Goal: Task Accomplishment & Management: Use online tool/utility

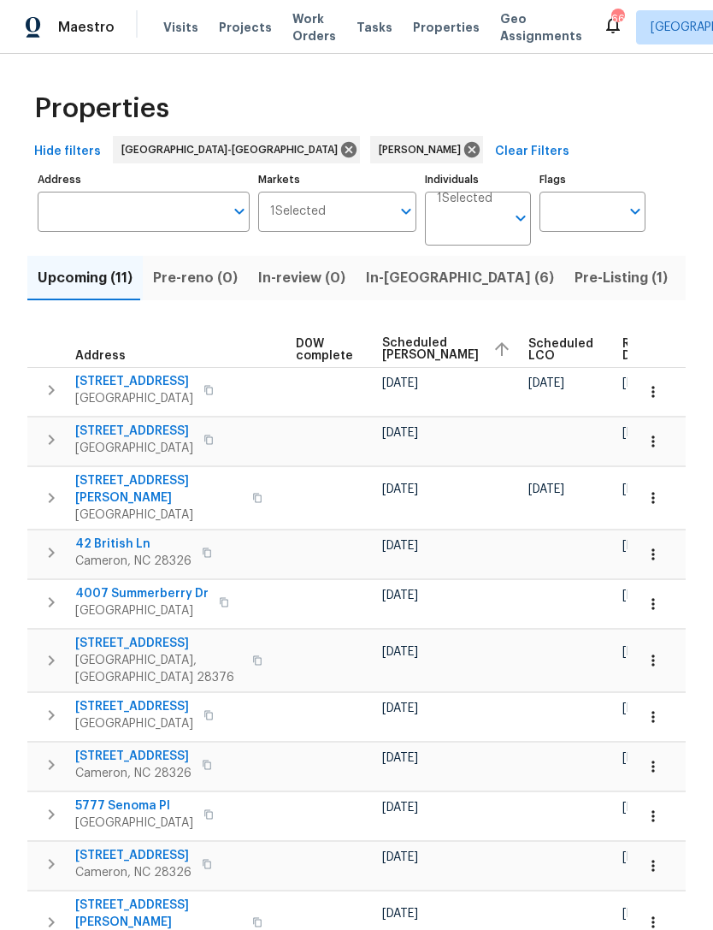
scroll to position [0, 451]
click at [393, 359] on span "Scheduled COE" at bounding box center [431, 349] width 97 height 24
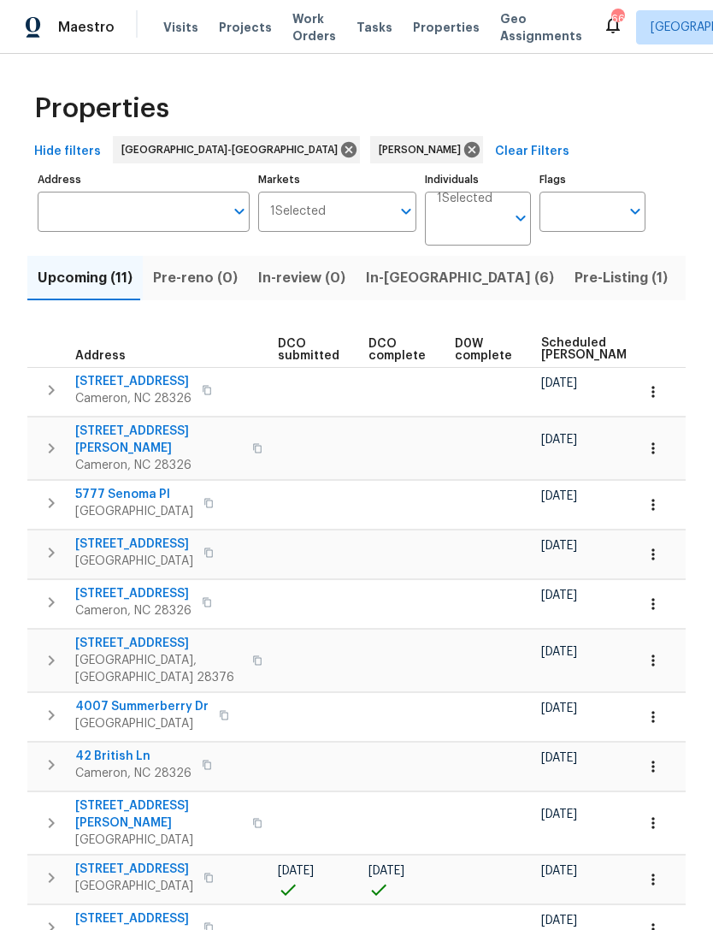
scroll to position [0, 297]
click at [546, 351] on span "Scheduled COE" at bounding box center [585, 349] width 97 height 24
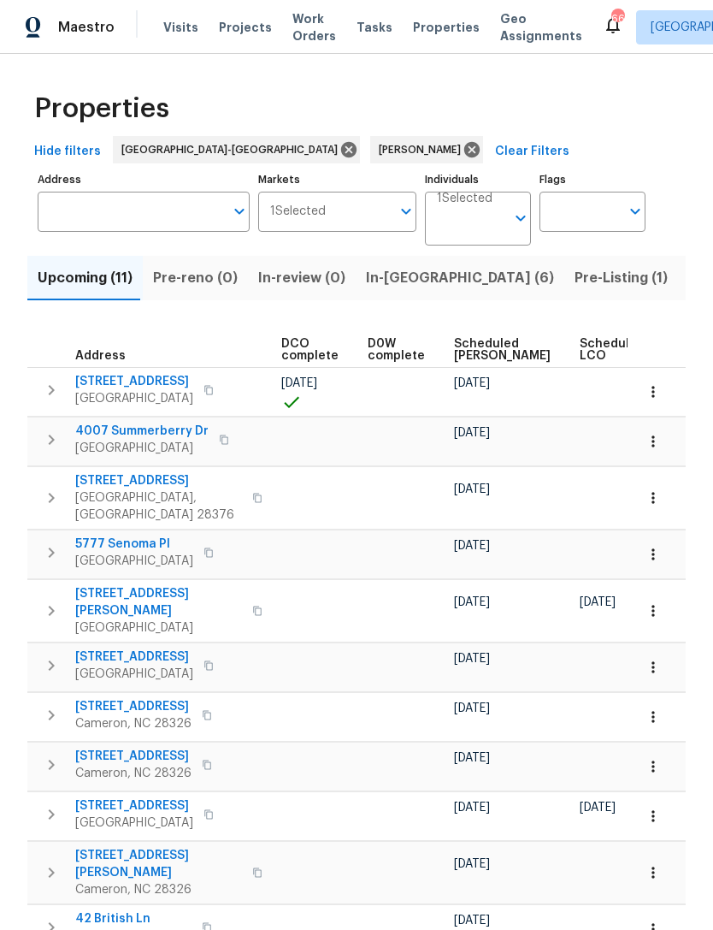
click at [473, 351] on span "Scheduled COE" at bounding box center [502, 350] width 97 height 24
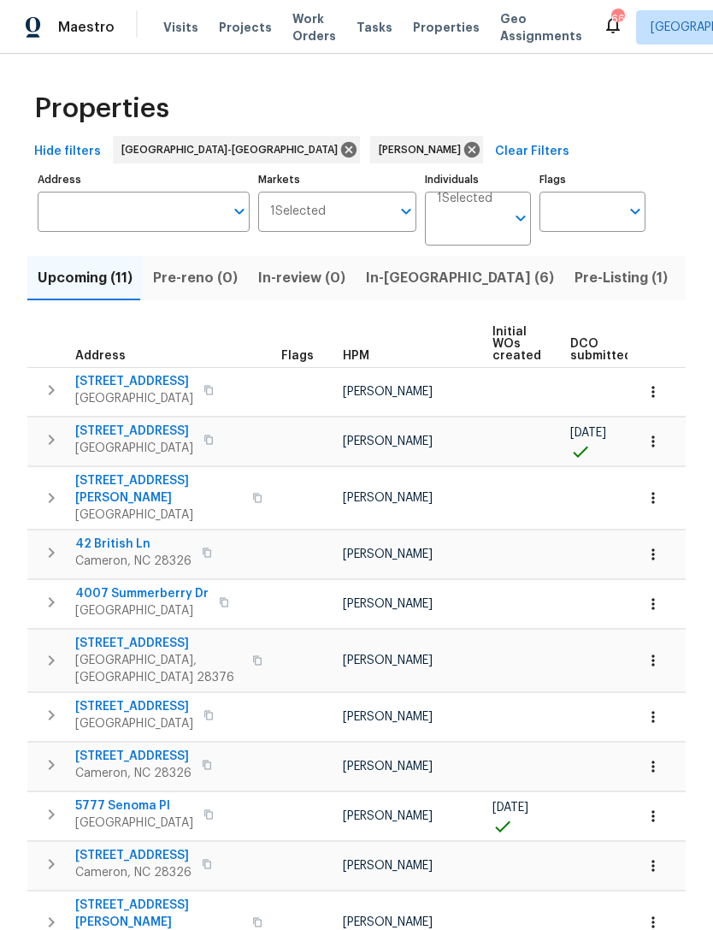
click at [96, 698] on span "213 Rivenoak Dr" at bounding box center [134, 706] width 118 height 17
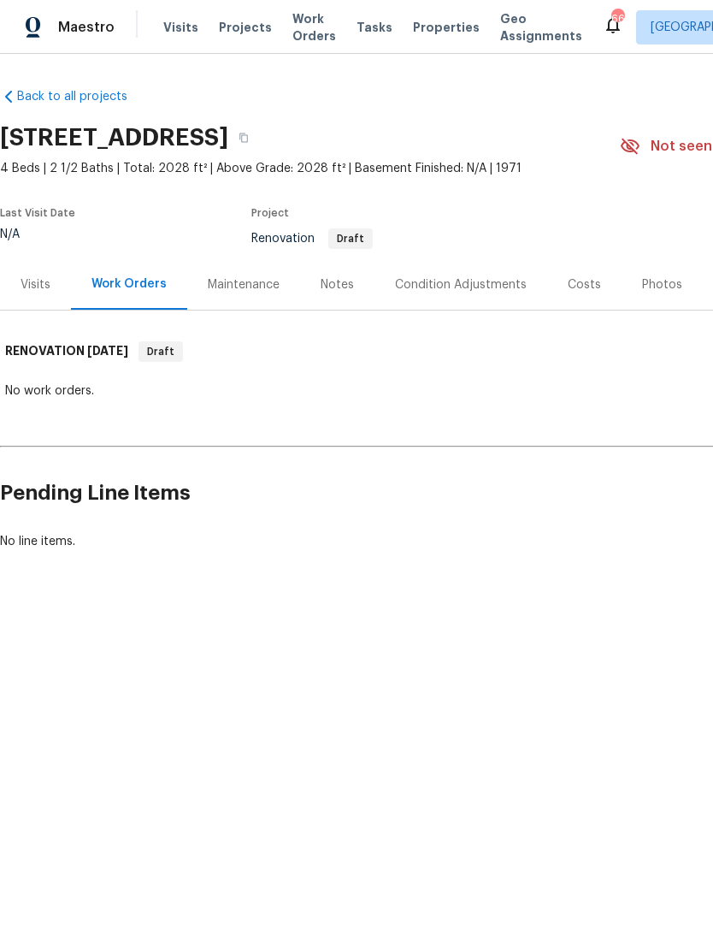
click at [471, 280] on div "Condition Adjustments" at bounding box center [461, 284] width 132 height 17
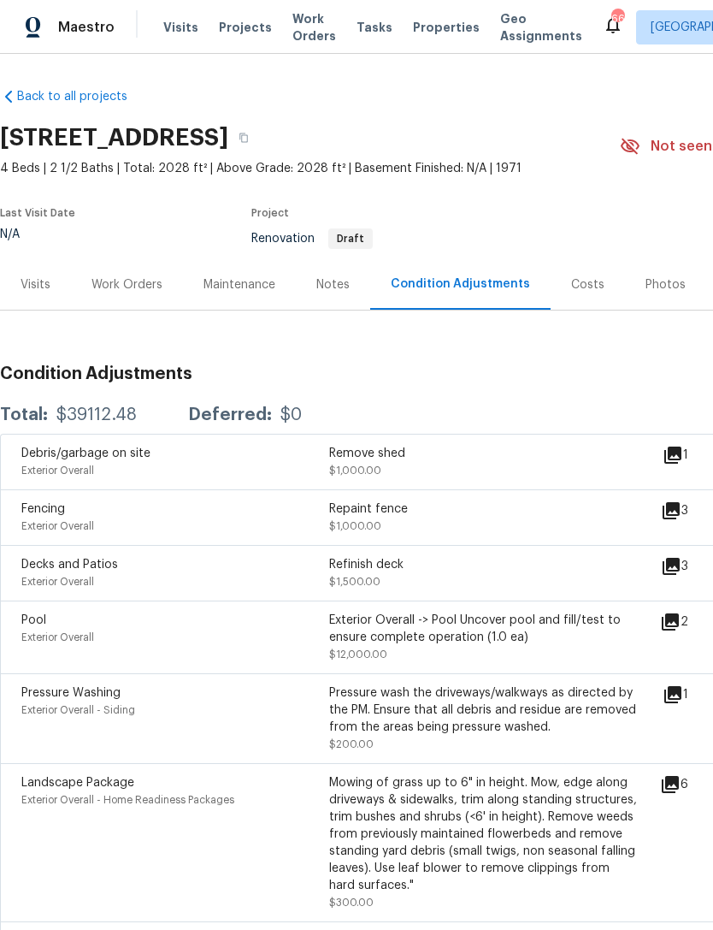
click at [683, 445] on icon at bounding box center [673, 455] width 21 height 21
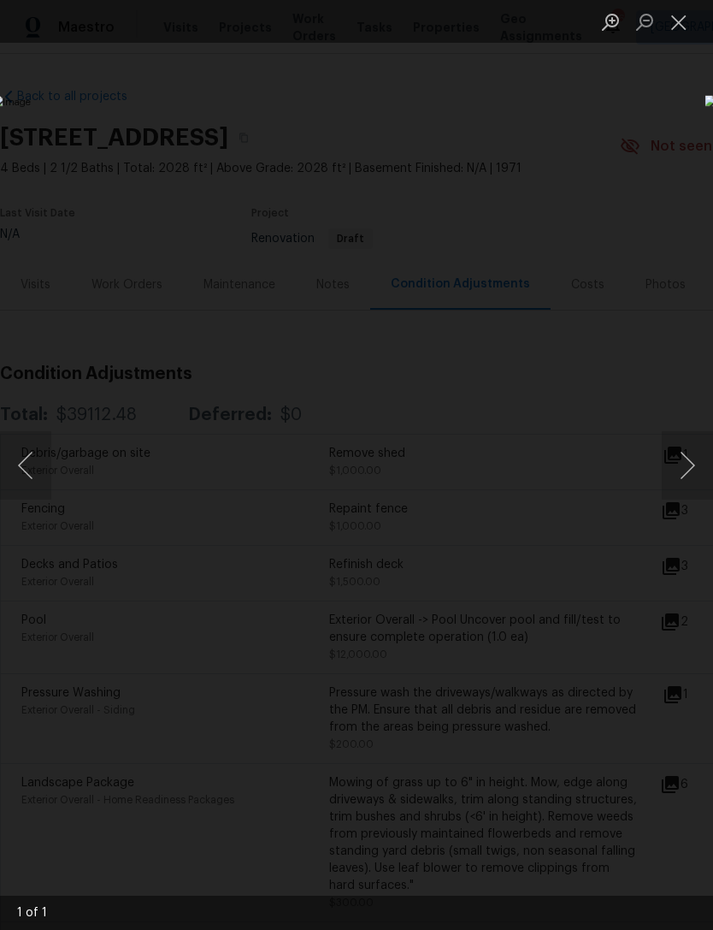
click at [680, 20] on button "Close lightbox" at bounding box center [679, 22] width 34 height 30
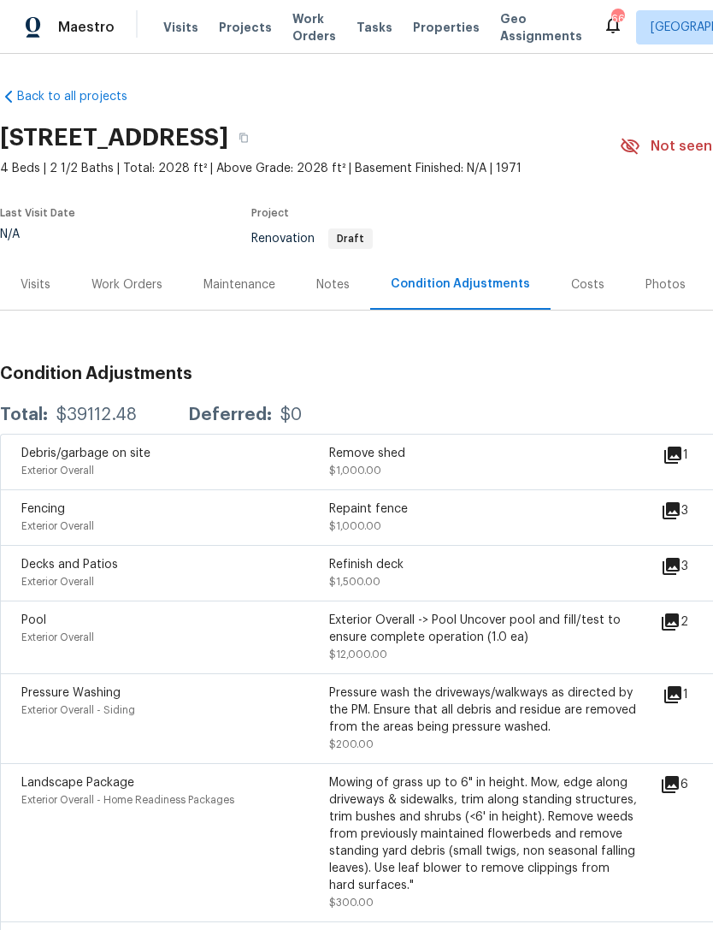
click at [694, 502] on div "3" at bounding box center [702, 510] width 82 height 21
click at [682, 503] on icon at bounding box center [671, 510] width 21 height 21
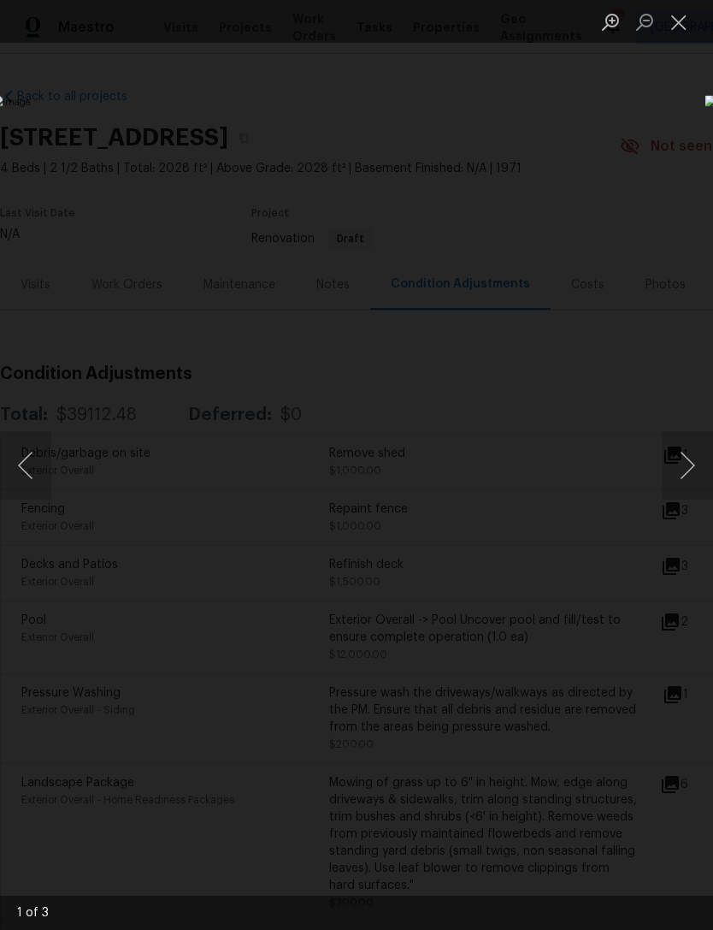
click at [685, 20] on button "Close lightbox" at bounding box center [679, 22] width 34 height 30
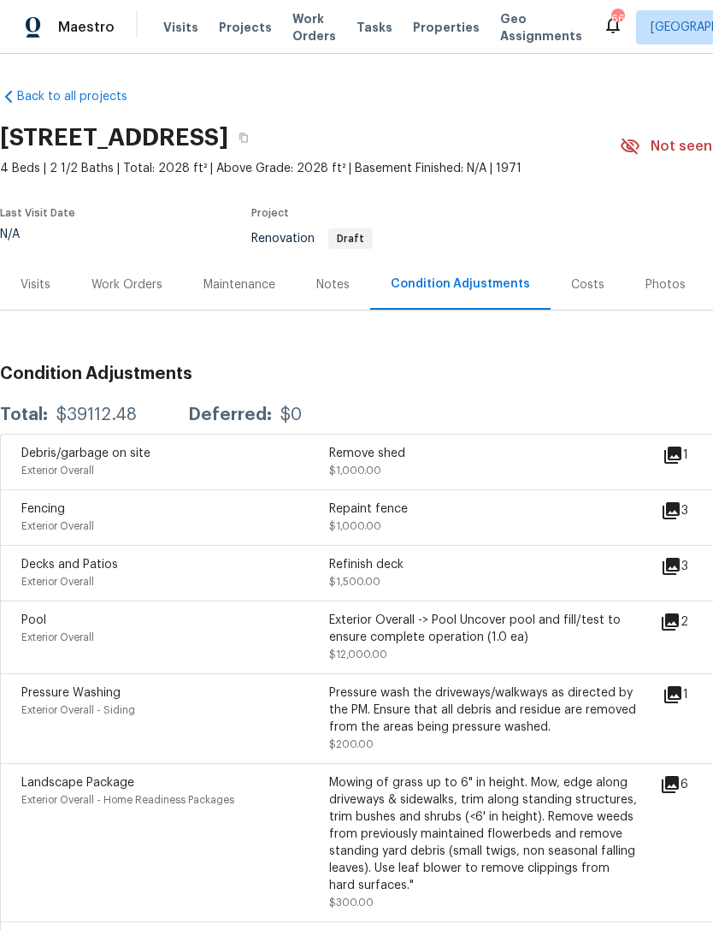
click at [678, 570] on icon at bounding box center [671, 566] width 21 height 21
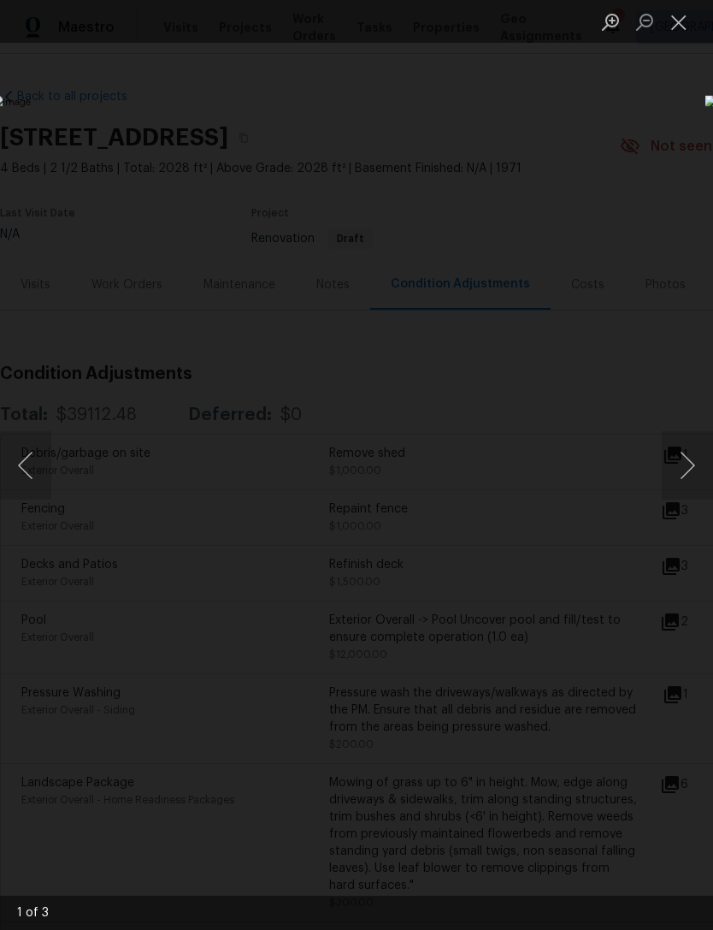
click at [688, 20] on button "Close lightbox" at bounding box center [679, 22] width 34 height 30
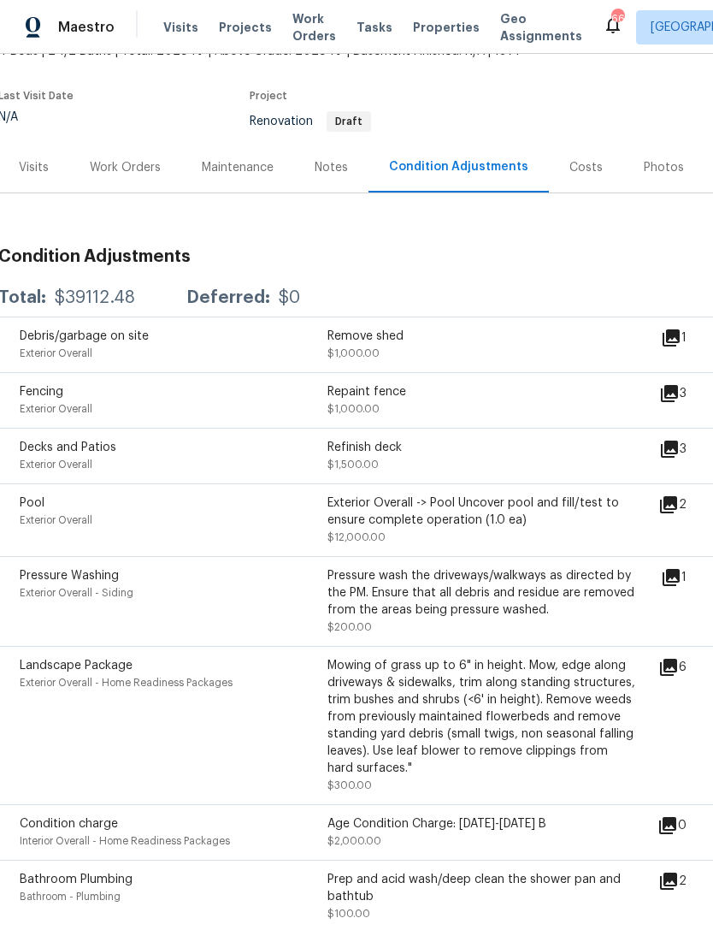
scroll to position [123, 2]
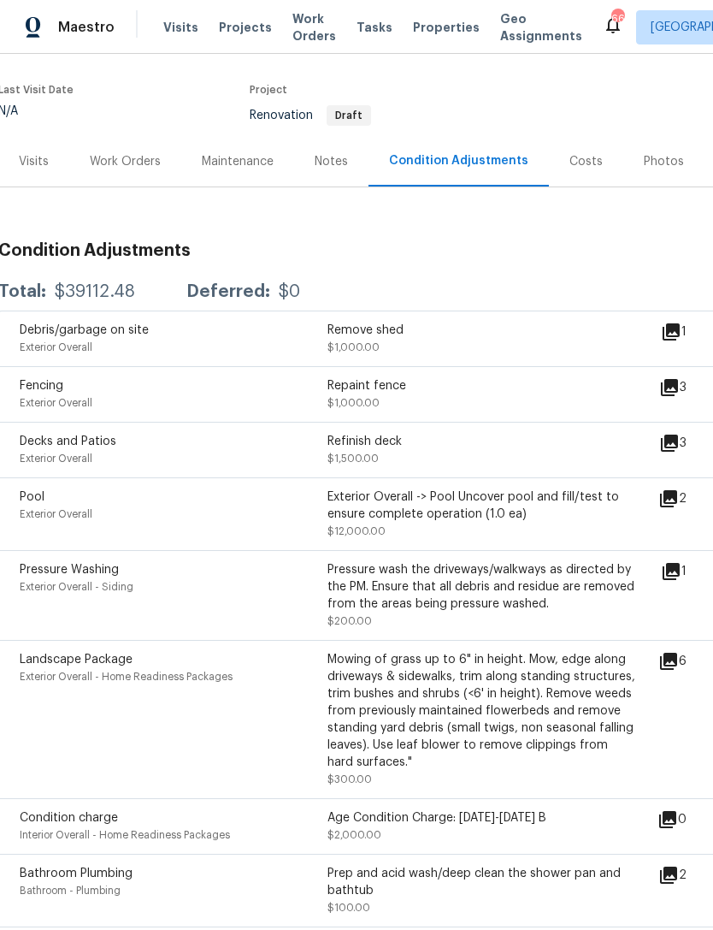
click at [694, 497] on div "2" at bounding box center [699, 498] width 83 height 21
click at [677, 498] on icon at bounding box center [668, 498] width 17 height 17
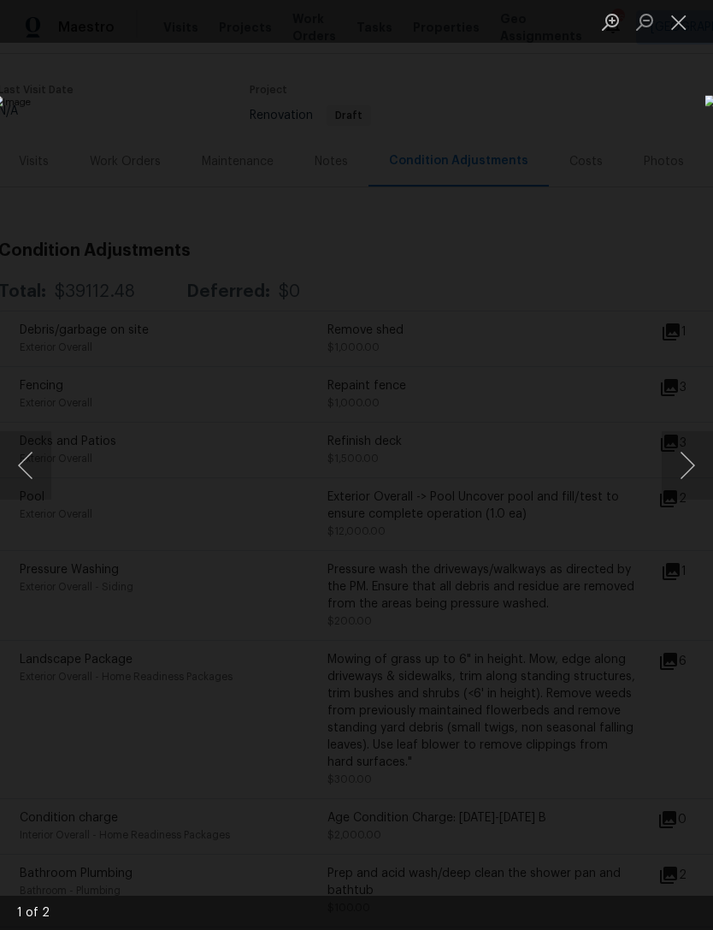
click at [692, 18] on button "Close lightbox" at bounding box center [679, 22] width 34 height 30
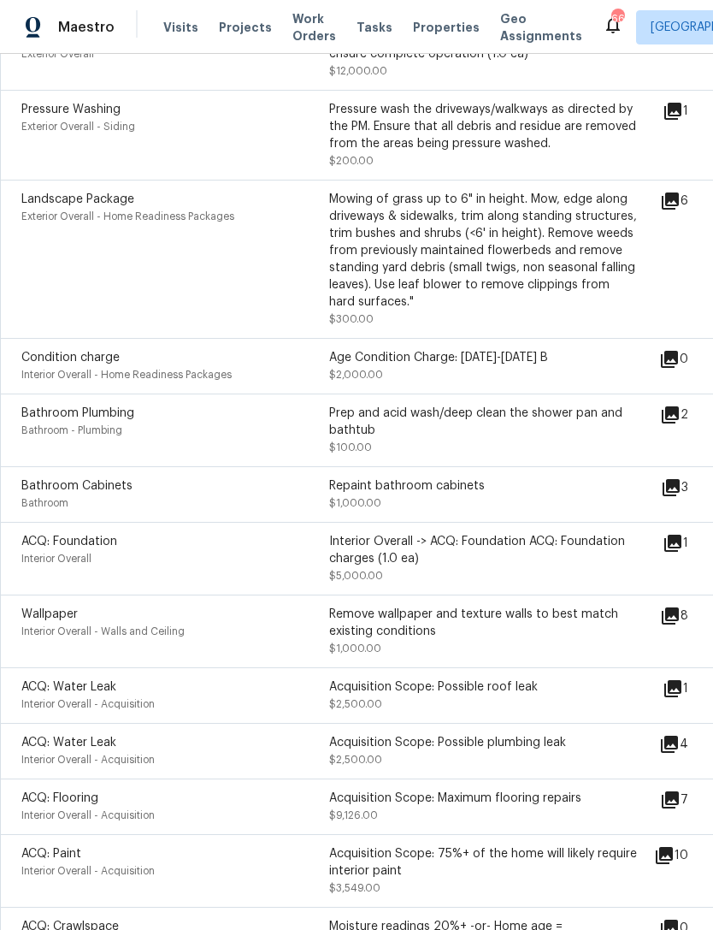
scroll to position [584, 0]
click at [682, 483] on icon at bounding box center [671, 486] width 21 height 21
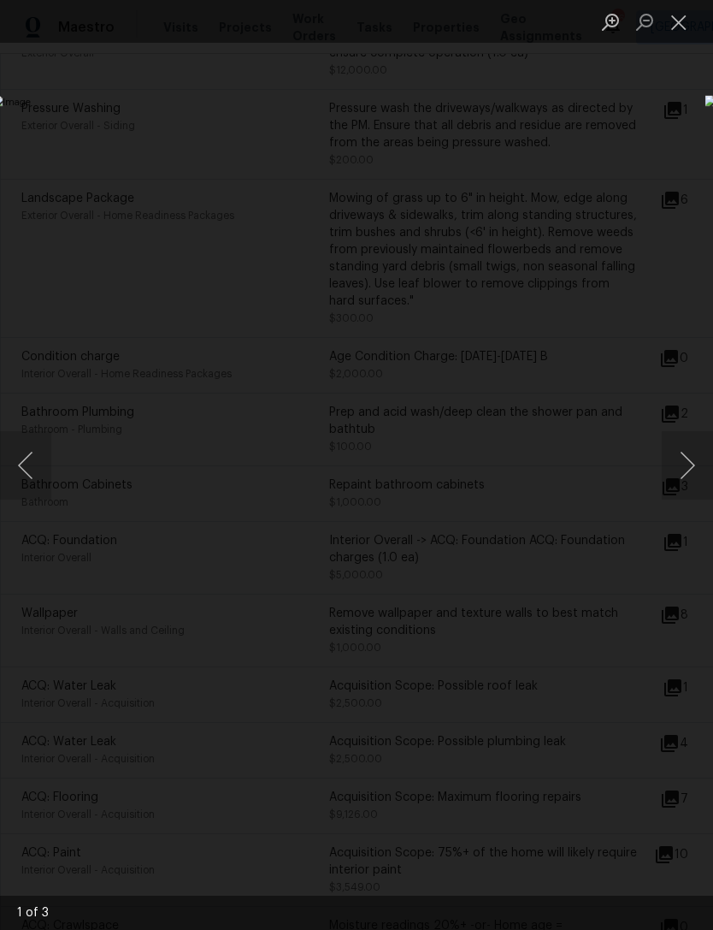
click at [682, 17] on button "Close lightbox" at bounding box center [679, 22] width 34 height 30
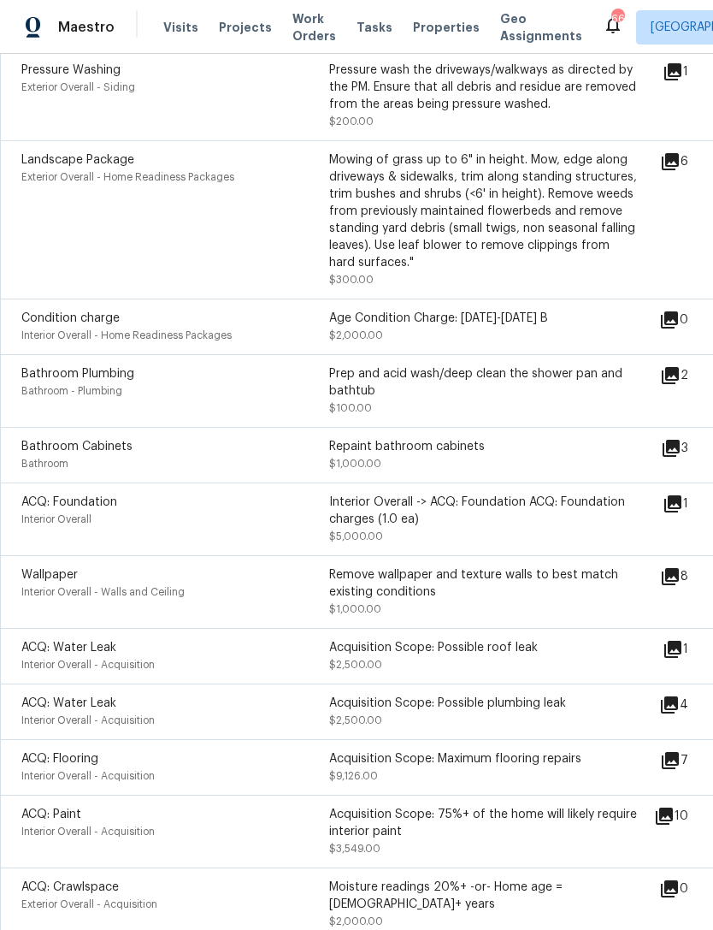
scroll to position [624, 0]
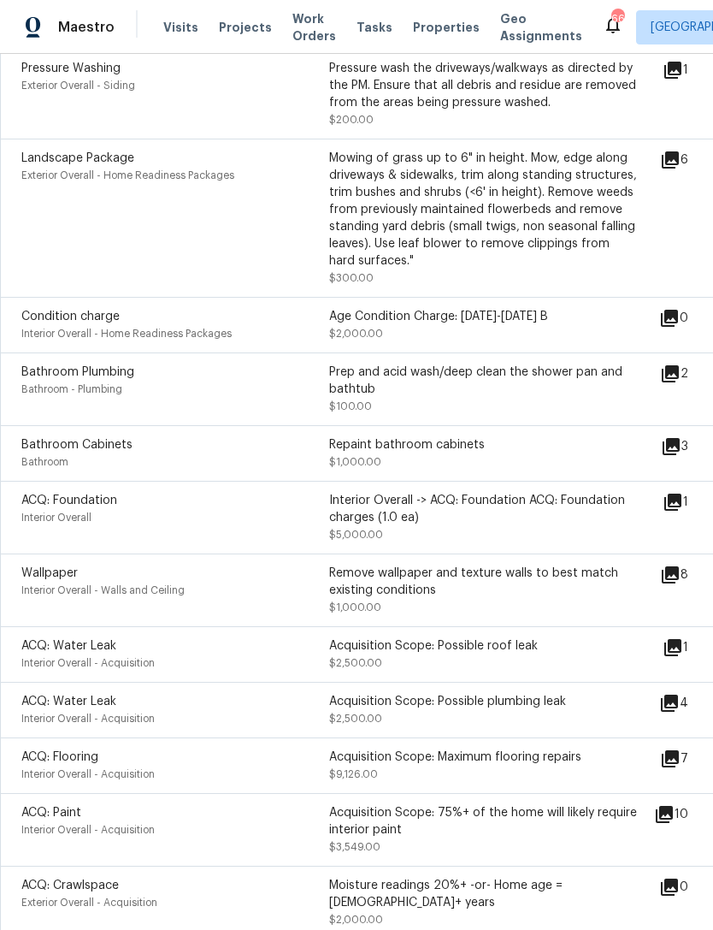
click at [693, 500] on div "1" at bounding box center [703, 502] width 80 height 21
click at [682, 506] on icon at bounding box center [672, 501] width 17 height 17
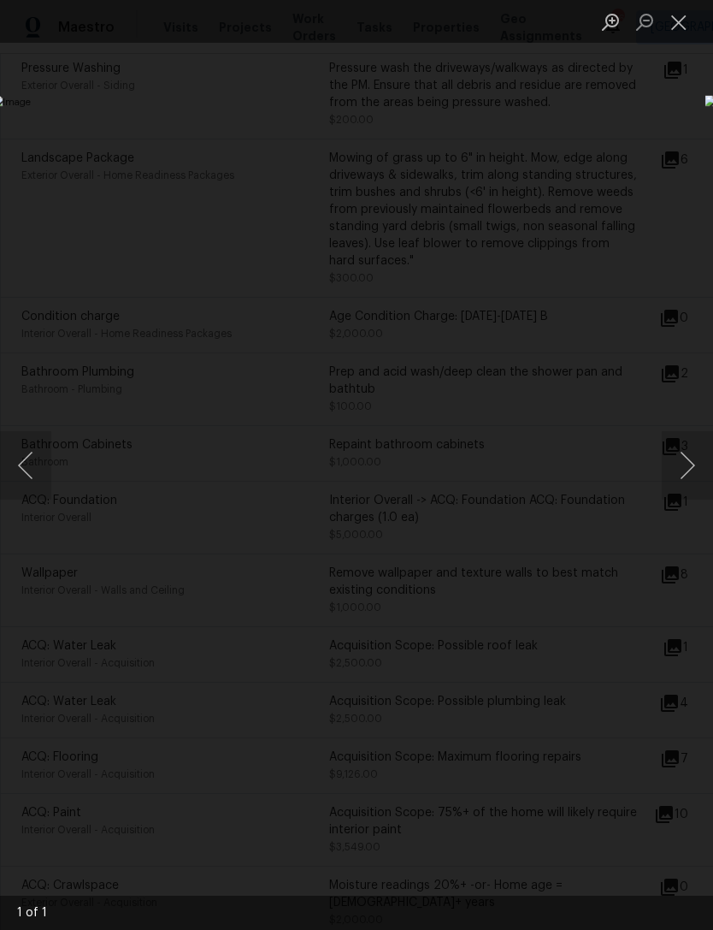
click at [687, 16] on button "Close lightbox" at bounding box center [679, 22] width 34 height 30
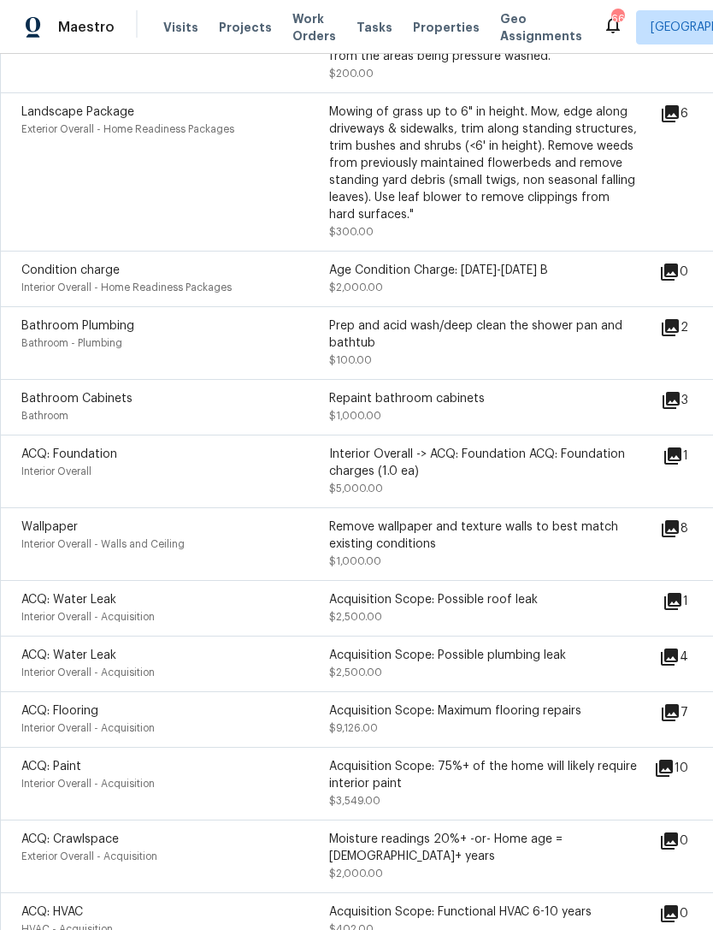
scroll to position [671, 0]
click at [679, 529] on icon at bounding box center [670, 527] width 17 height 17
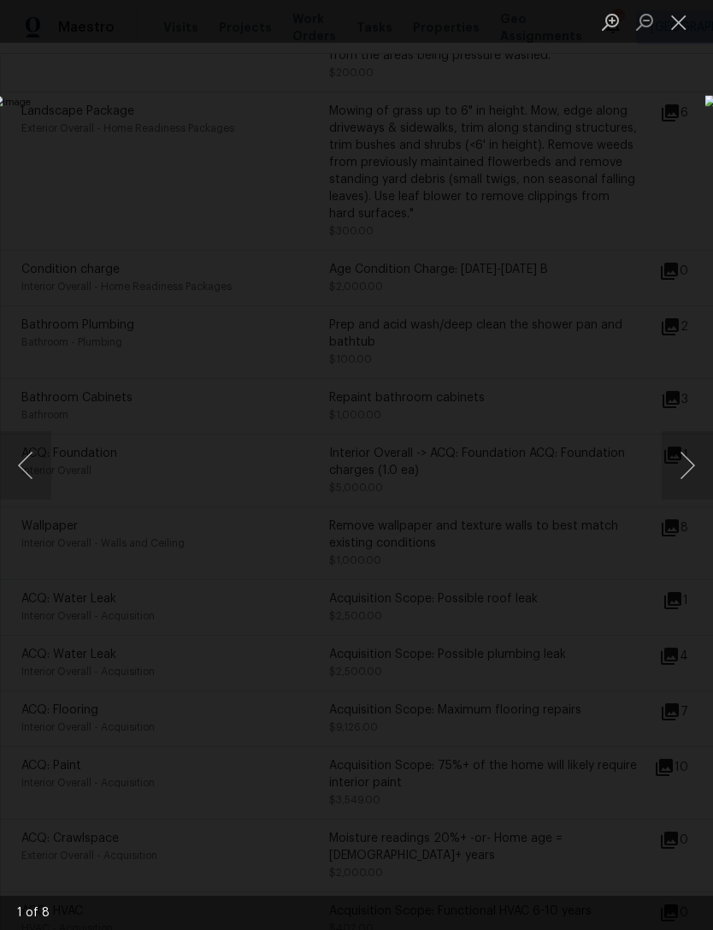
click at [689, 33] on button "Close lightbox" at bounding box center [679, 22] width 34 height 30
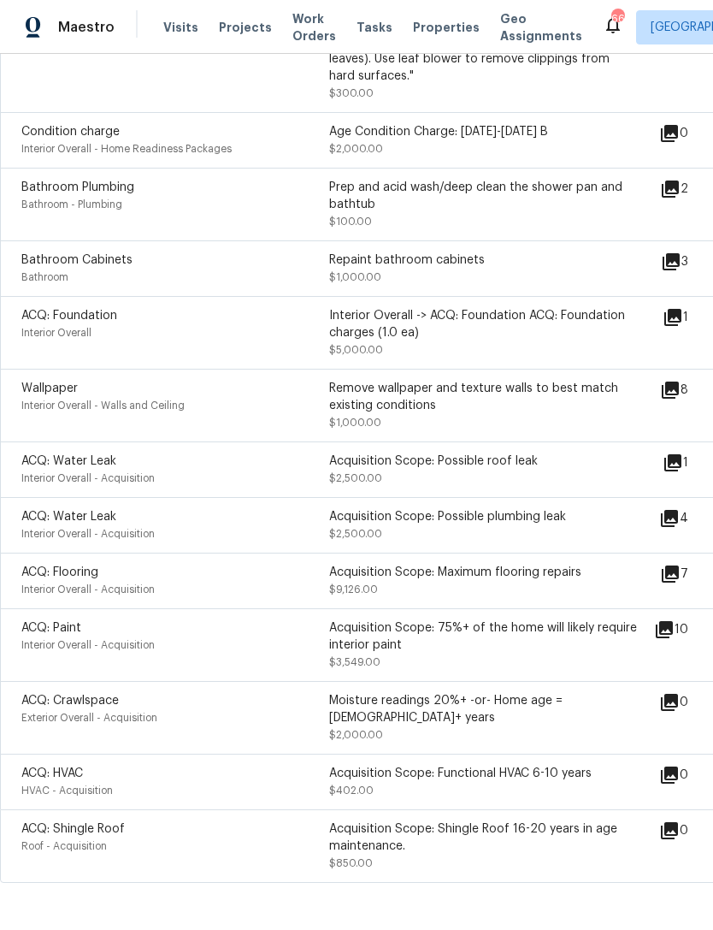
scroll to position [808, 0]
click at [694, 466] on div "1" at bounding box center [703, 463] width 80 height 21
click at [675, 641] on icon at bounding box center [664, 630] width 21 height 21
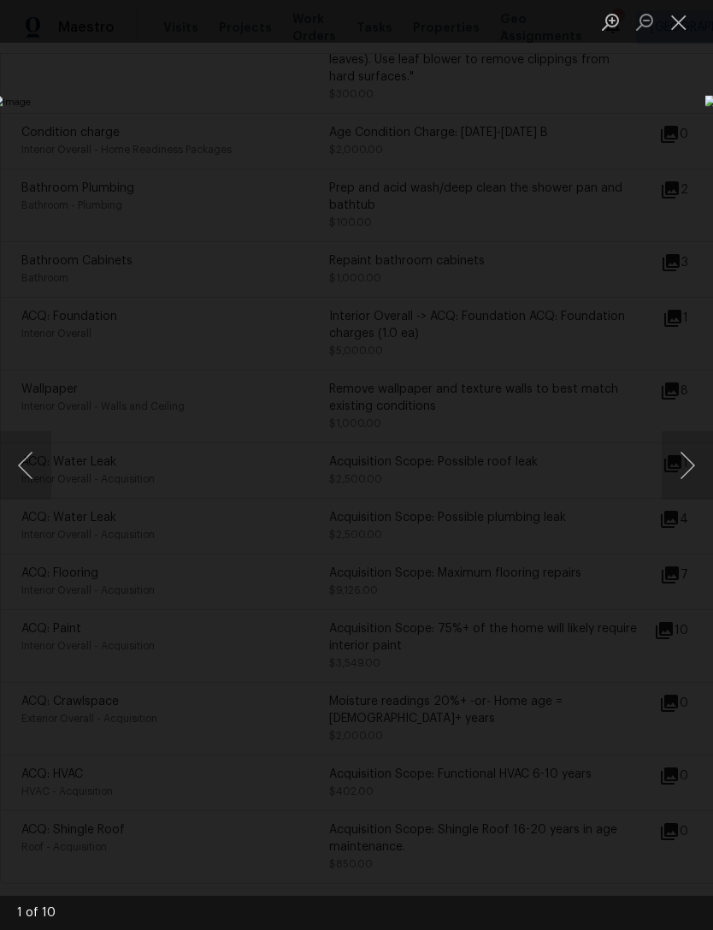
click at [684, 22] on button "Close lightbox" at bounding box center [679, 22] width 34 height 30
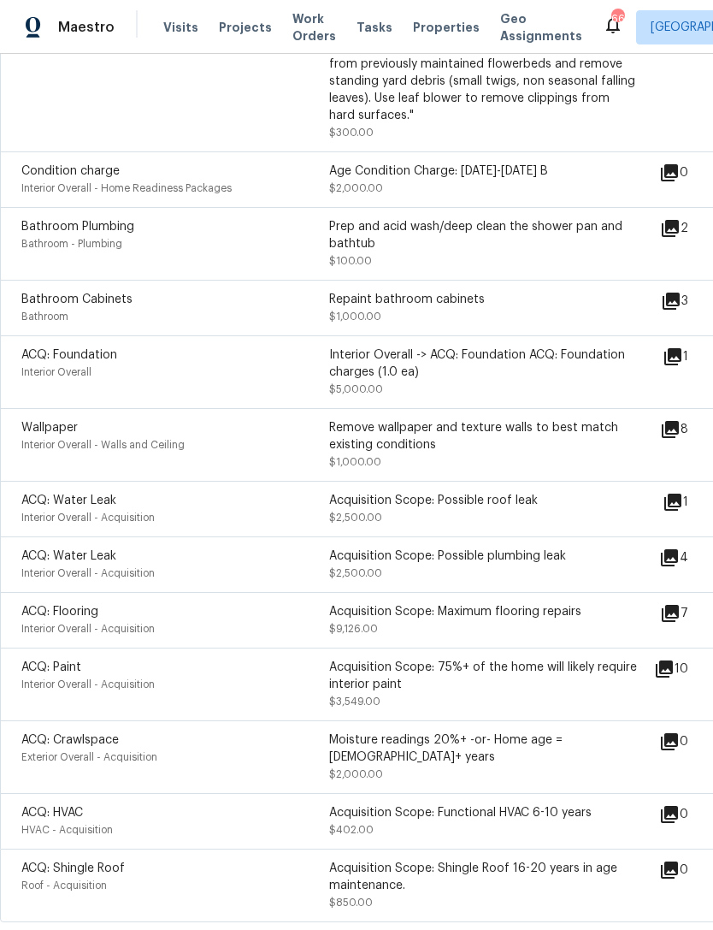
scroll to position [771, 0]
click at [681, 615] on icon at bounding box center [670, 612] width 21 height 21
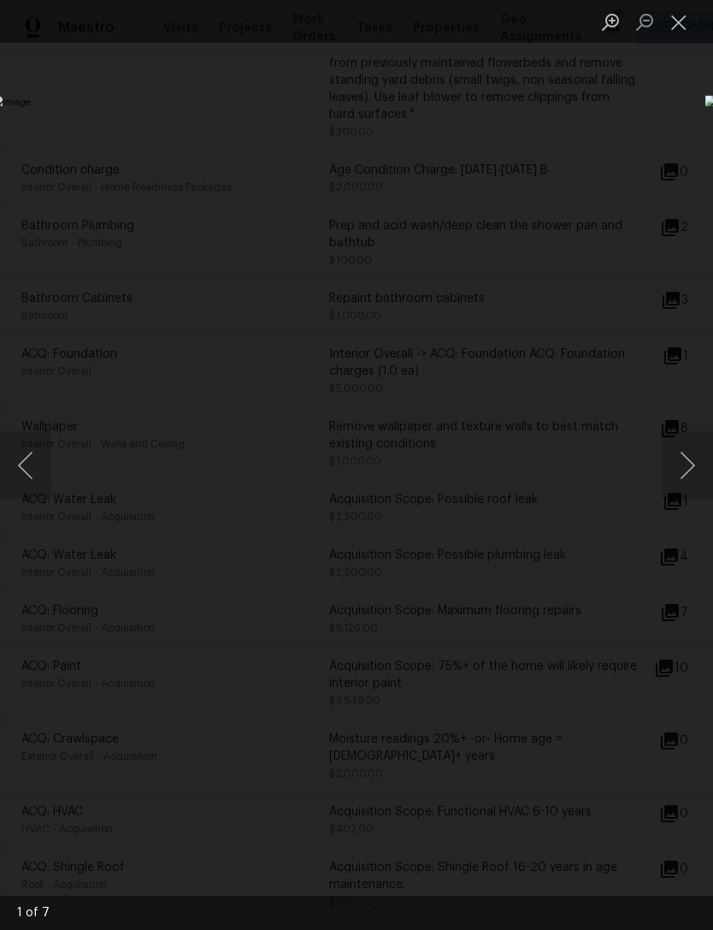
click at [680, 19] on button "Close lightbox" at bounding box center [679, 22] width 34 height 30
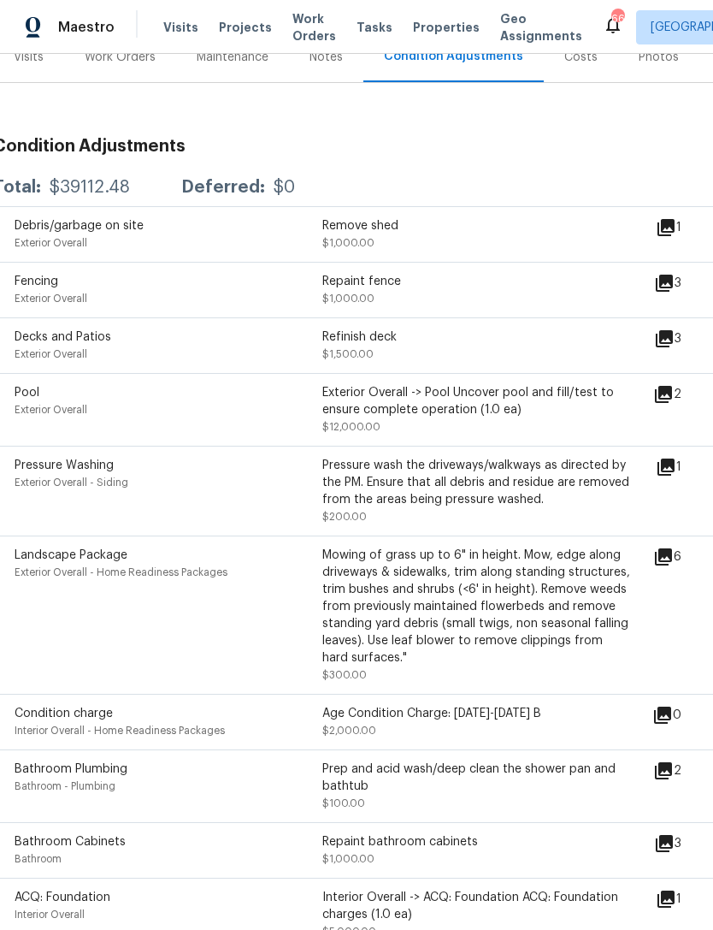
scroll to position [227, 7]
click at [674, 568] on icon at bounding box center [663, 557] width 21 height 21
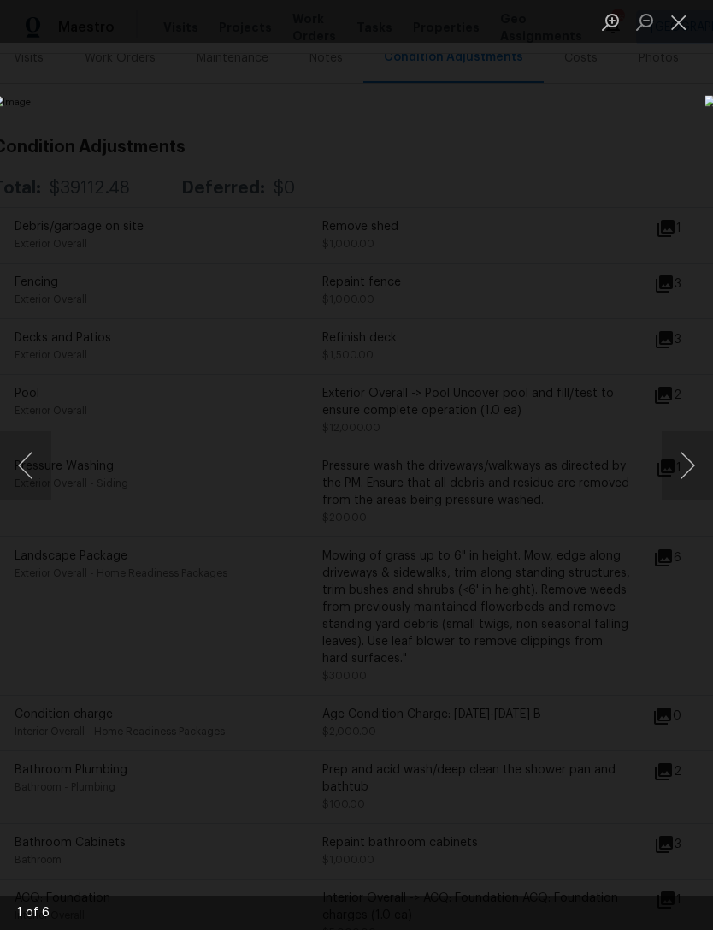
click at [695, 432] on button "Next image" at bounding box center [687, 465] width 51 height 68
click at [695, 458] on button "Next image" at bounding box center [687, 465] width 51 height 68
click at [695, 446] on button "Next image" at bounding box center [687, 465] width 51 height 68
click at [690, 462] on button "Next image" at bounding box center [687, 465] width 51 height 68
click at [684, 19] on button "Close lightbox" at bounding box center [679, 22] width 34 height 30
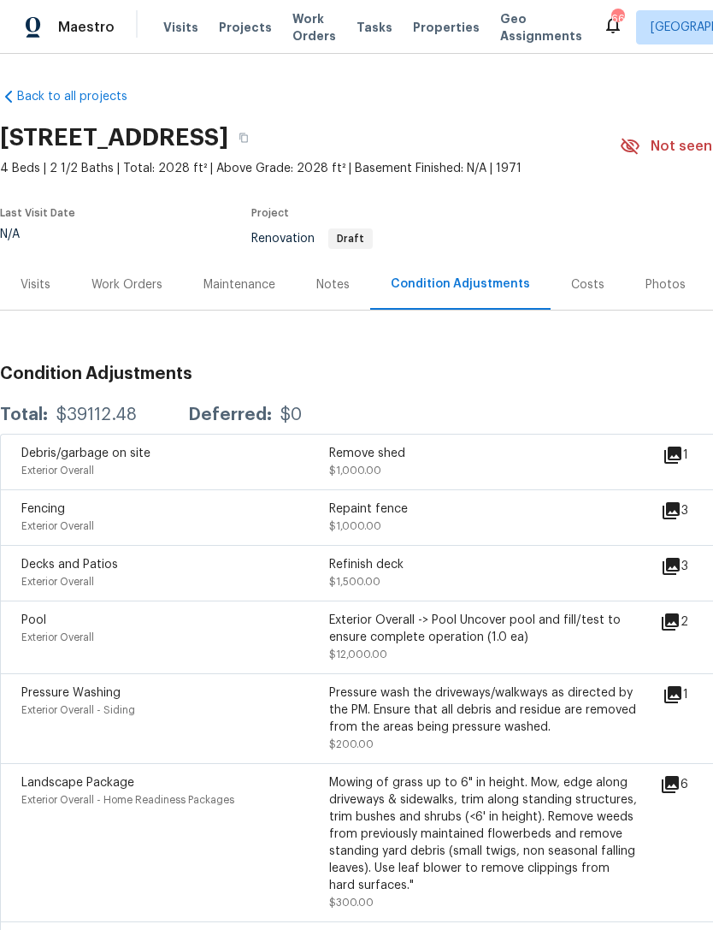
scroll to position [0, 0]
click at [128, 275] on div "Work Orders" at bounding box center [127, 284] width 112 height 50
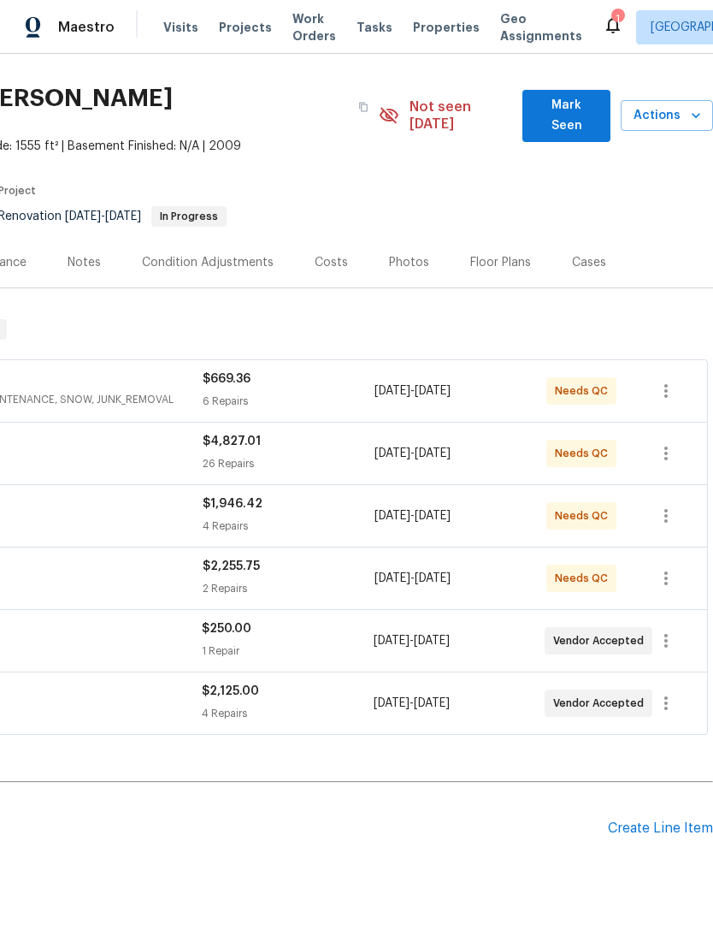
scroll to position [38, 253]
click at [570, 104] on span "Mark Seen" at bounding box center [566, 117] width 61 height 42
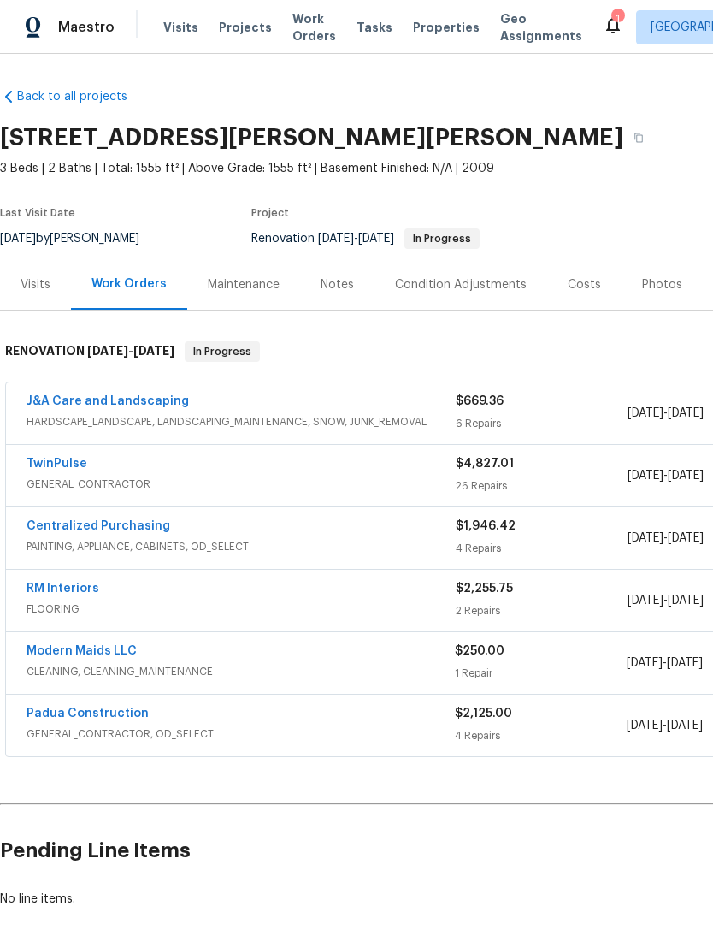
scroll to position [0, 0]
click at [152, 402] on link "J&A Care and Landscaping" at bounding box center [108, 401] width 162 height 12
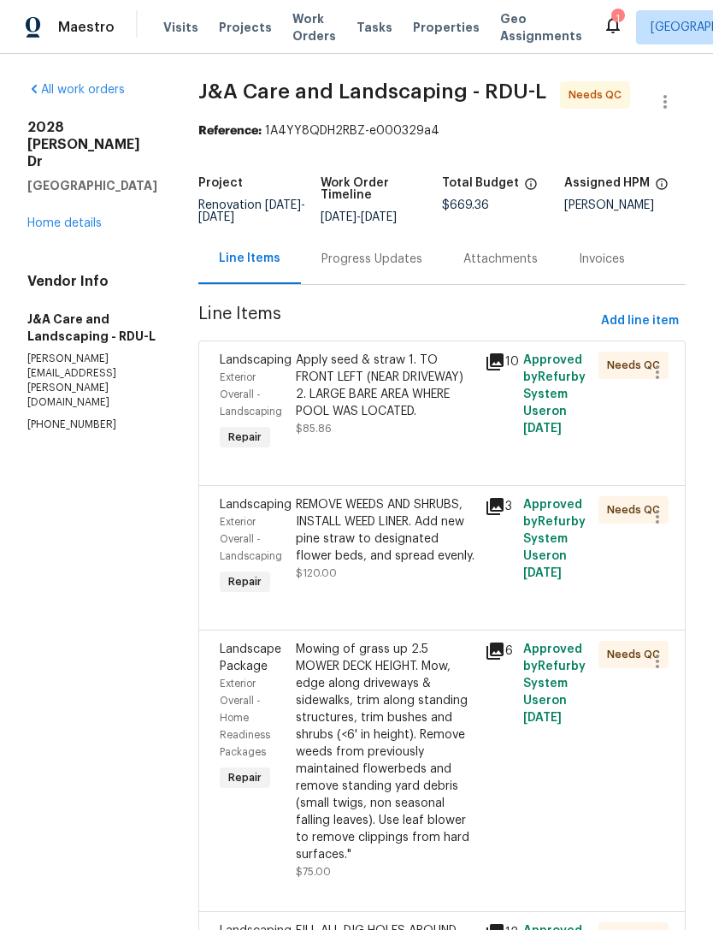
click at [444, 420] on div "Apply seed & straw 1. TO FRONT LEFT (NEAR DRIVEWAY) 2. LARGE BARE AREA WHERE PO…" at bounding box center [386, 385] width 180 height 68
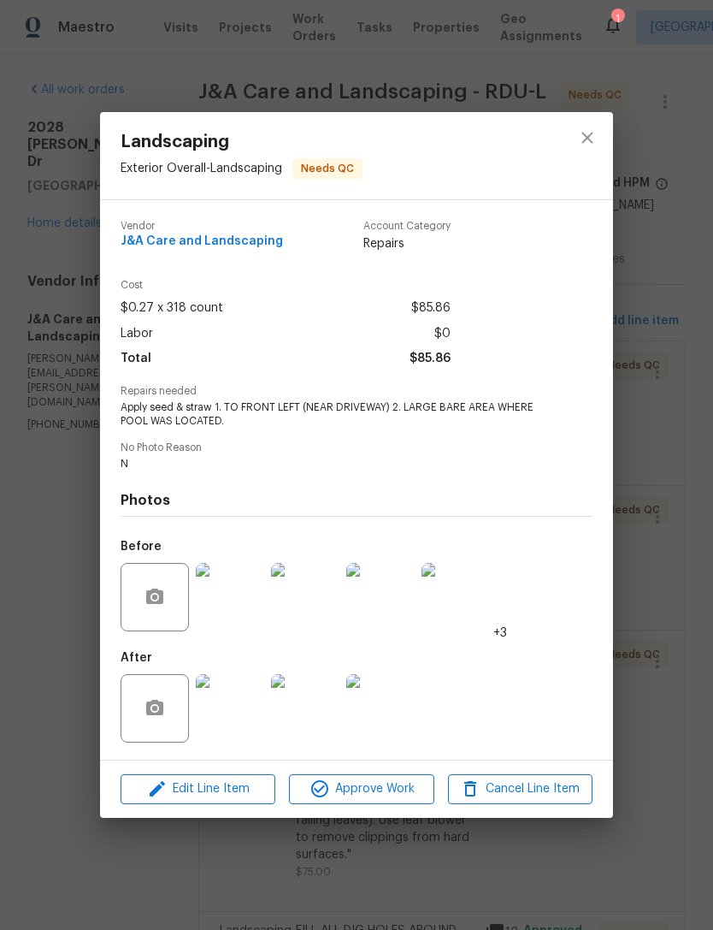
click at [239, 726] on img at bounding box center [230, 708] width 68 height 68
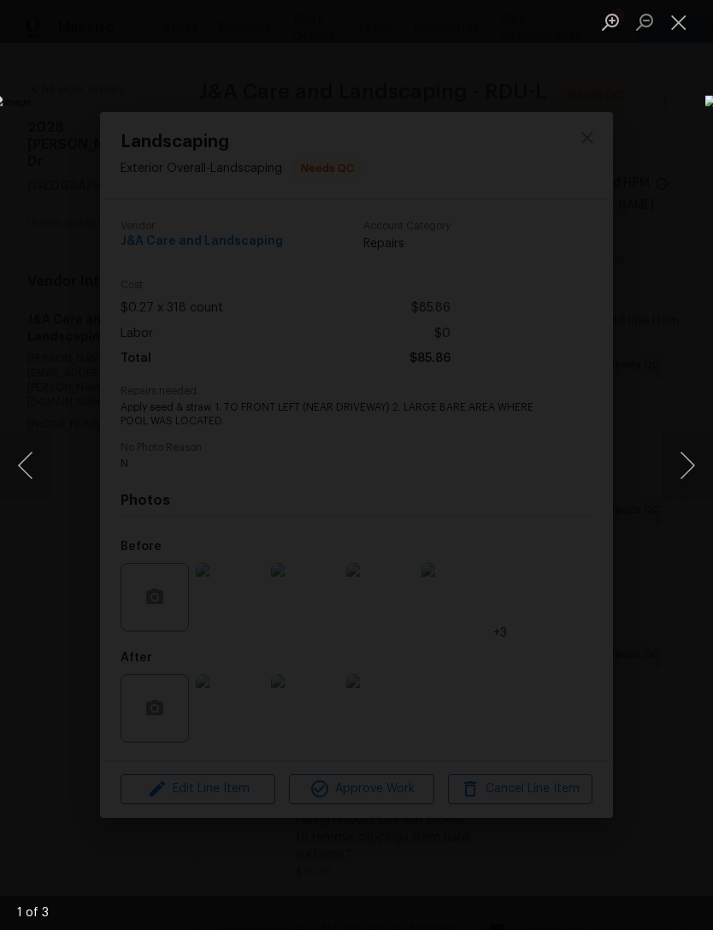
click at [694, 453] on button "Next image" at bounding box center [687, 465] width 51 height 68
click at [674, 463] on button "Next image" at bounding box center [687, 465] width 51 height 68
click at [688, 459] on button "Next image" at bounding box center [687, 465] width 51 height 68
click at [676, 18] on button "Close lightbox" at bounding box center [679, 22] width 34 height 30
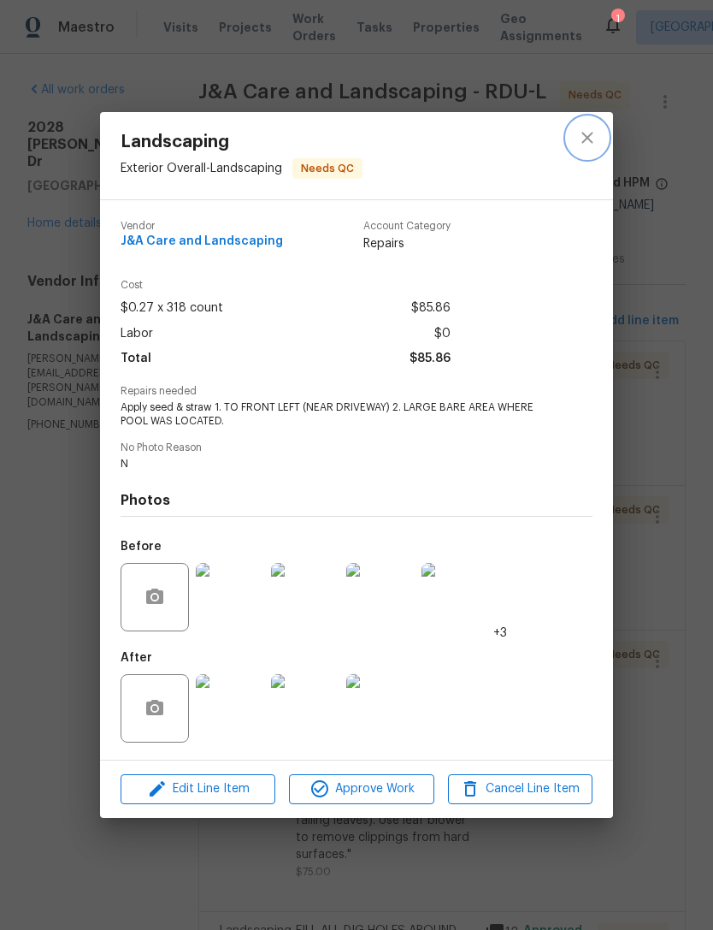
click at [592, 139] on icon "close" at bounding box center [587, 138] width 11 height 11
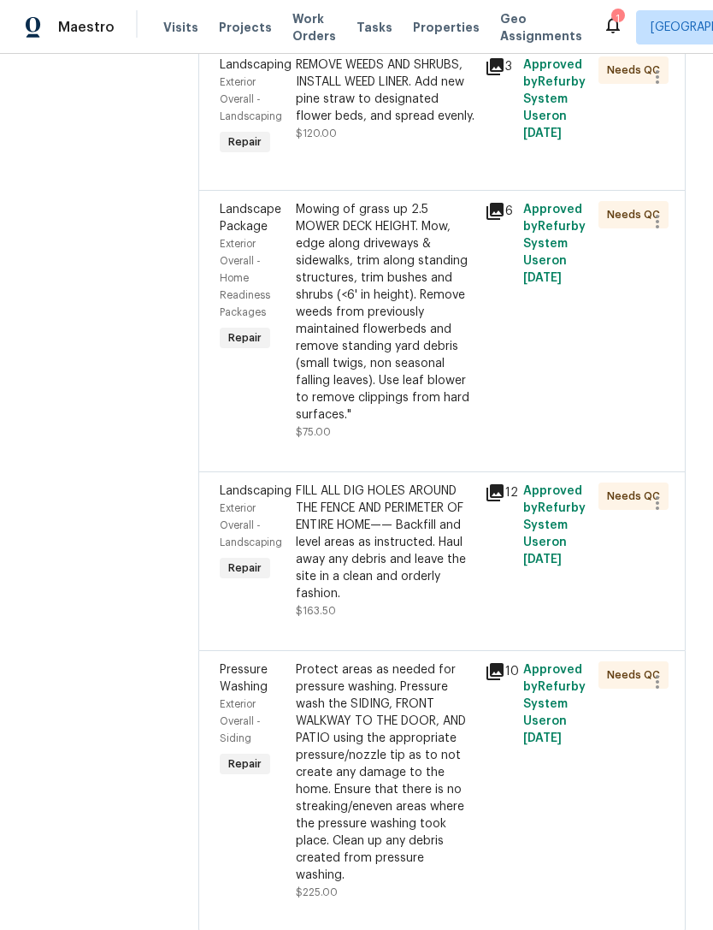
scroll to position [440, 0]
click at [428, 120] on div "REMOVE WEEDS AND SHRUBS, INSTALL WEED LINER. Add new pine straw to designated f…" at bounding box center [386, 90] width 180 height 68
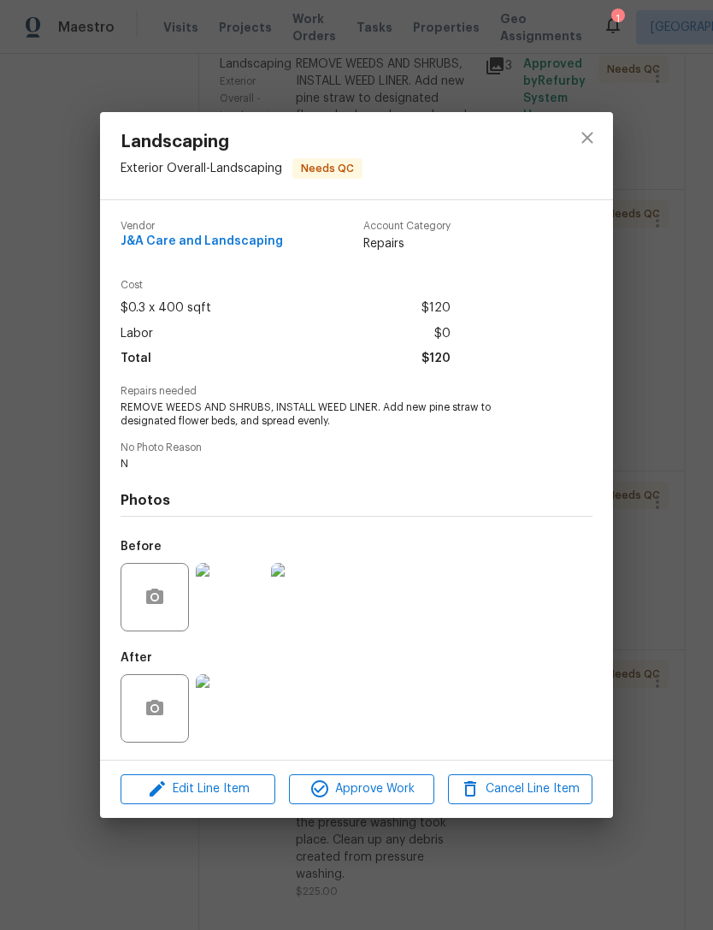
click at [342, 689] on div "After" at bounding box center [357, 696] width 472 height 111
click at [588, 136] on icon "close" at bounding box center [587, 138] width 11 height 11
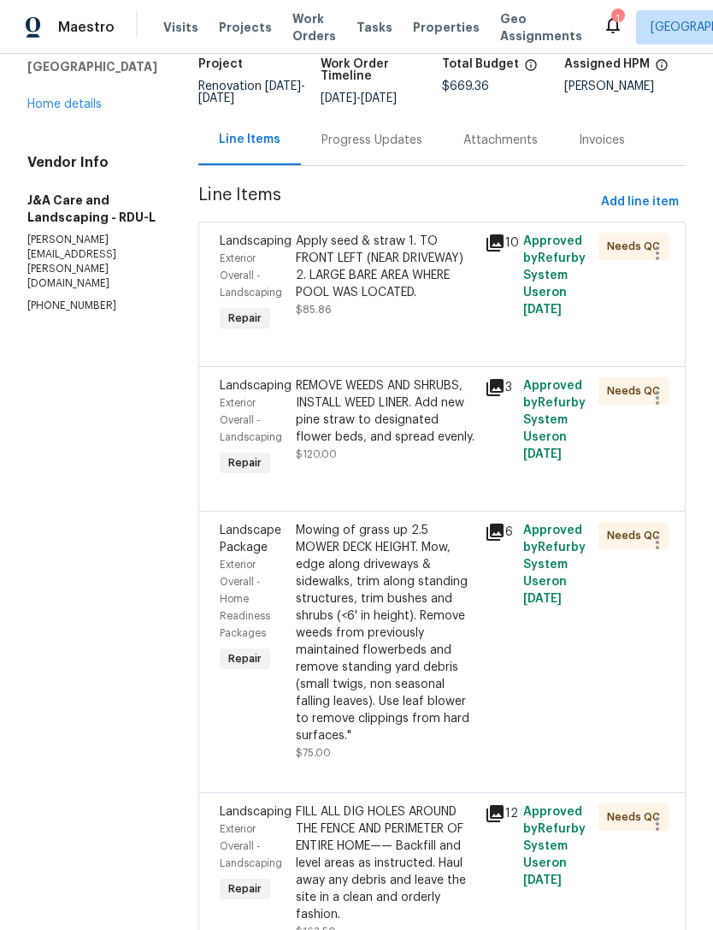
scroll to position [118, 0]
click at [416, 692] on div "Mowing of grass up 2.5 MOWER DECK HEIGHT. Mow, edge along driveways & sidewalks…" at bounding box center [386, 634] width 180 height 222
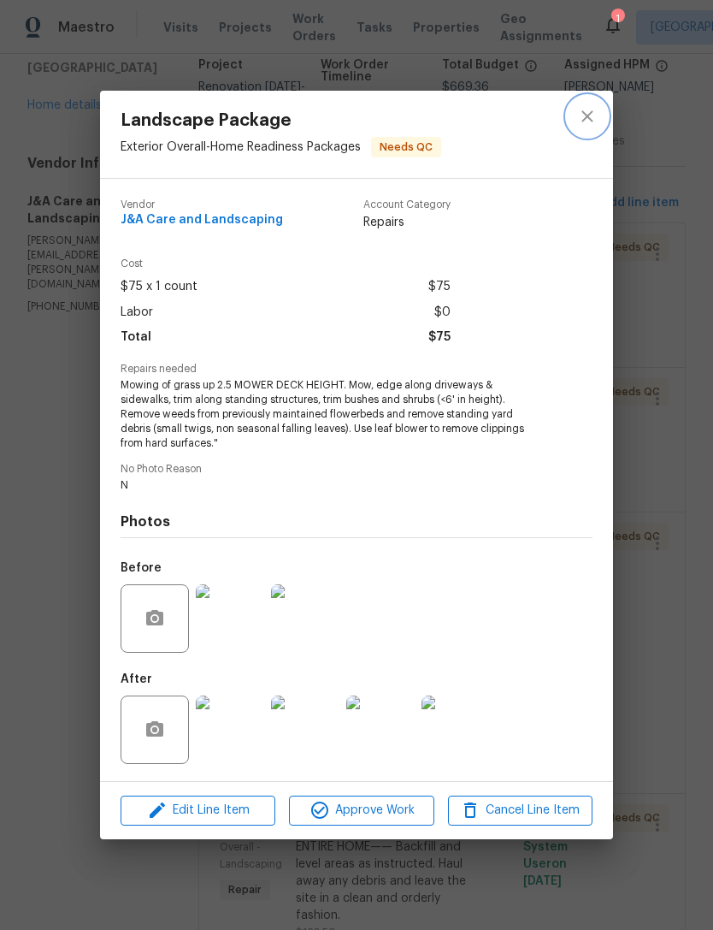
click at [594, 127] on icon "close" at bounding box center [587, 116] width 21 height 21
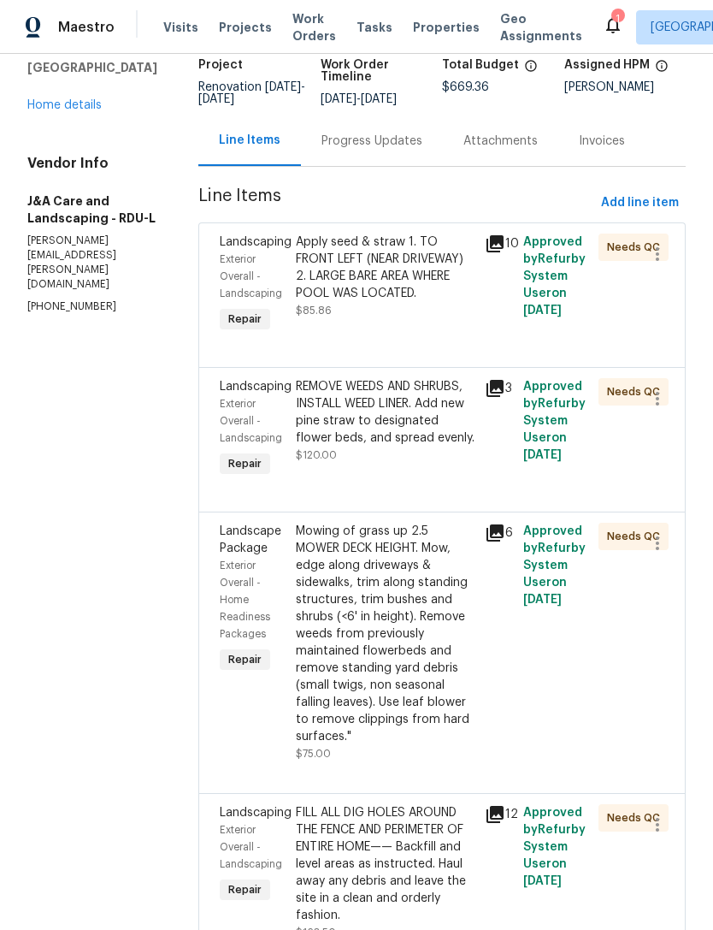
click at [71, 99] on link "Home details" at bounding box center [64, 105] width 74 height 12
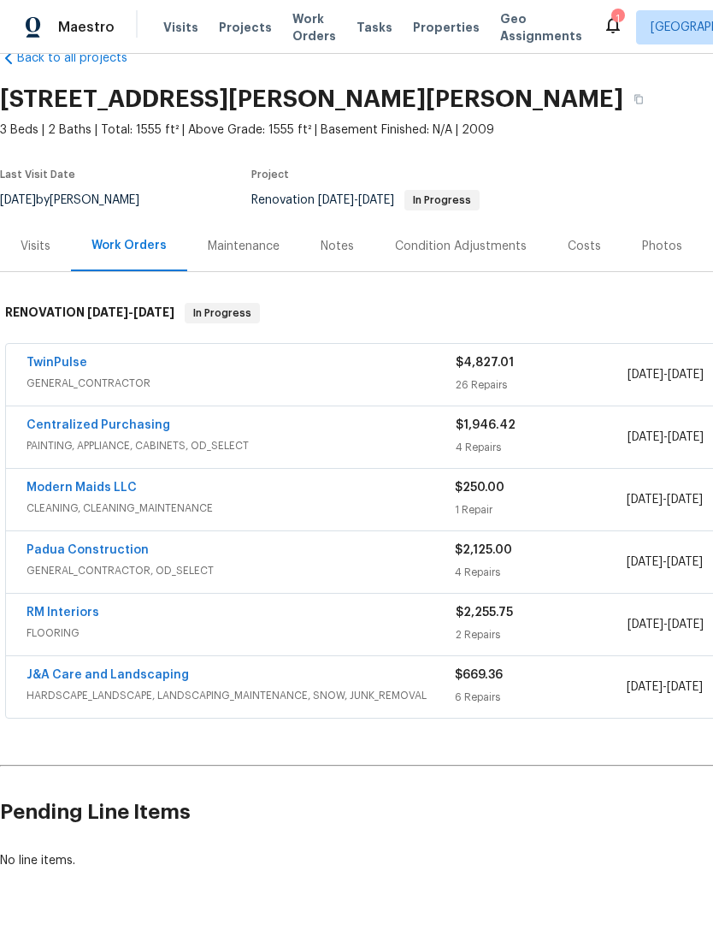
scroll to position [38, 0]
click at [69, 367] on link "TwinPulse" at bounding box center [57, 363] width 61 height 12
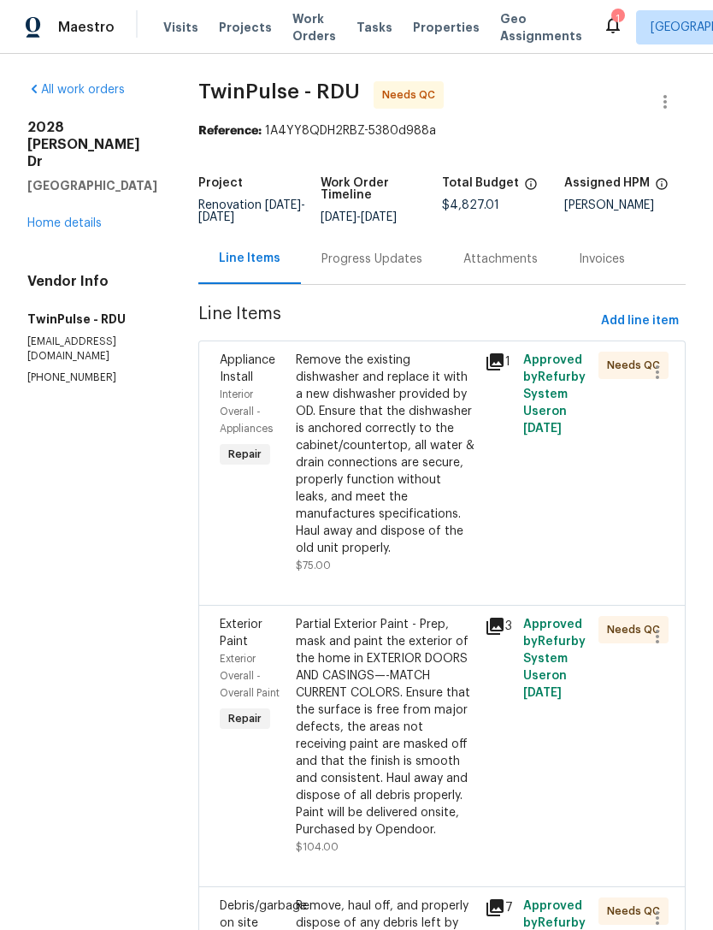
click at [397, 466] on div "Remove the existing dishwasher and replace it with a new dishwasher provided by…" at bounding box center [386, 453] width 180 height 205
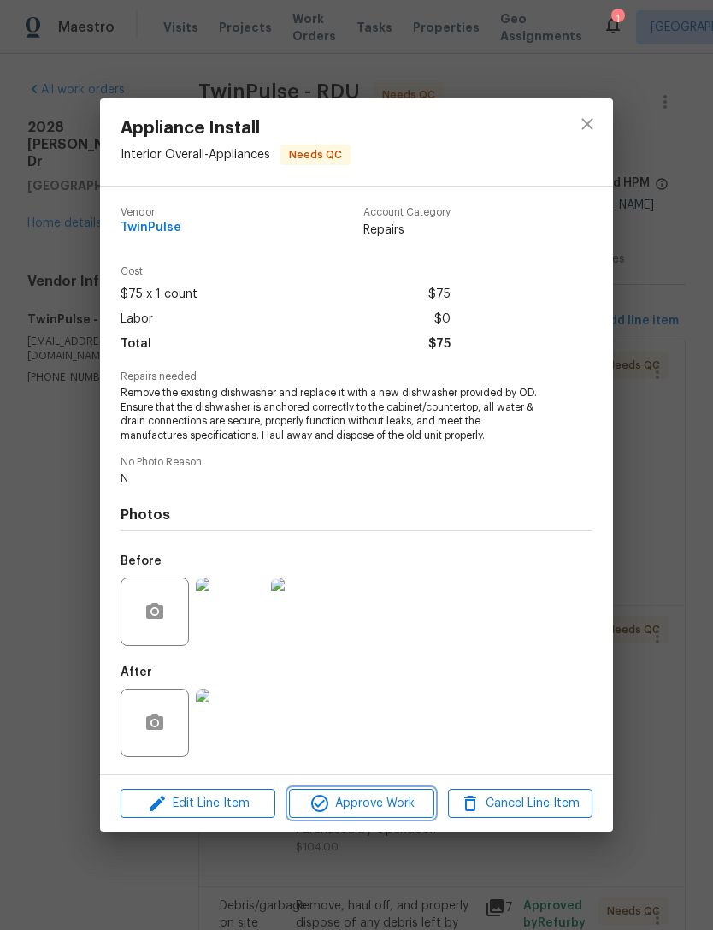
click at [391, 806] on span "Approve Work" at bounding box center [361, 803] width 134 height 21
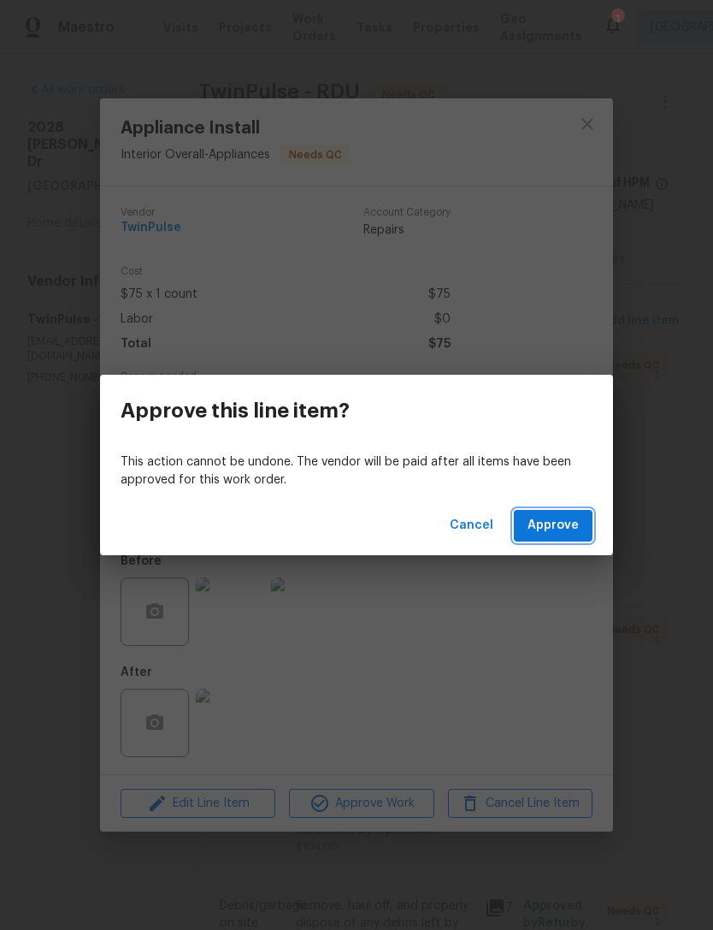
click at [557, 537] on button "Approve" at bounding box center [553, 526] width 79 height 32
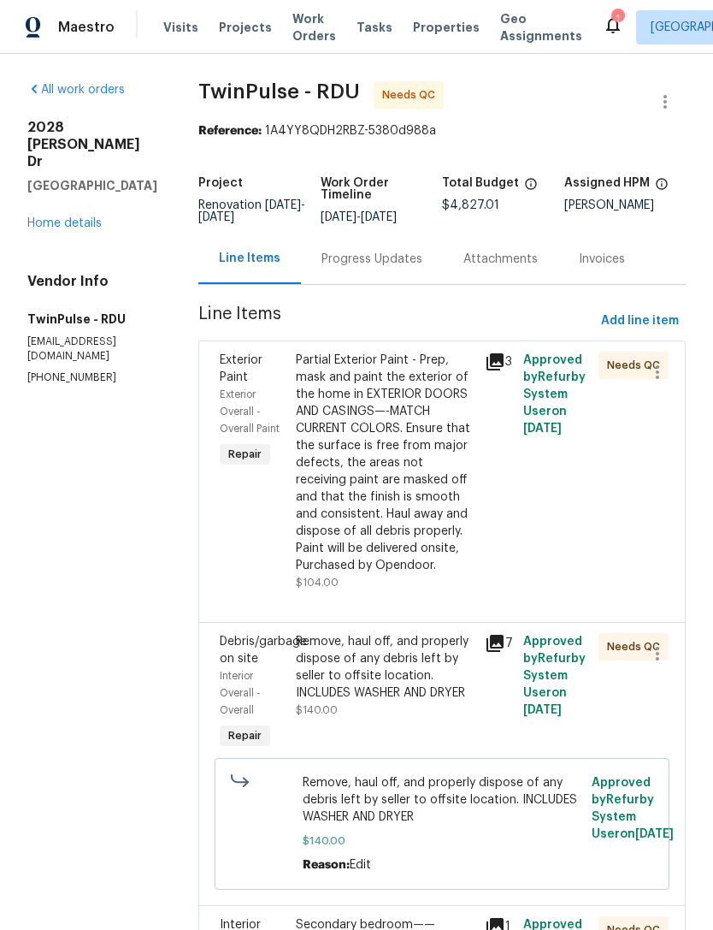
click at [378, 474] on div "Partial Exterior Paint - Prep, mask and paint the exterior of the home in EXTER…" at bounding box center [386, 462] width 180 height 222
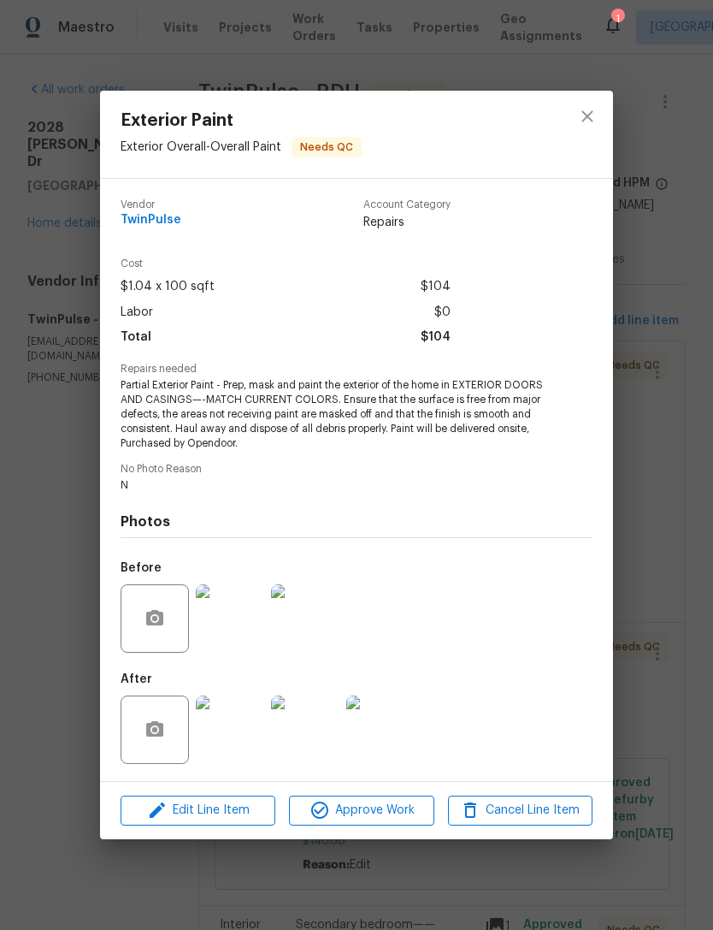
click at [393, 790] on div "Edit Line Item Approve Work Cancel Line Item" at bounding box center [356, 810] width 513 height 57
click at [388, 809] on span "Approve Work" at bounding box center [361, 810] width 134 height 21
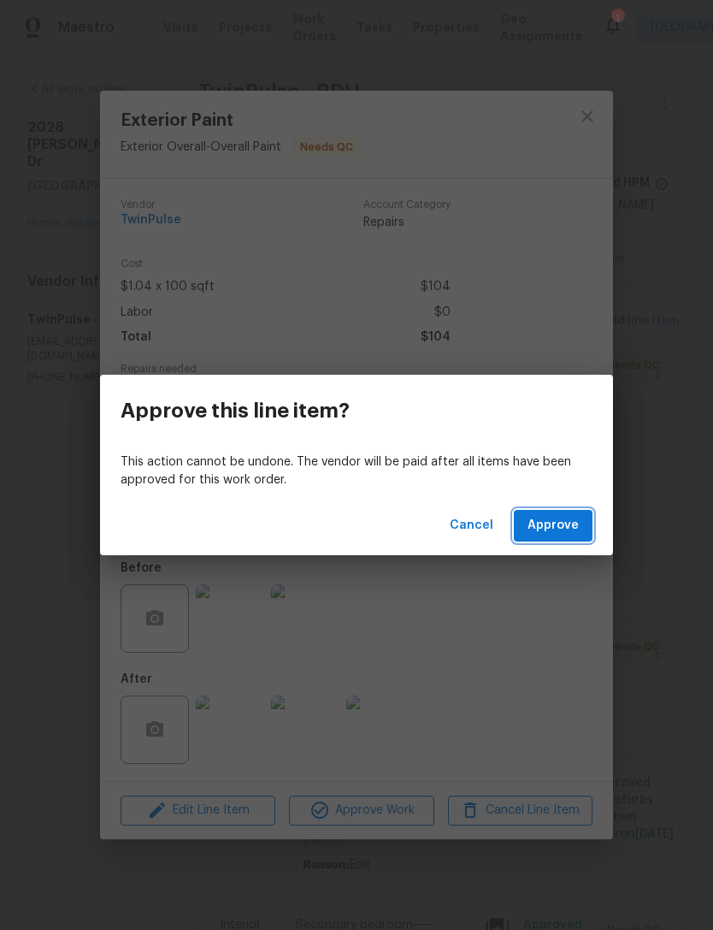
click at [576, 529] on span "Approve" at bounding box center [553, 525] width 51 height 21
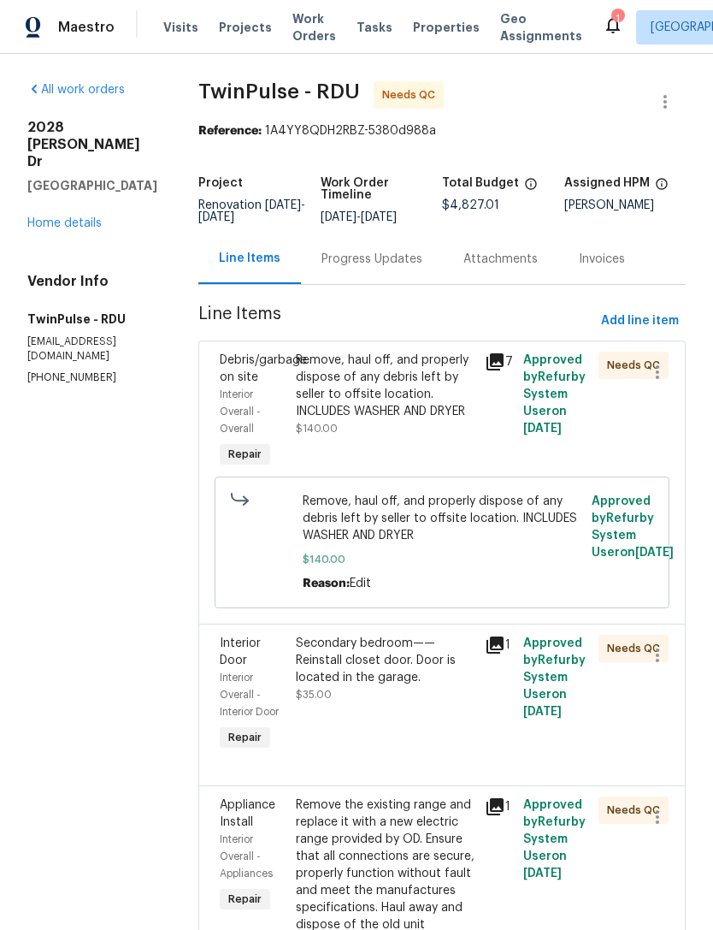
click at [375, 405] on div "Remove, haul off, and properly dispose of any debris left by seller to offsite …" at bounding box center [386, 385] width 180 height 68
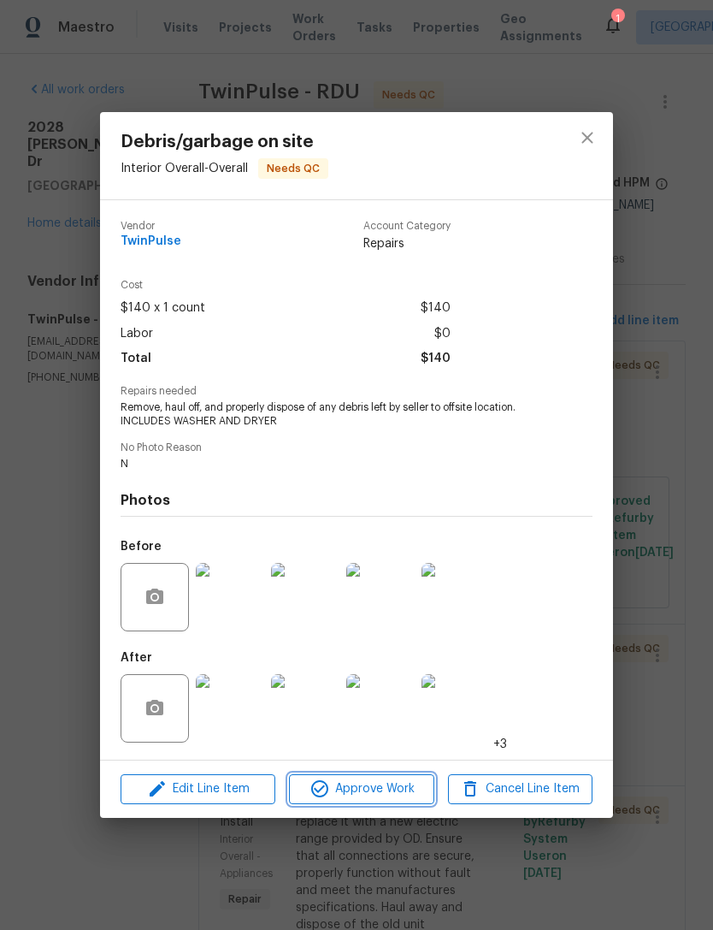
click at [386, 787] on span "Approve Work" at bounding box center [361, 788] width 134 height 21
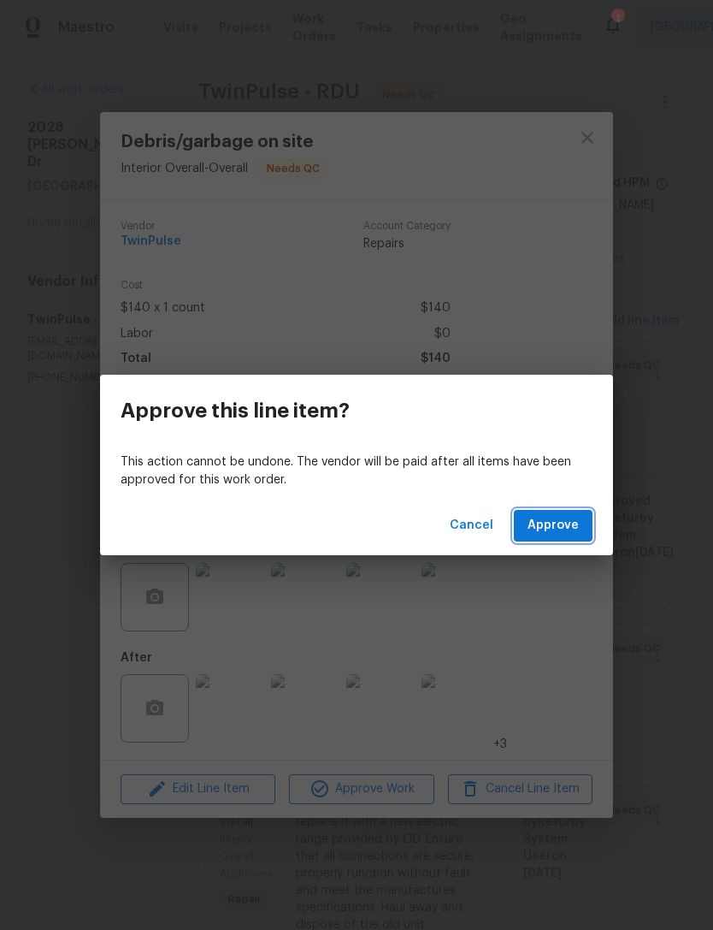
click at [552, 523] on span "Approve" at bounding box center [553, 525] width 51 height 21
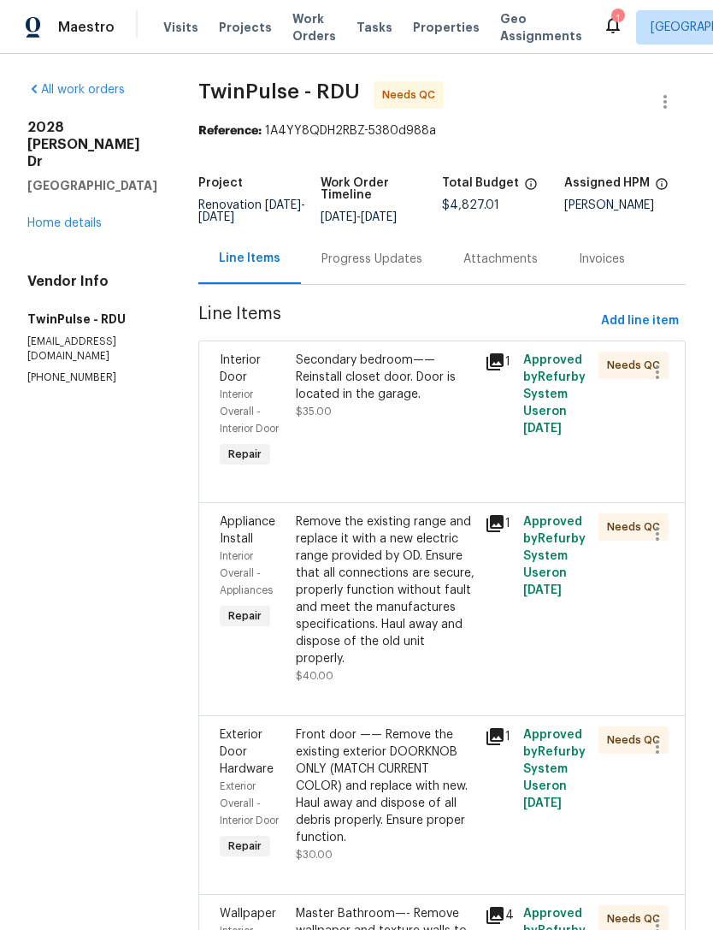
click at [387, 405] on div "Secondary bedroom—— Reinstall closet door. Door is located in the garage. $35.00" at bounding box center [386, 385] width 180 height 68
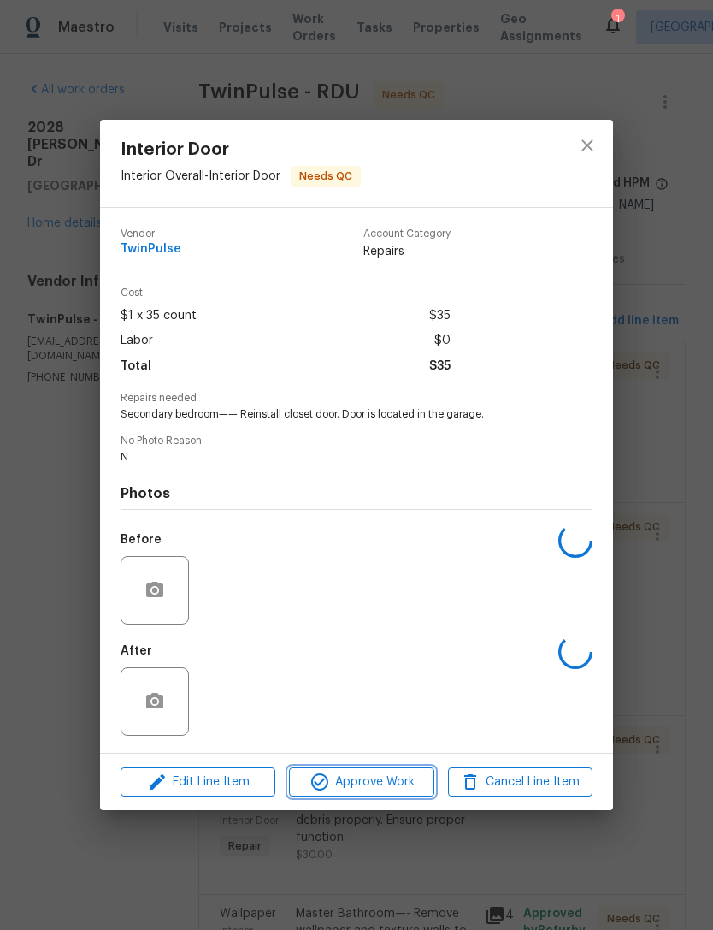
click at [395, 785] on span "Approve Work" at bounding box center [361, 781] width 134 height 21
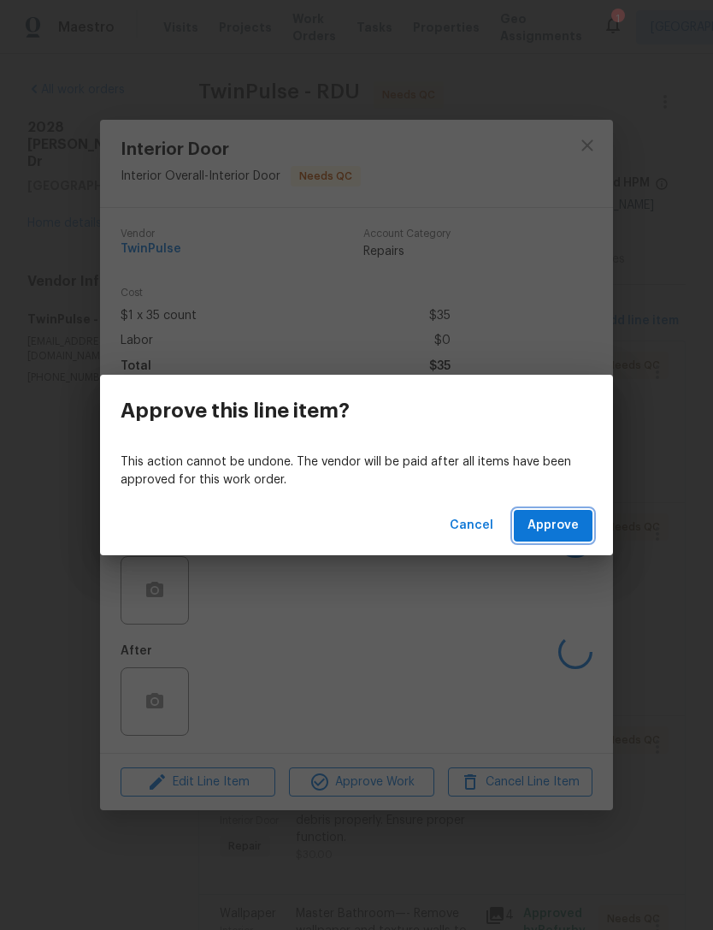
click at [569, 527] on span "Approve" at bounding box center [553, 525] width 51 height 21
click at [570, 530] on span "Loading..." at bounding box center [549, 525] width 59 height 21
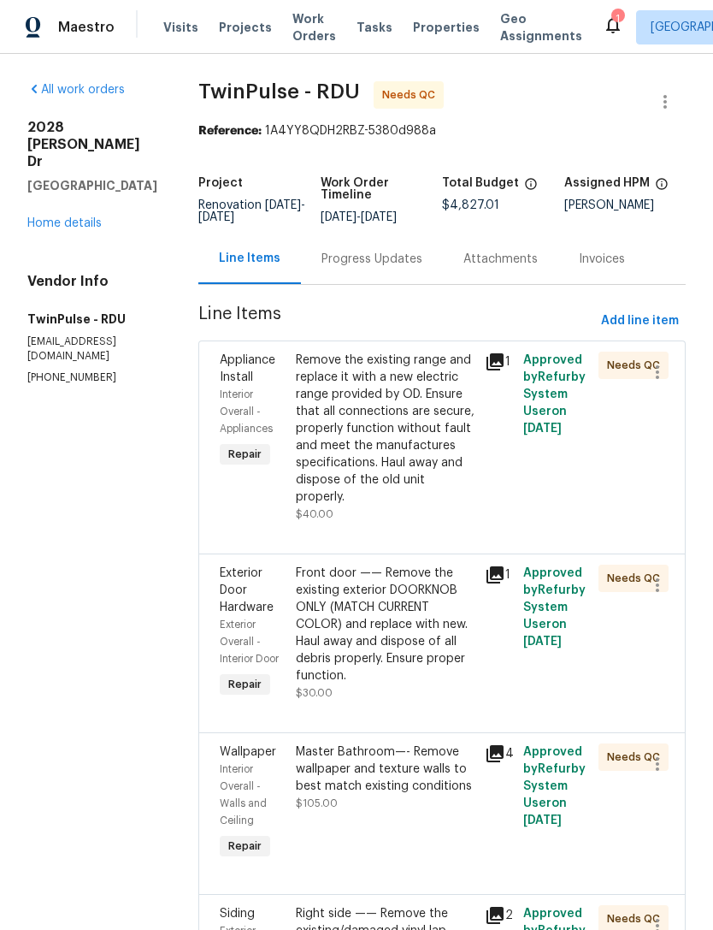
click at [399, 461] on div "Remove the existing range and replace it with a new electric range provided by …" at bounding box center [386, 428] width 180 height 154
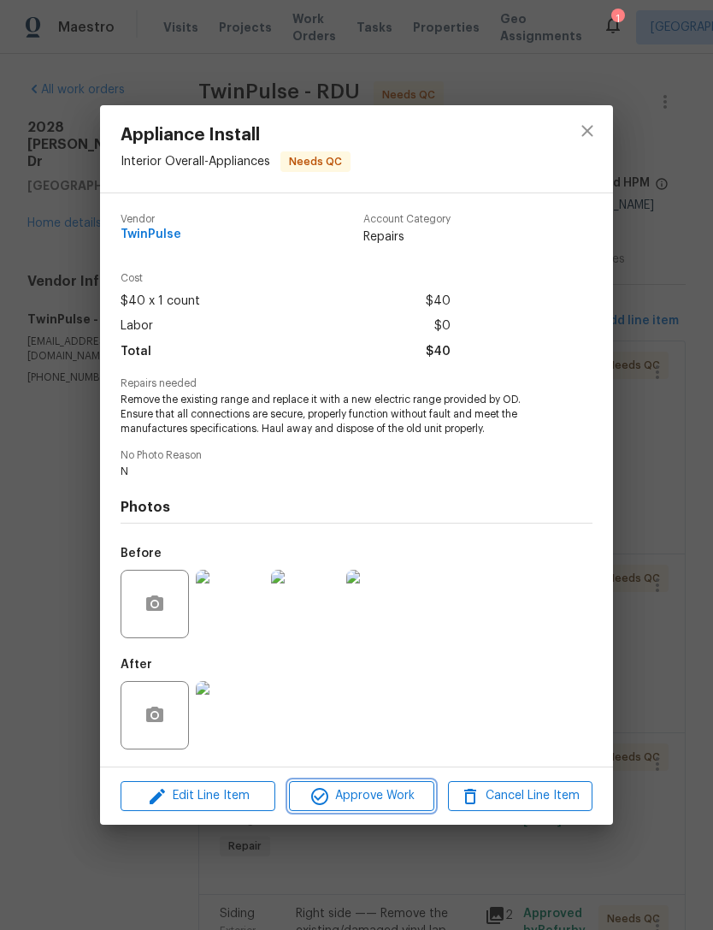
click at [415, 788] on span "Approve Work" at bounding box center [361, 795] width 134 height 21
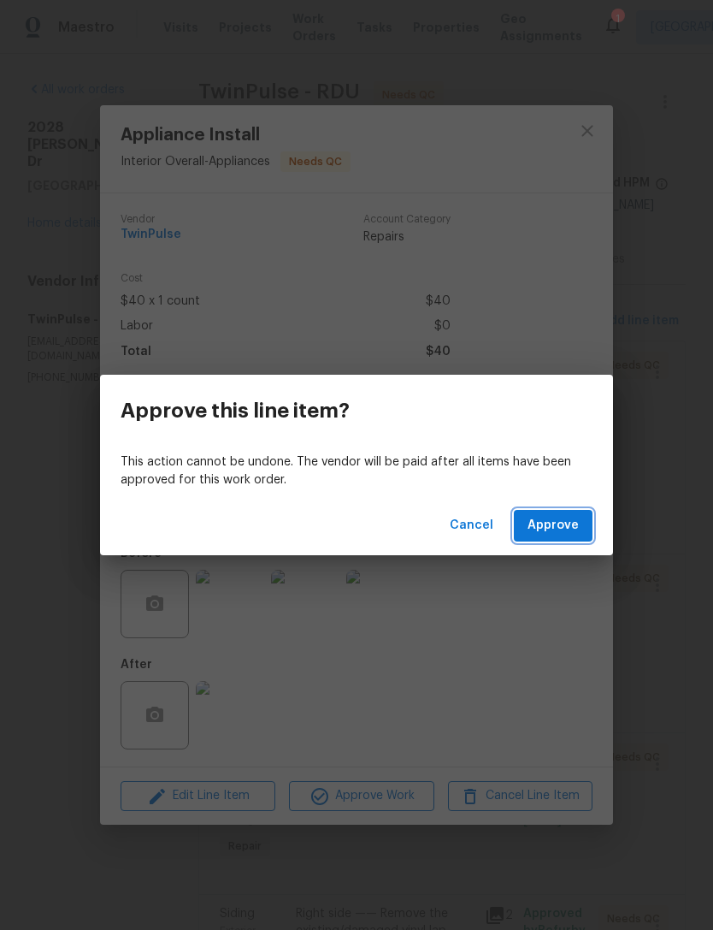
click at [561, 517] on span "Approve" at bounding box center [553, 525] width 51 height 21
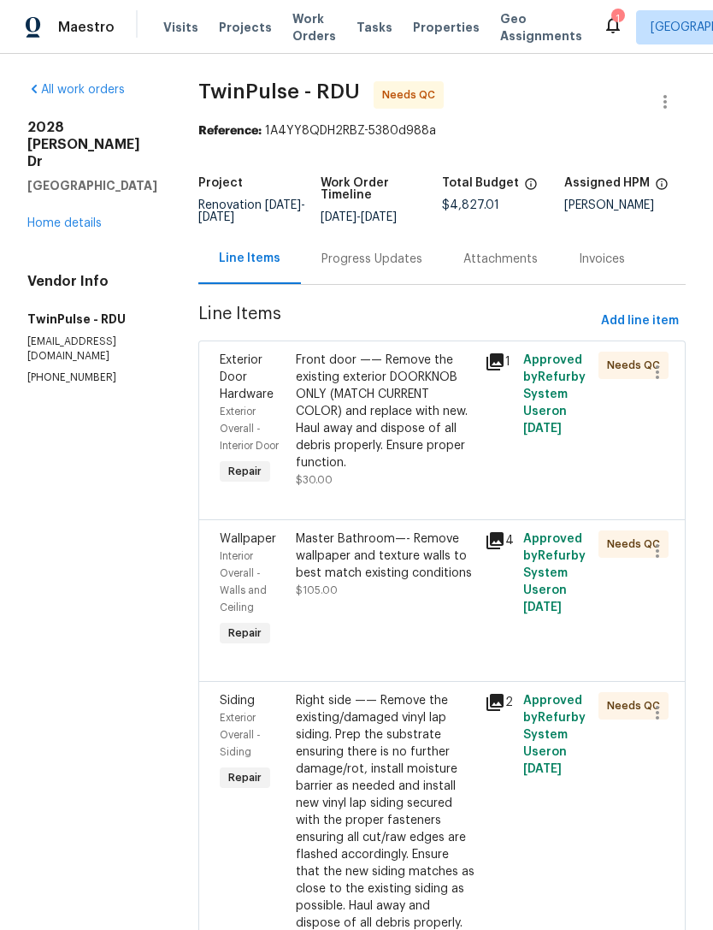
click at [395, 433] on div "Front door —— Remove the existing exterior DOORKNOB ONLY (MATCH CURRENT COLOR) …" at bounding box center [386, 411] width 180 height 120
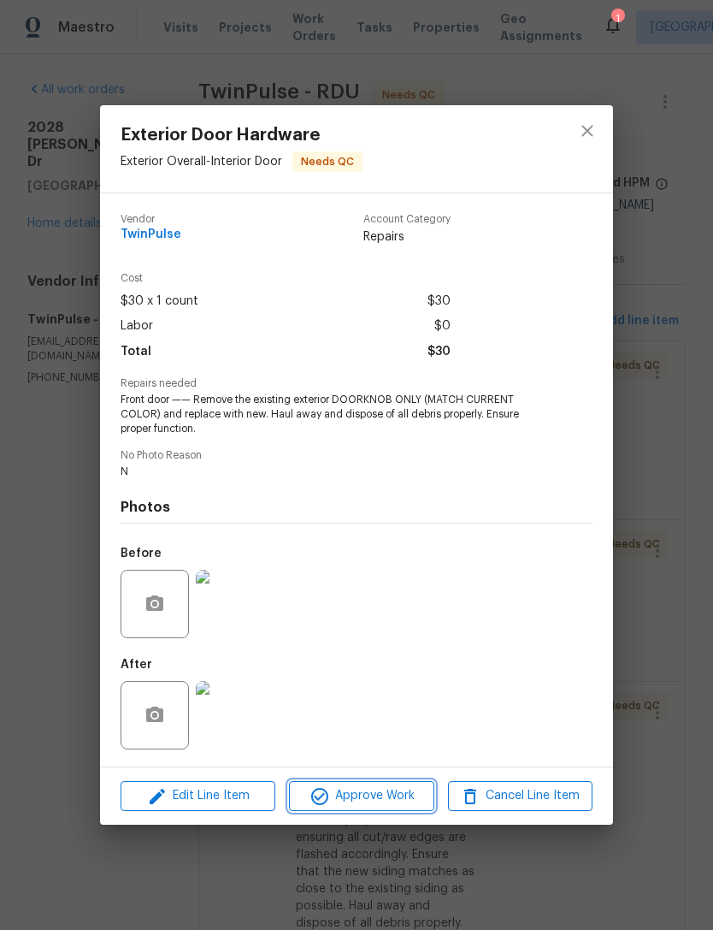
click at [376, 806] on span "Approve Work" at bounding box center [361, 795] width 134 height 21
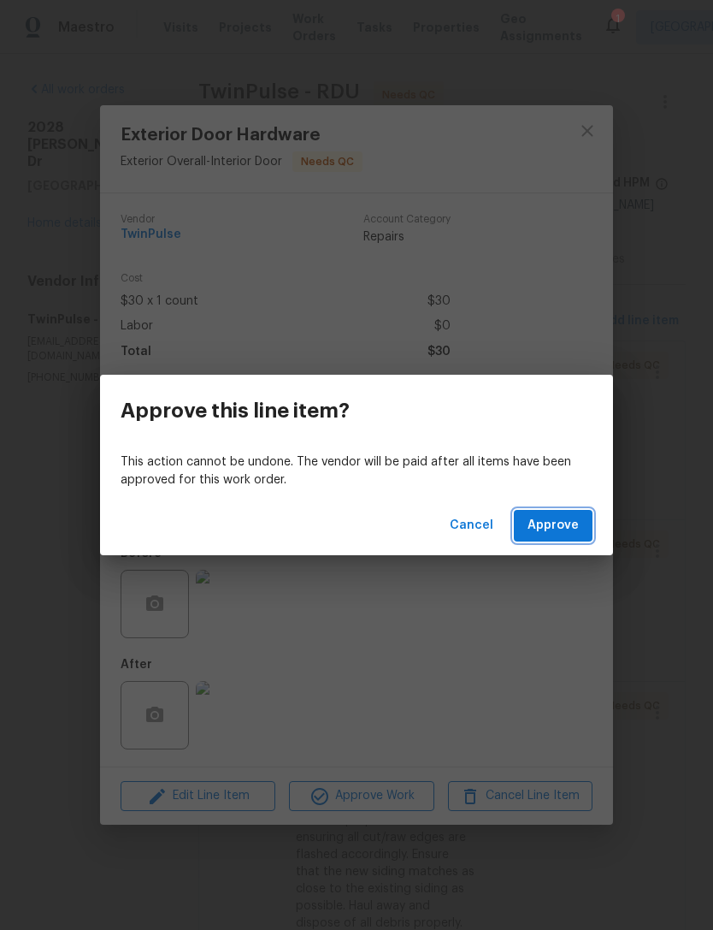
click at [540, 540] on button "Approve" at bounding box center [553, 526] width 79 height 32
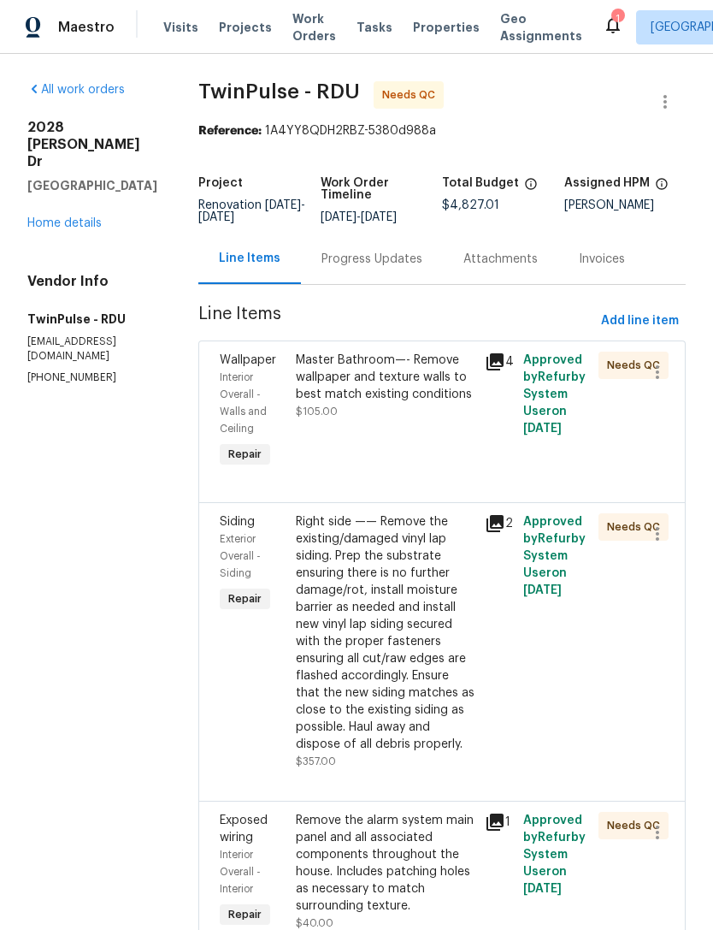
click at [387, 407] on div "Master Bathroom—- Remove wallpaper and texture walls to best match existing con…" at bounding box center [386, 385] width 180 height 68
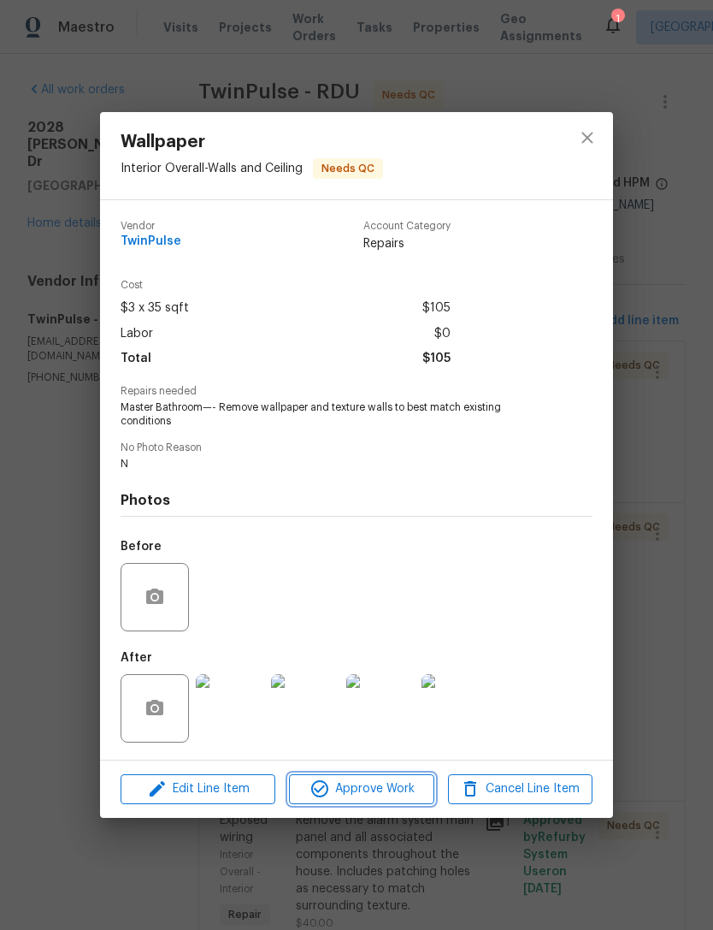
click at [397, 789] on span "Approve Work" at bounding box center [361, 788] width 134 height 21
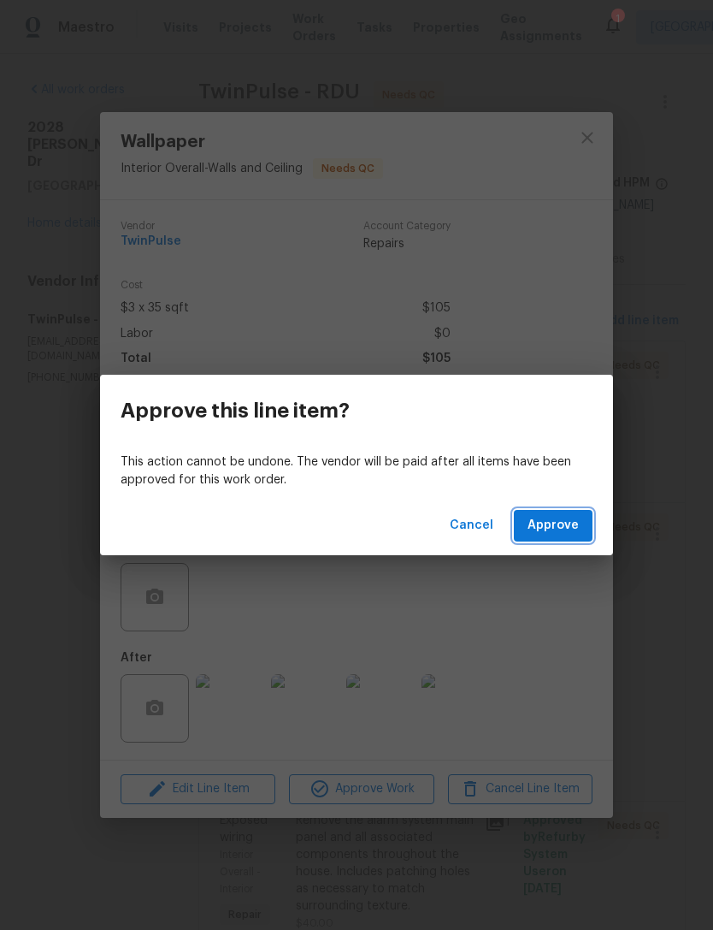
click at [568, 517] on span "Approve" at bounding box center [553, 525] width 51 height 21
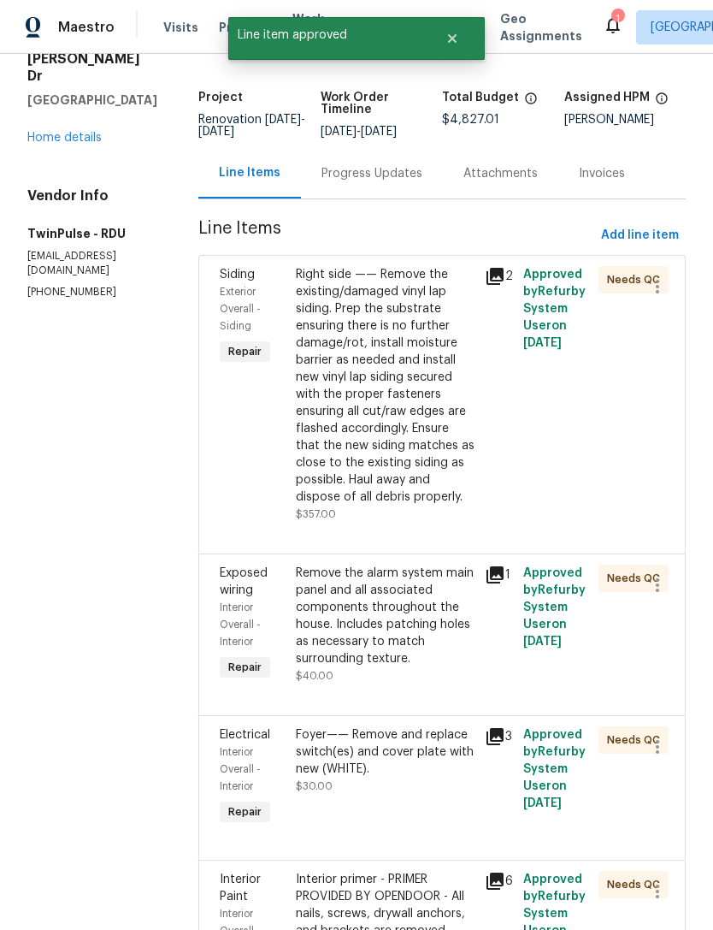
scroll to position [86, 0]
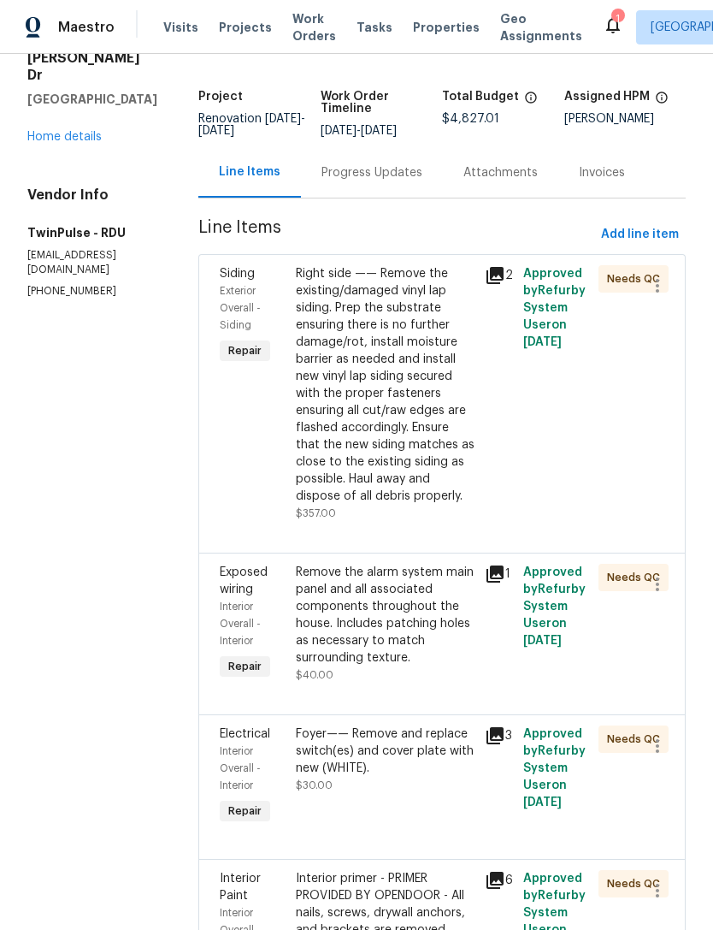
click at [440, 440] on div "Right side —— Remove the existing/damaged vinyl lap siding. Prep the substrate …" at bounding box center [386, 384] width 180 height 239
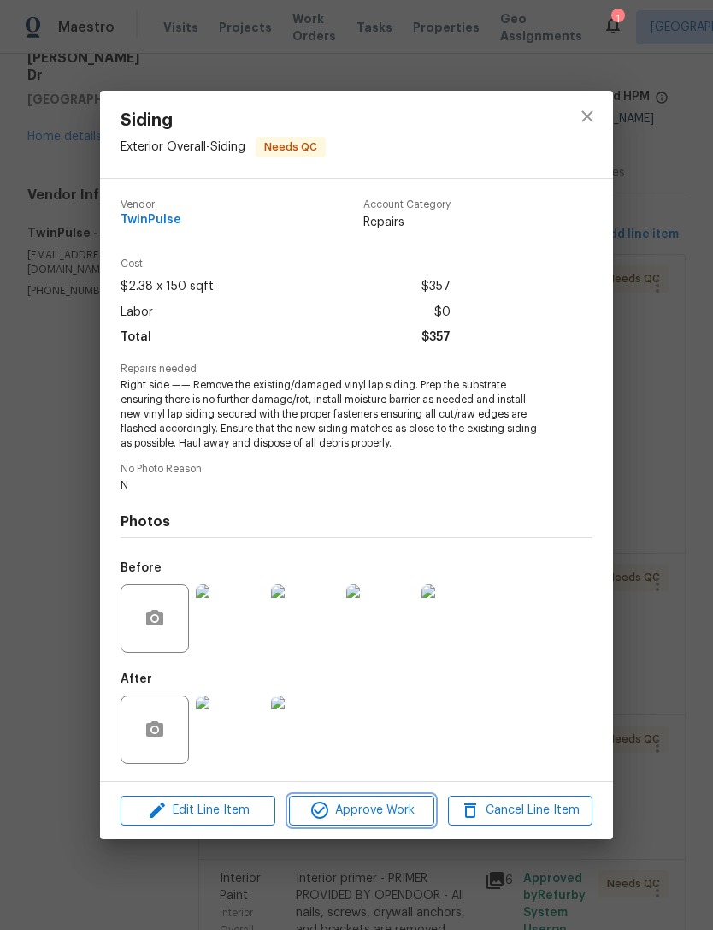
click at [386, 814] on span "Approve Work" at bounding box center [361, 810] width 134 height 21
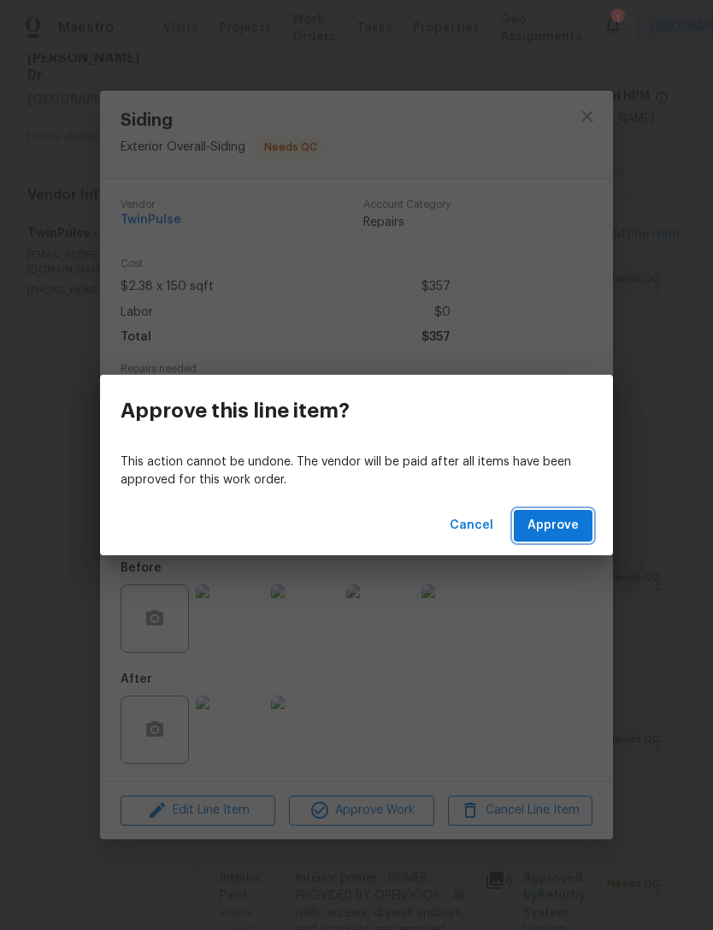
click at [582, 529] on button "Approve" at bounding box center [553, 526] width 79 height 32
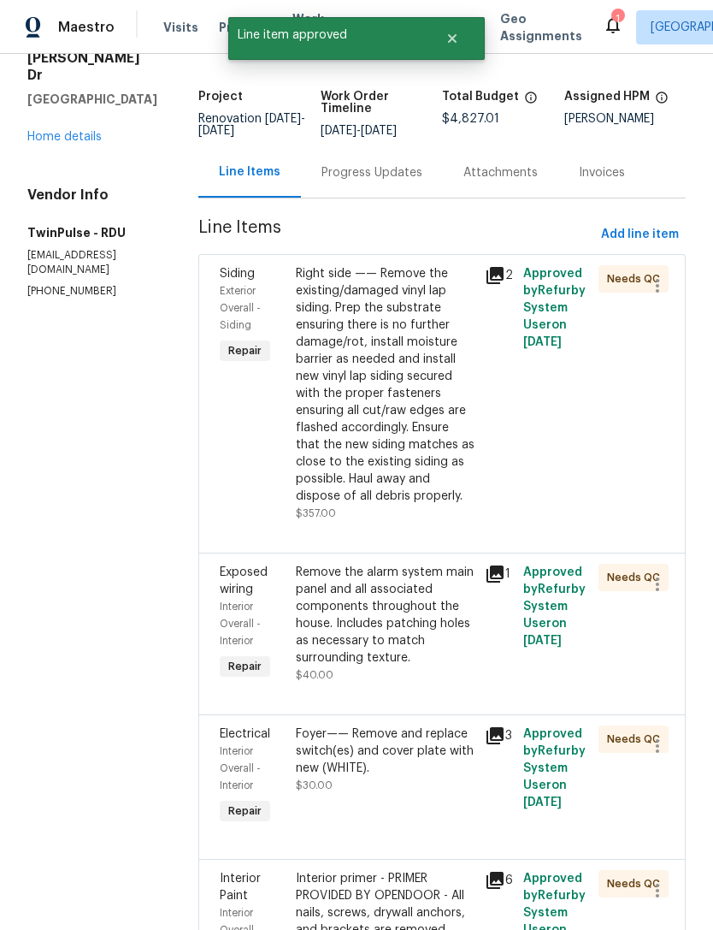
scroll to position [0, 0]
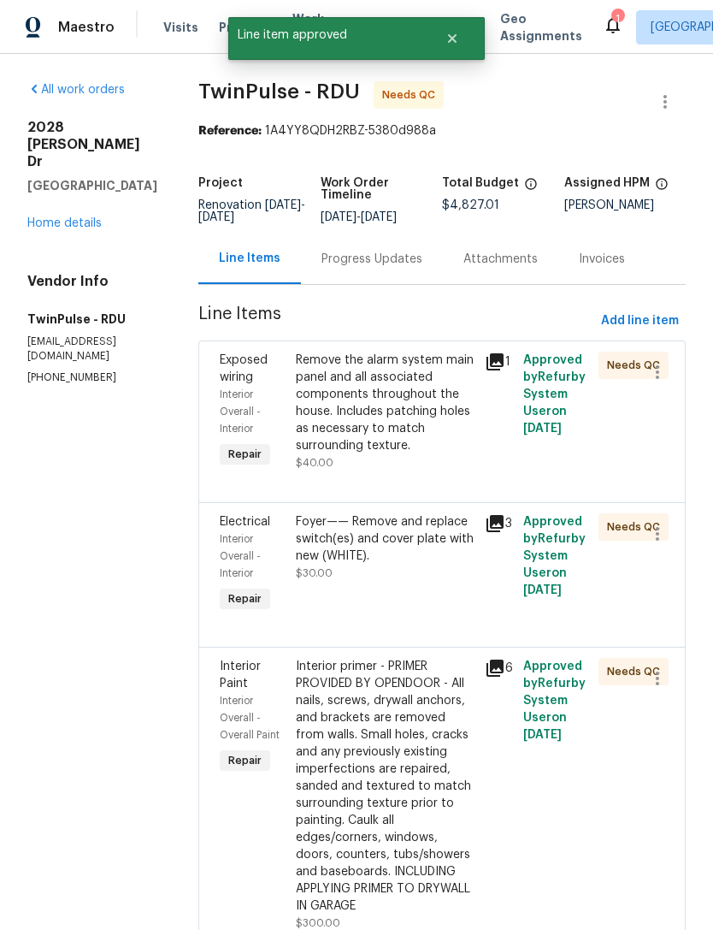
click at [381, 439] on div "Remove the alarm system main panel and all associated components throughout the…" at bounding box center [386, 402] width 180 height 103
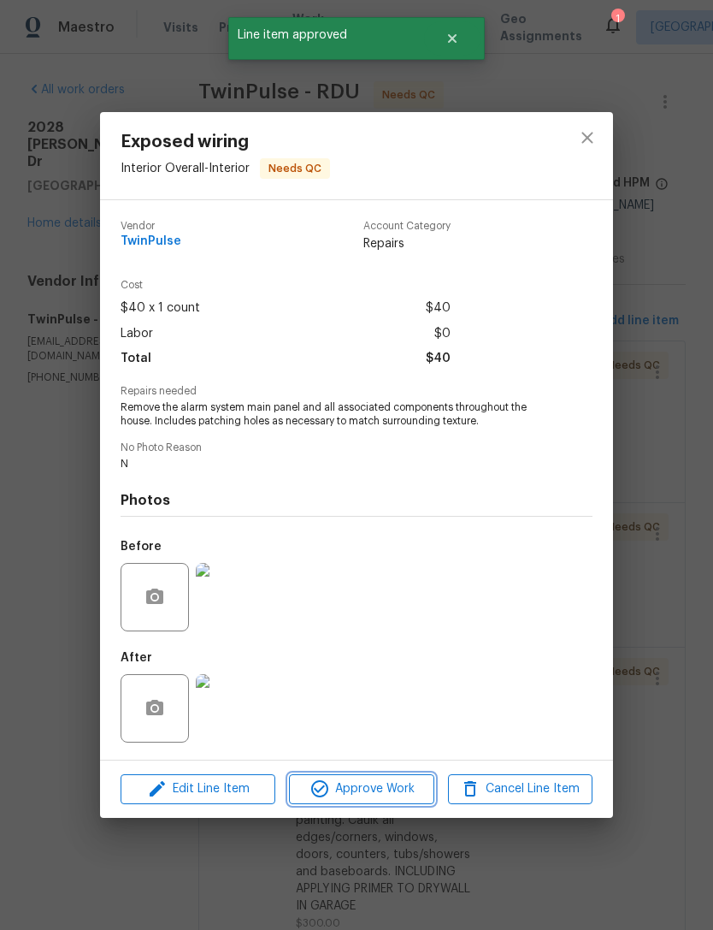
click at [379, 790] on span "Approve Work" at bounding box center [361, 788] width 134 height 21
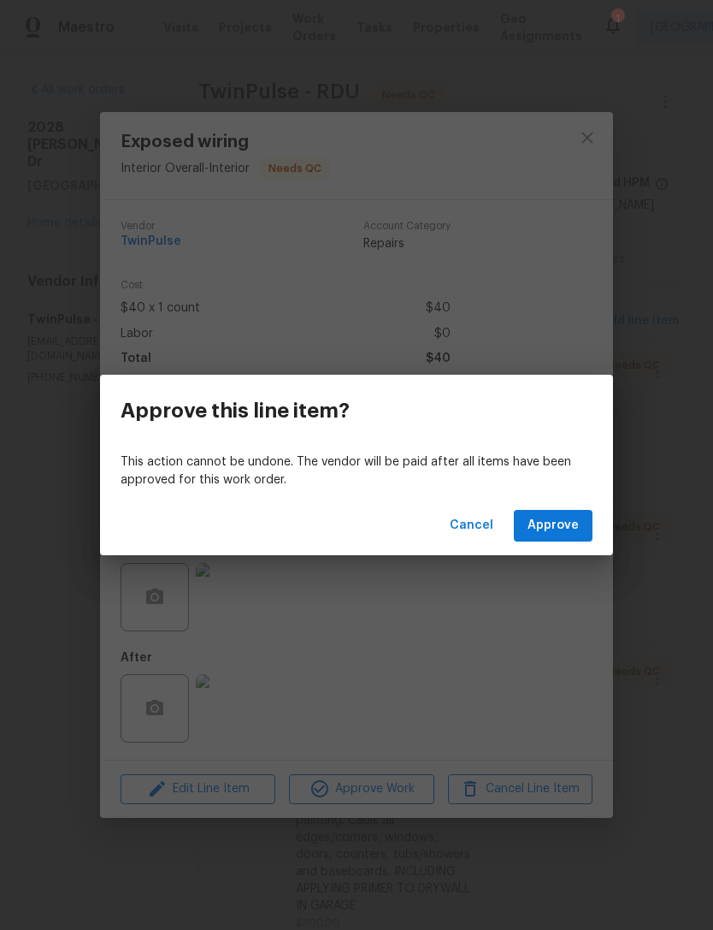
click at [586, 524] on button "Approve" at bounding box center [553, 526] width 79 height 32
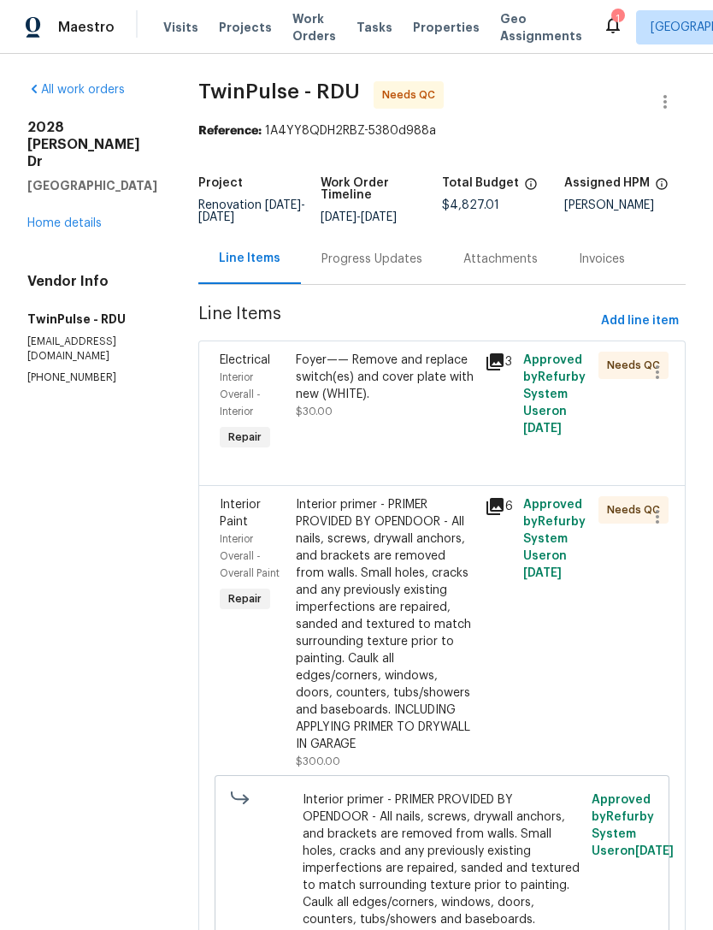
click at [401, 393] on div "Foyer—— Remove and replace switch(es) and cover plate with new (WHITE)." at bounding box center [386, 376] width 180 height 51
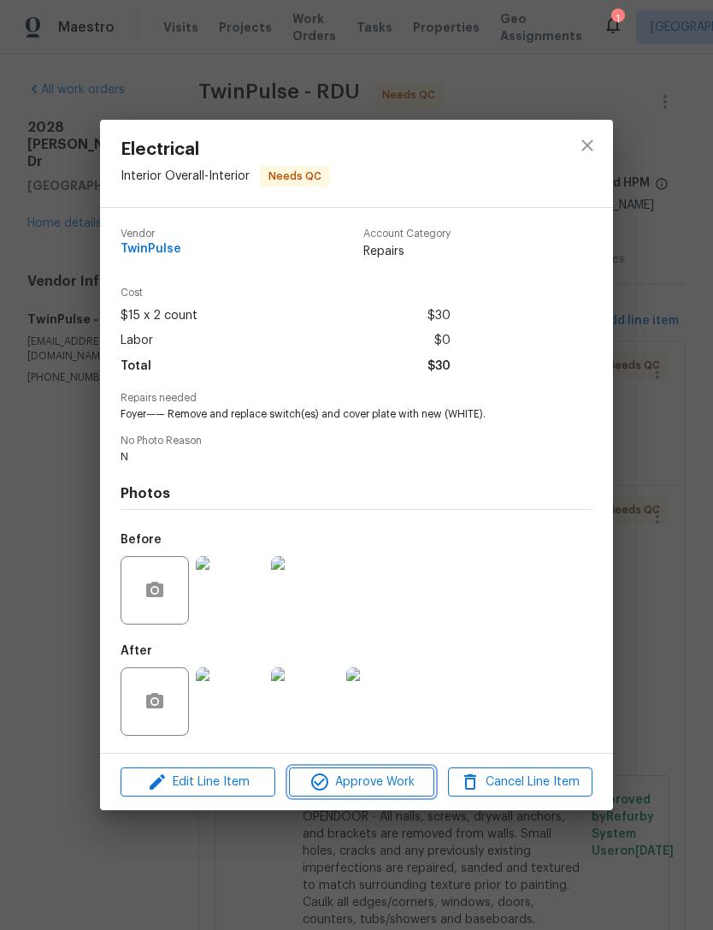
click at [395, 780] on span "Approve Work" at bounding box center [361, 781] width 134 height 21
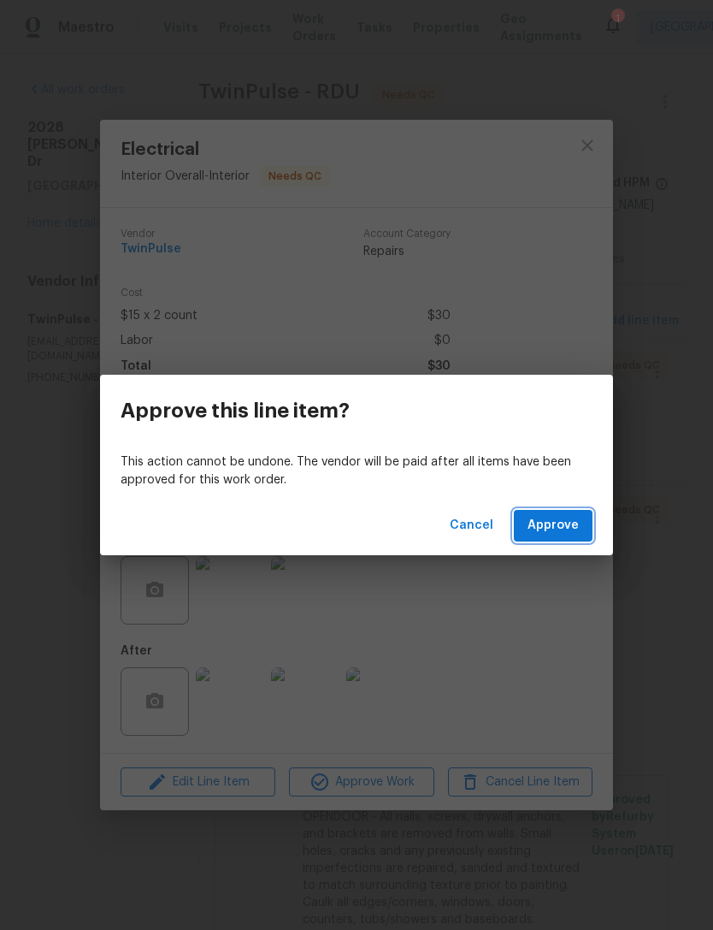
click at [546, 529] on span "Approve" at bounding box center [553, 525] width 51 height 21
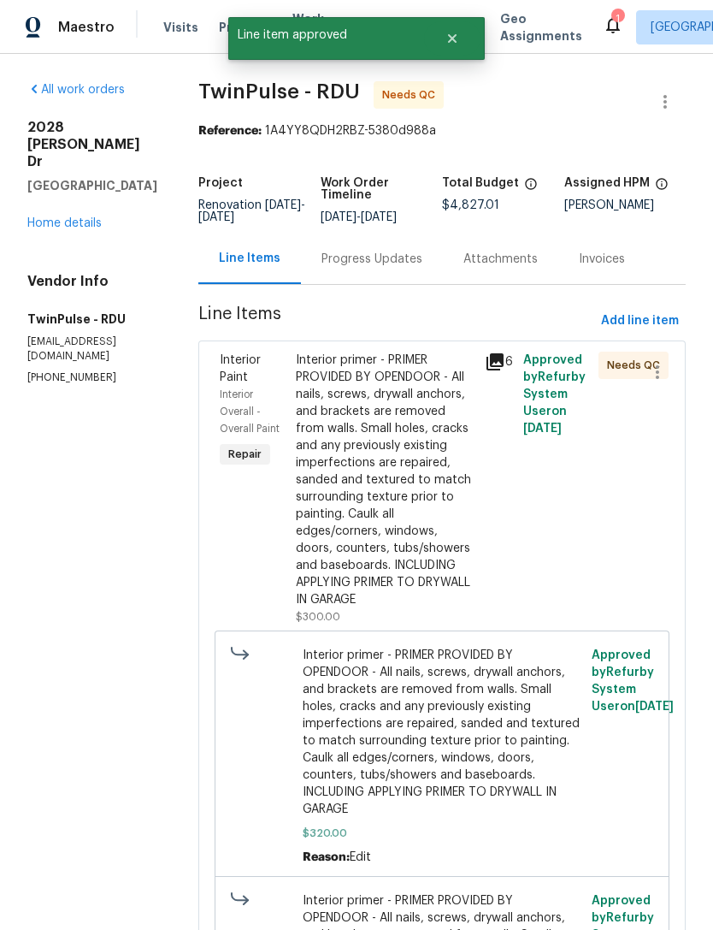
click at [447, 492] on div "Interior primer - PRIMER PROVIDED BY OPENDOOR - All nails, screws, drywall anch…" at bounding box center [386, 479] width 180 height 257
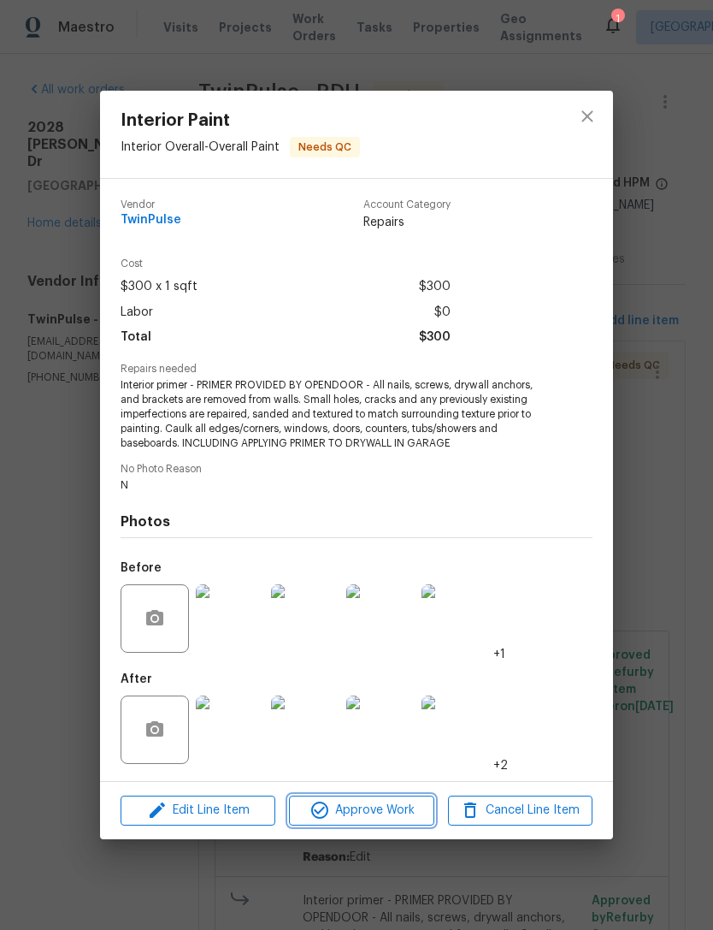
click at [403, 812] on span "Approve Work" at bounding box center [361, 810] width 134 height 21
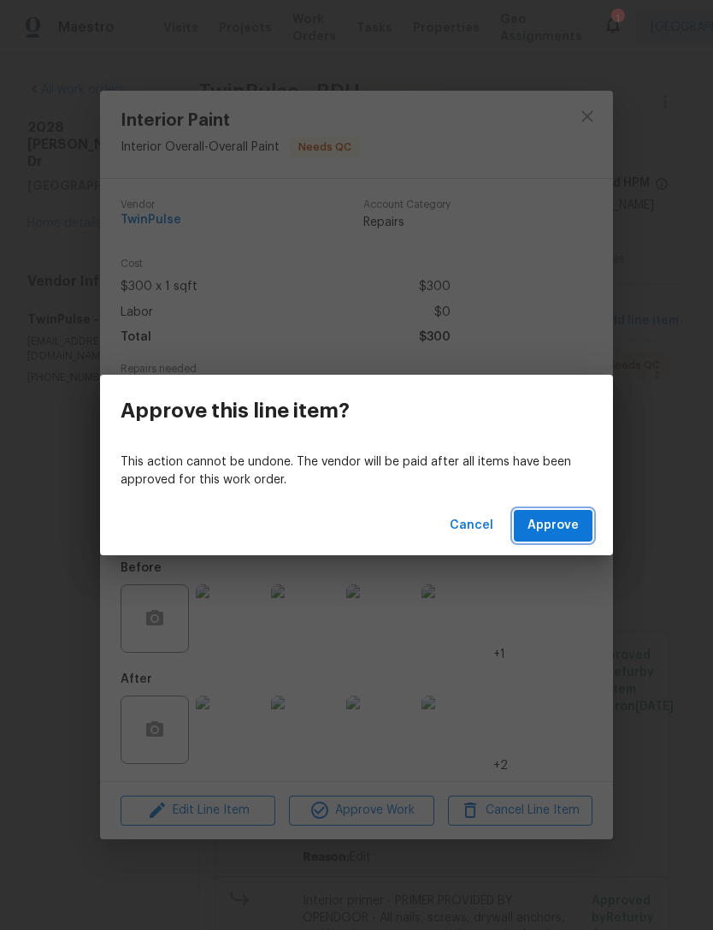
click at [549, 527] on span "Approve" at bounding box center [553, 525] width 51 height 21
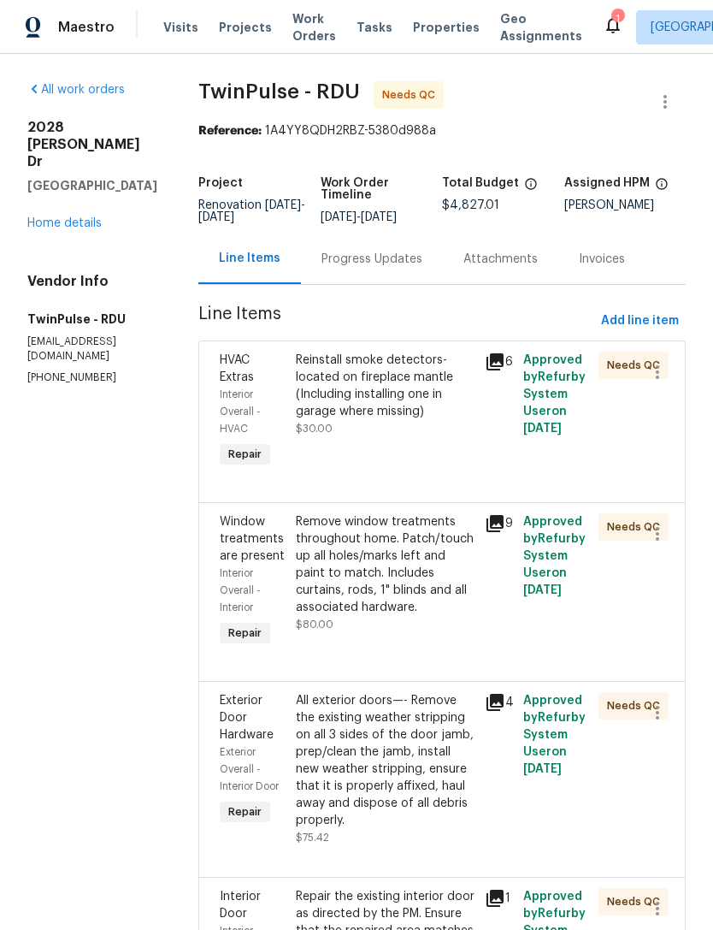
click at [417, 402] on div "Reinstall smoke detectors- located on fireplace mantle (Including installing on…" at bounding box center [386, 385] width 180 height 68
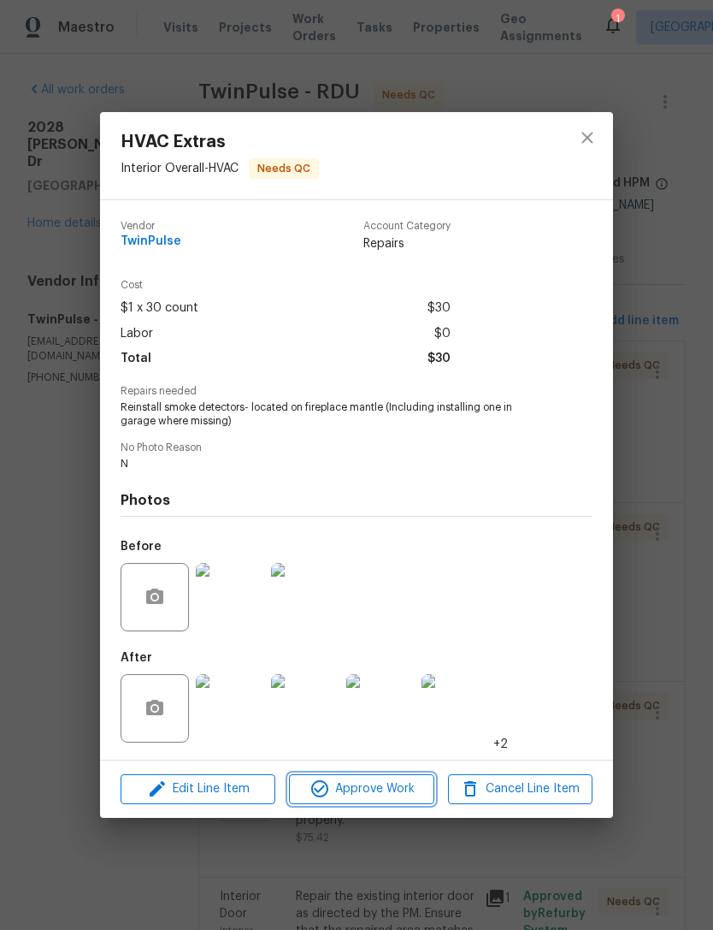
click at [406, 790] on span "Approve Work" at bounding box center [361, 788] width 134 height 21
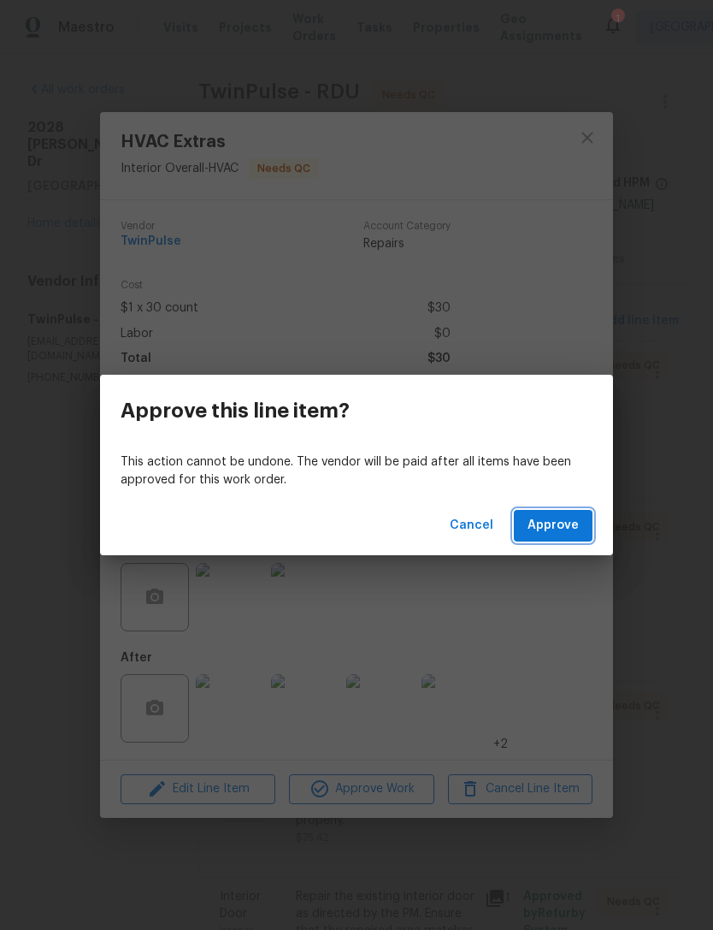
click at [559, 529] on span "Approve" at bounding box center [553, 525] width 51 height 21
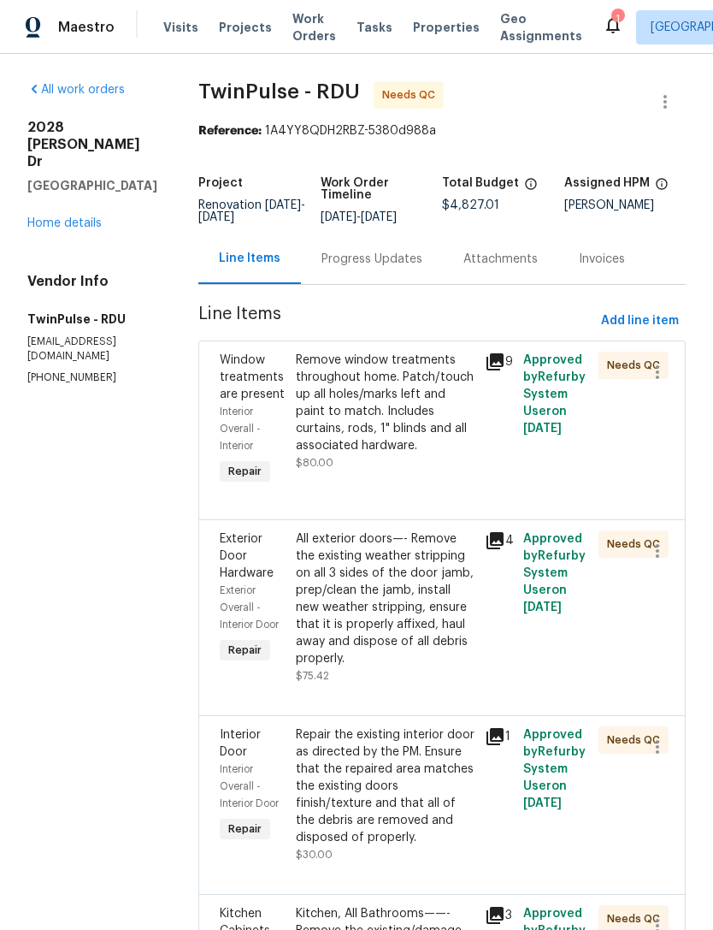
click at [421, 416] on div "Remove window treatments throughout home. Patch/touch up all holes/marks left a…" at bounding box center [386, 402] width 180 height 103
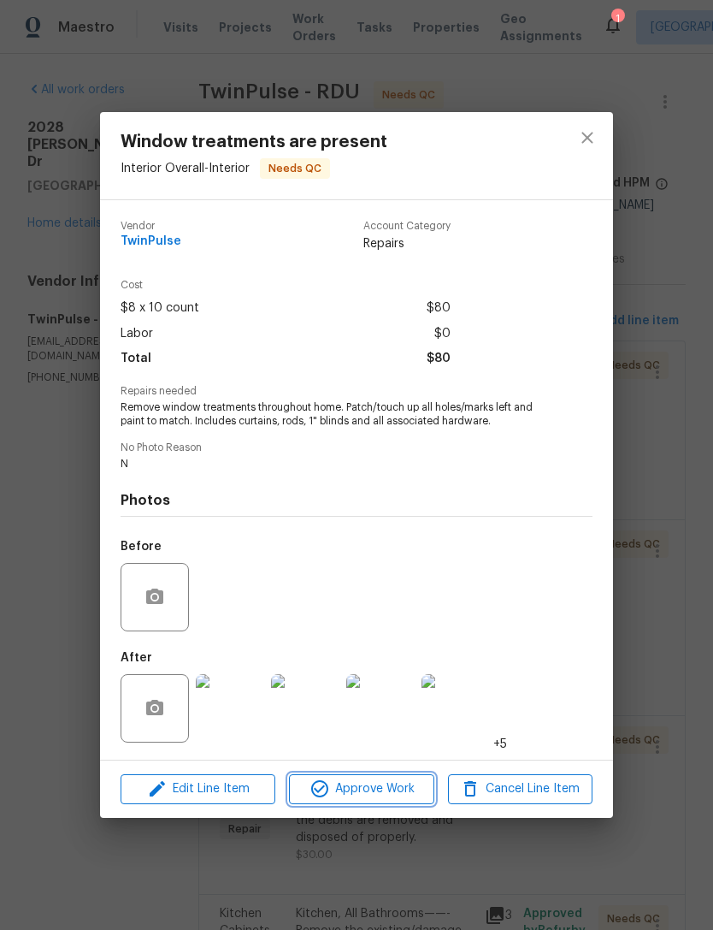
click at [414, 794] on span "Approve Work" at bounding box center [361, 788] width 134 height 21
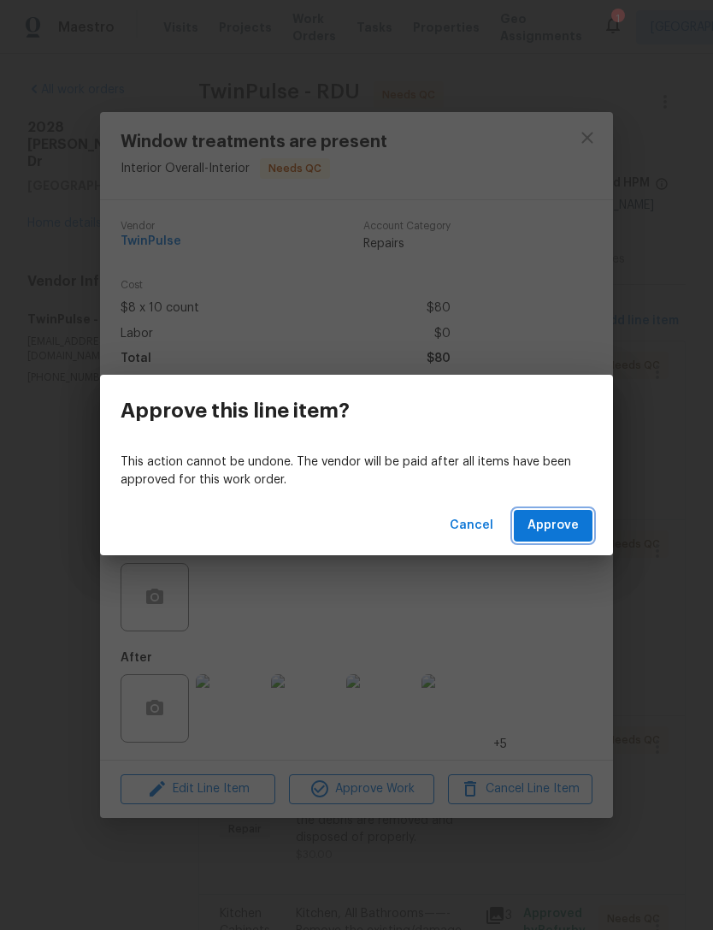
click at [554, 517] on span "Approve" at bounding box center [553, 525] width 51 height 21
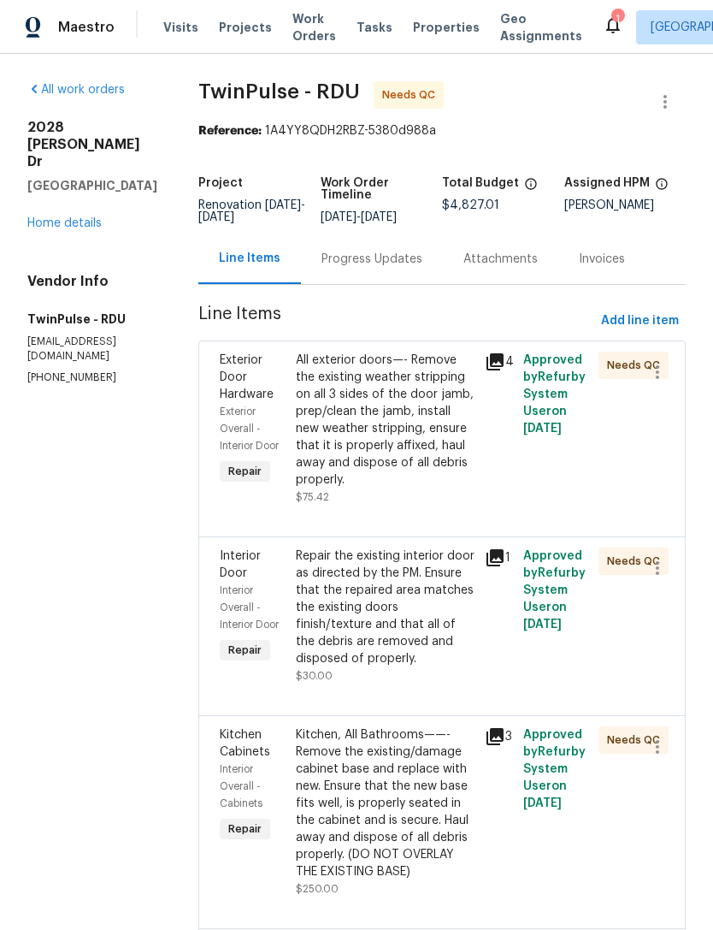
click at [438, 436] on div "All exterior doors—- Remove the existing weather stripping on all 3 sides of th…" at bounding box center [386, 419] width 180 height 137
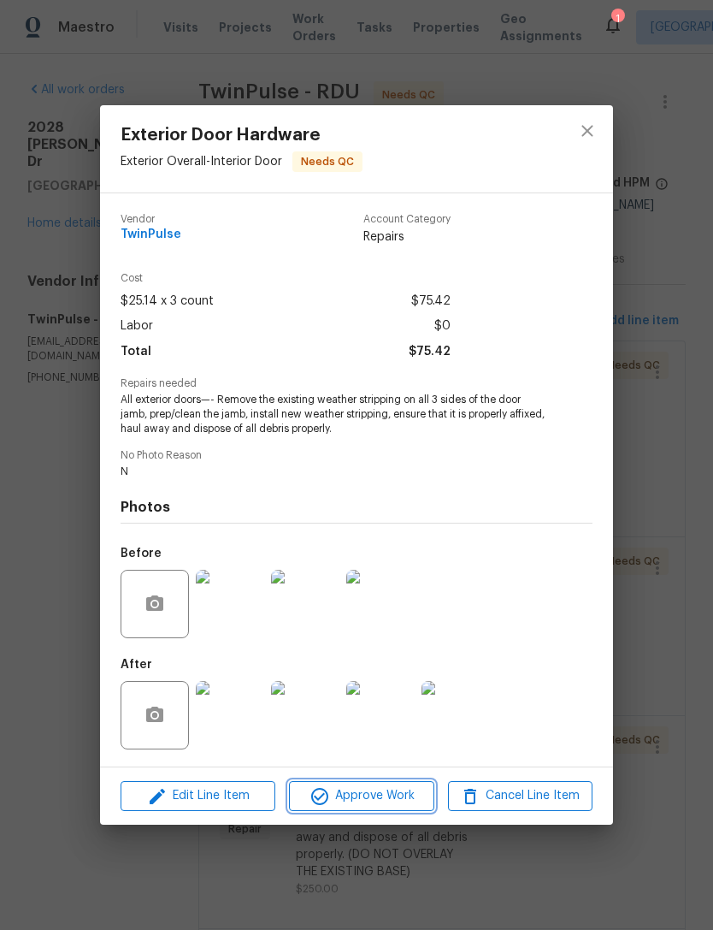
click at [401, 796] on span "Approve Work" at bounding box center [361, 795] width 134 height 21
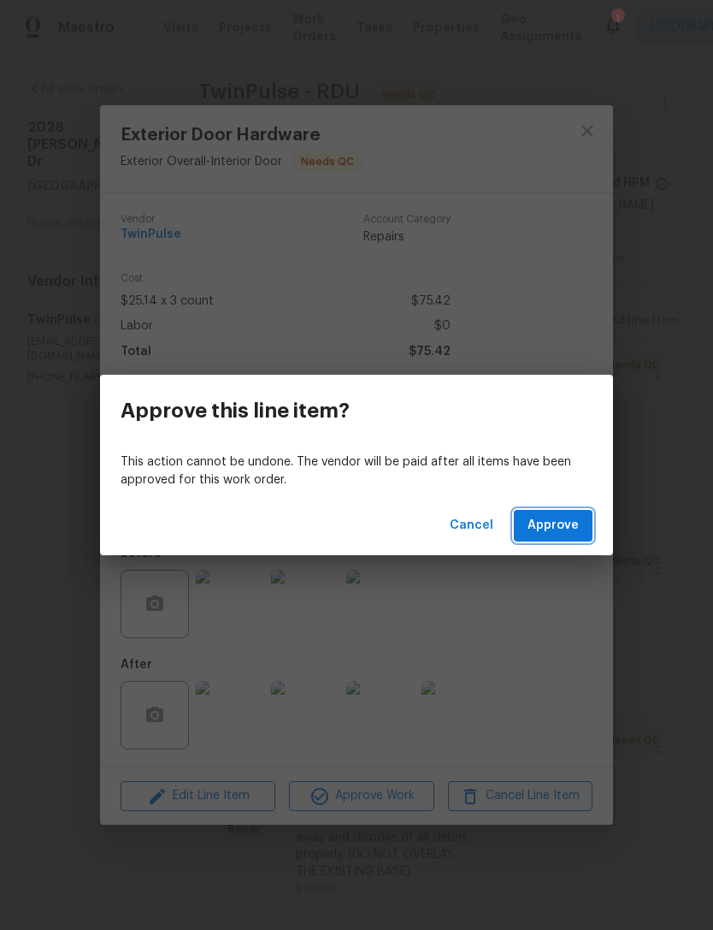
click at [571, 520] on span "Approve" at bounding box center [553, 525] width 51 height 21
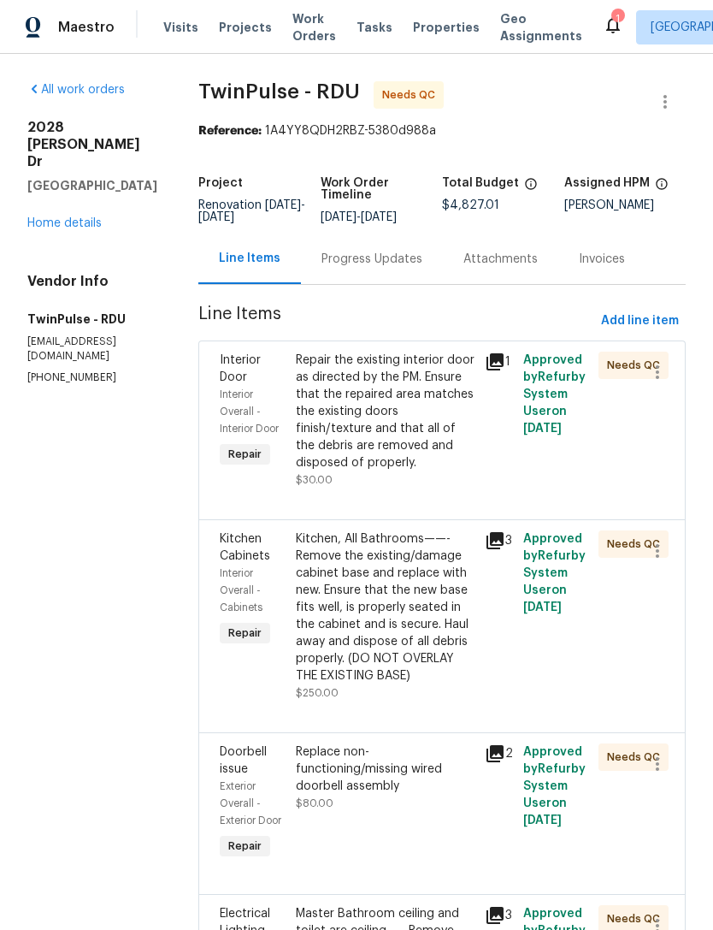
click at [501, 361] on icon at bounding box center [495, 361] width 17 height 17
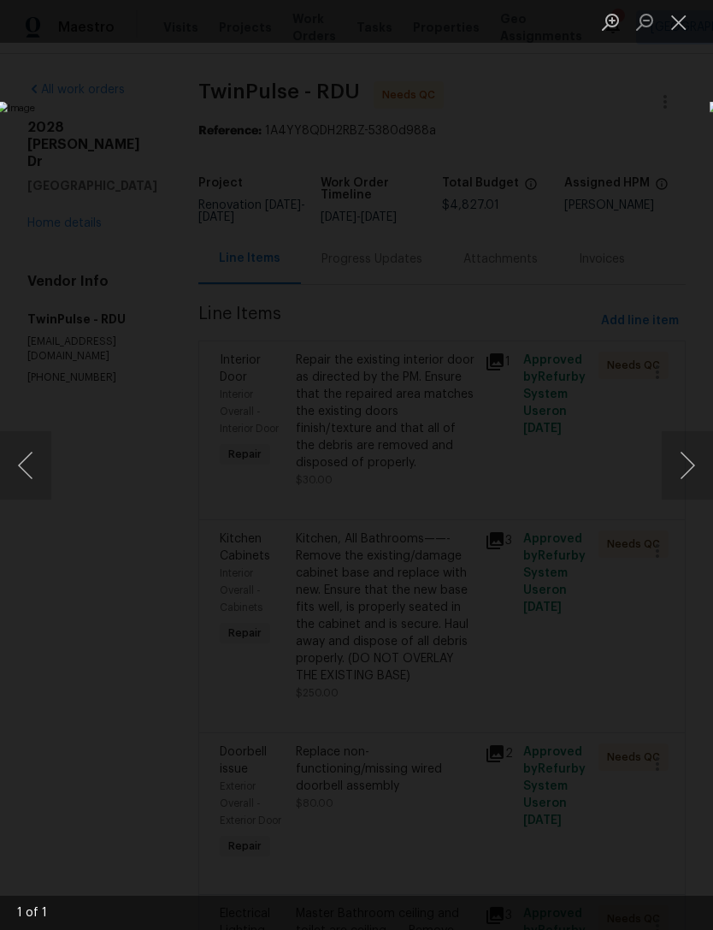
click at [683, 24] on button "Close lightbox" at bounding box center [679, 22] width 34 height 30
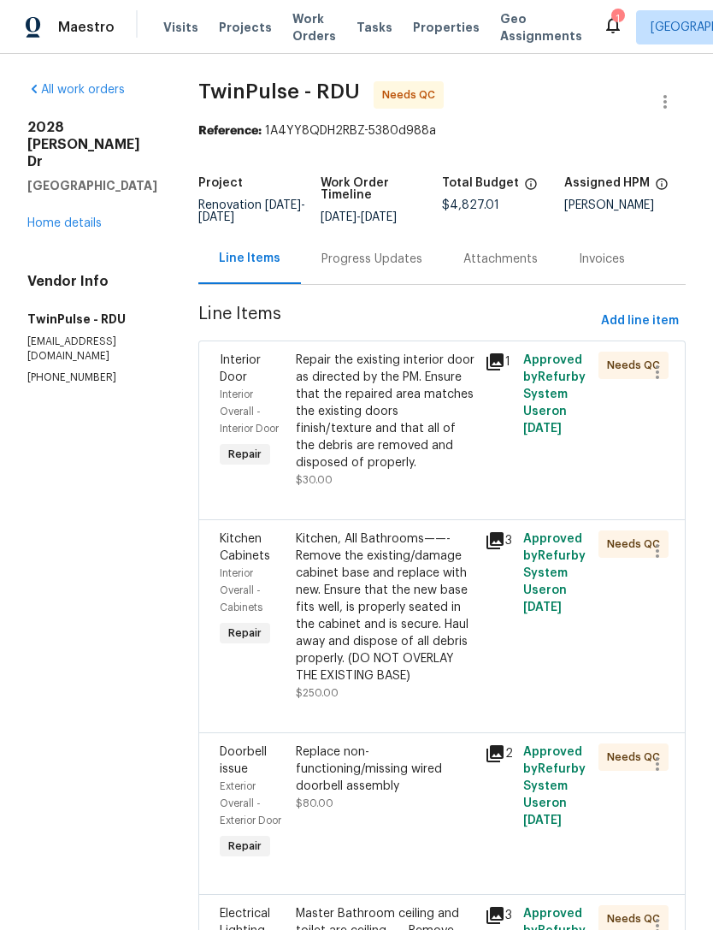
click at [505, 362] on icon at bounding box center [495, 361] width 21 height 21
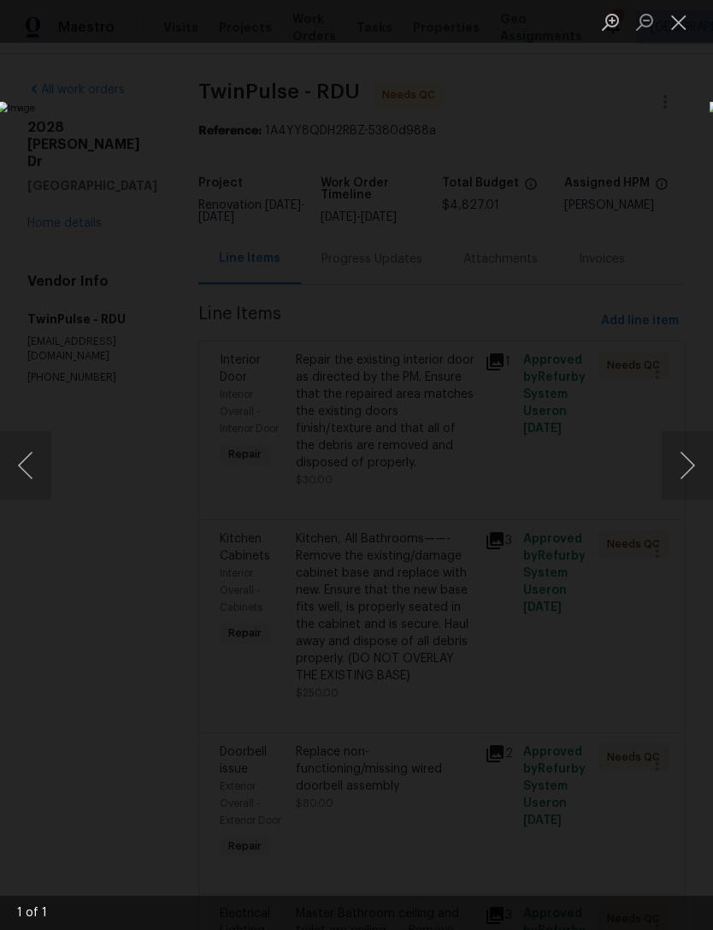
click at [680, 21] on button "Close lightbox" at bounding box center [679, 22] width 34 height 30
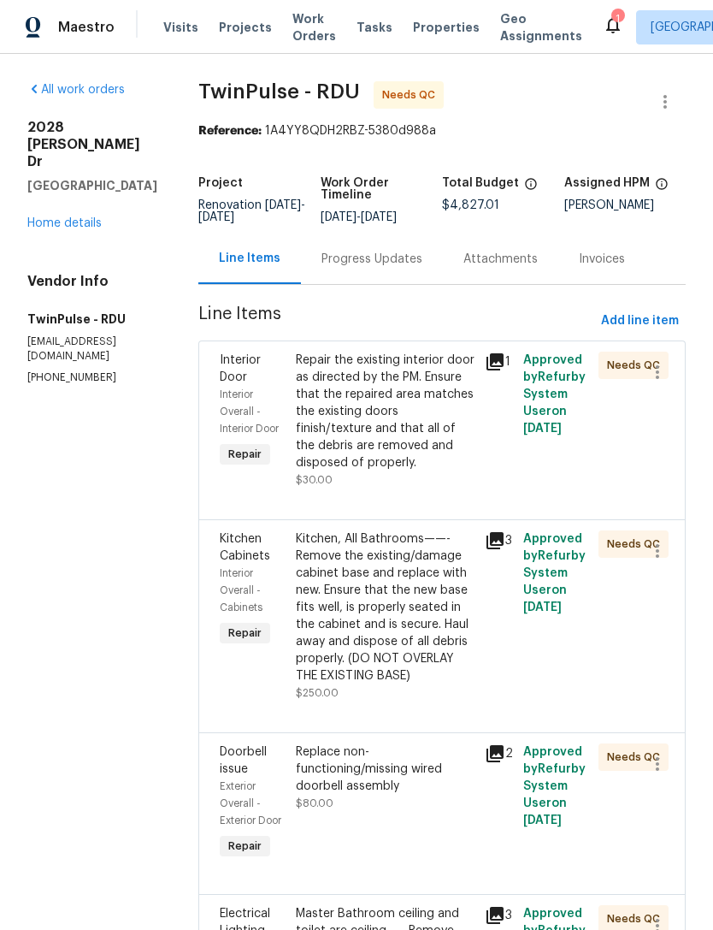
click at [416, 422] on div "Repair the existing interior door as directed by the PM. Ensure that the repair…" at bounding box center [386, 411] width 180 height 120
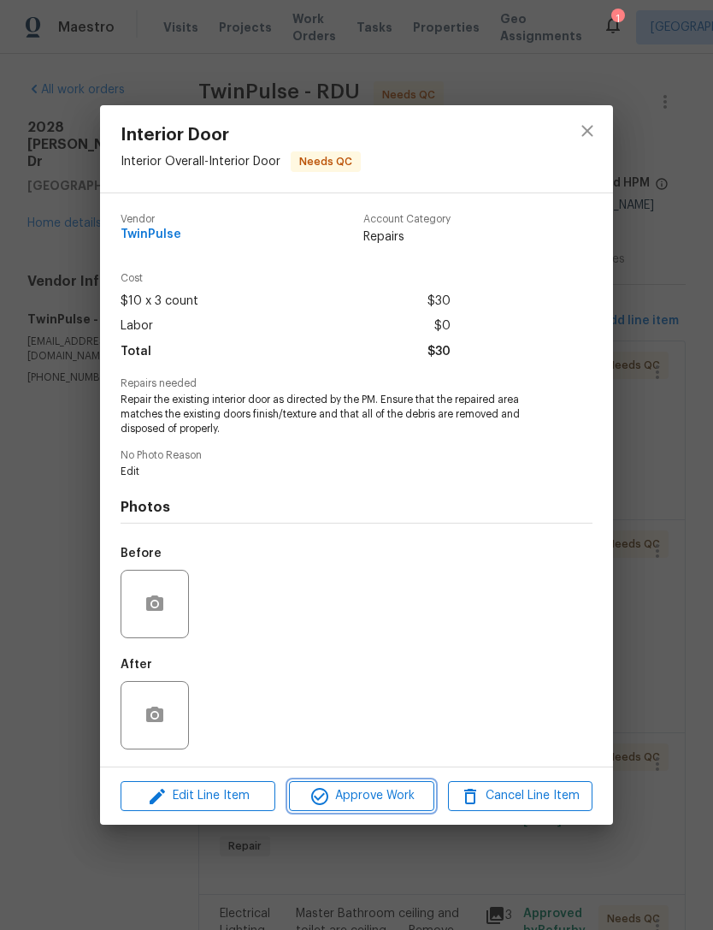
click at [400, 786] on button "Approve Work" at bounding box center [361, 796] width 145 height 30
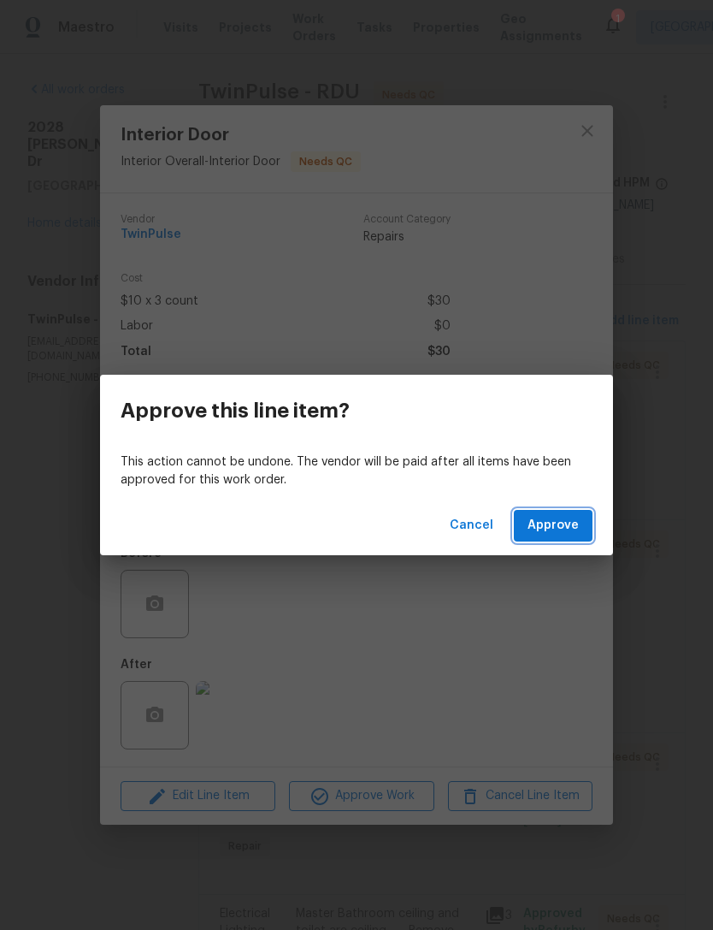
click at [574, 523] on span "Approve" at bounding box center [553, 525] width 51 height 21
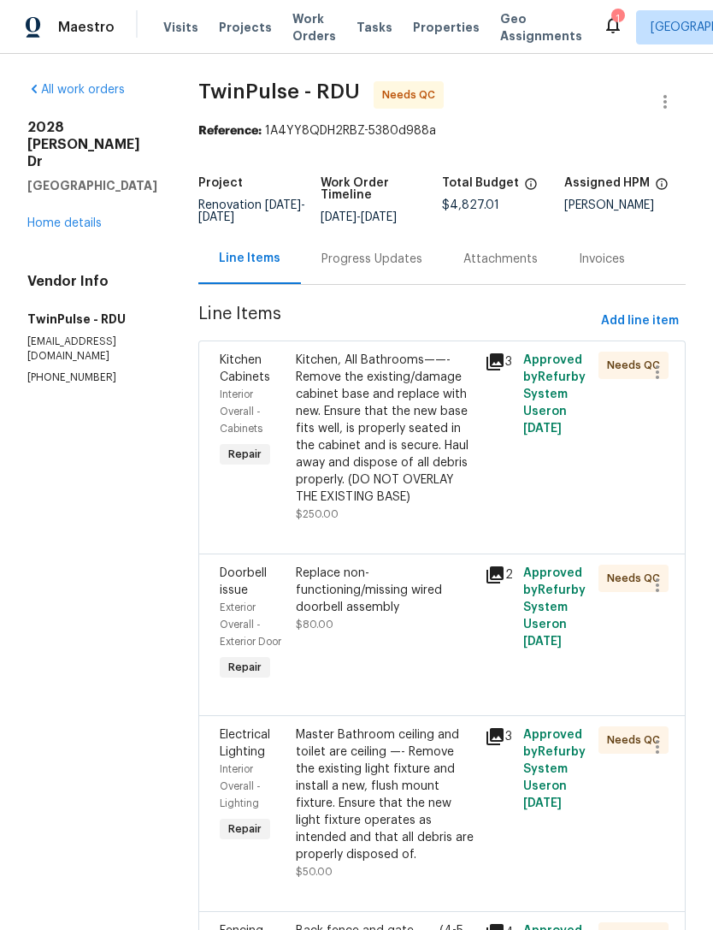
click at [381, 440] on div "Kitchen, All Bathrooms——- Remove the existing/damage cabinet base and replace w…" at bounding box center [386, 428] width 180 height 154
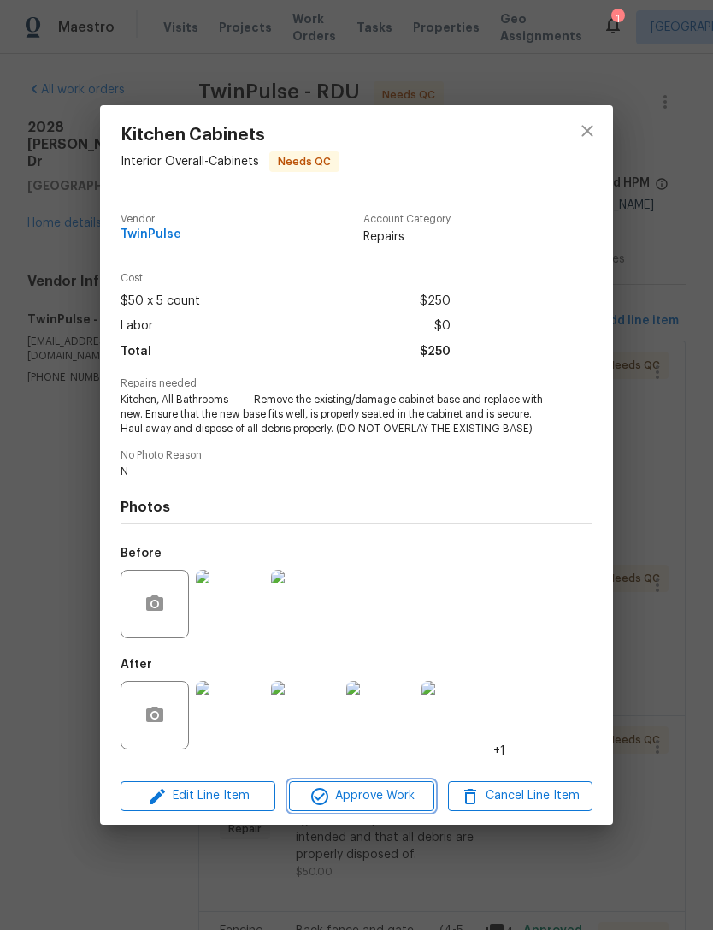
click at [396, 791] on span "Approve Work" at bounding box center [361, 795] width 134 height 21
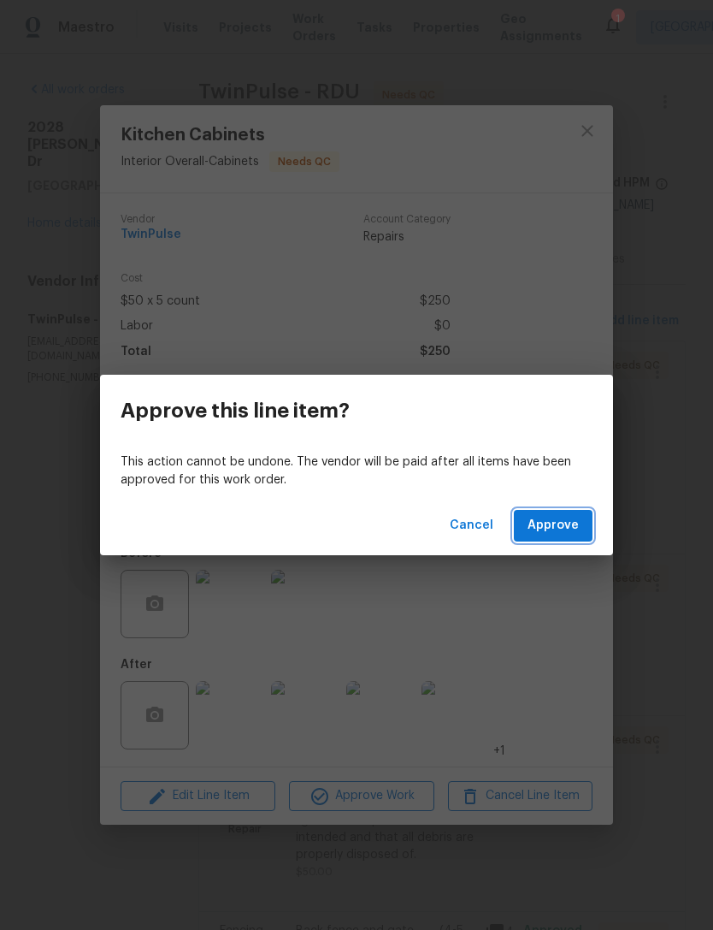
click at [559, 522] on span "Approve" at bounding box center [553, 525] width 51 height 21
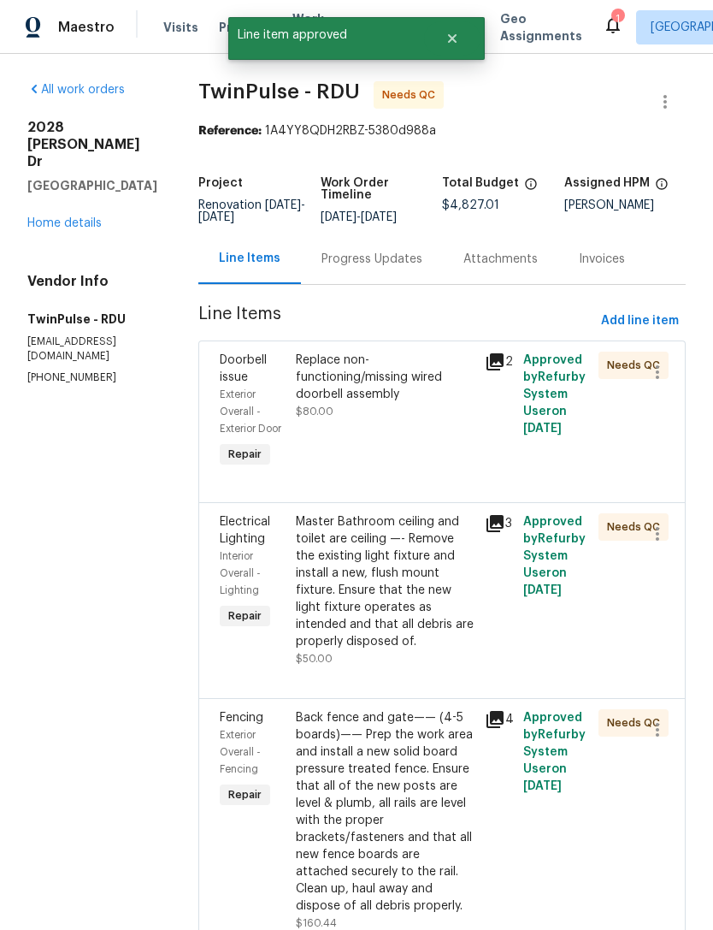
click at [381, 416] on div "Replace non-functioning/missing wired doorbell assembly $80.00" at bounding box center [386, 385] width 180 height 68
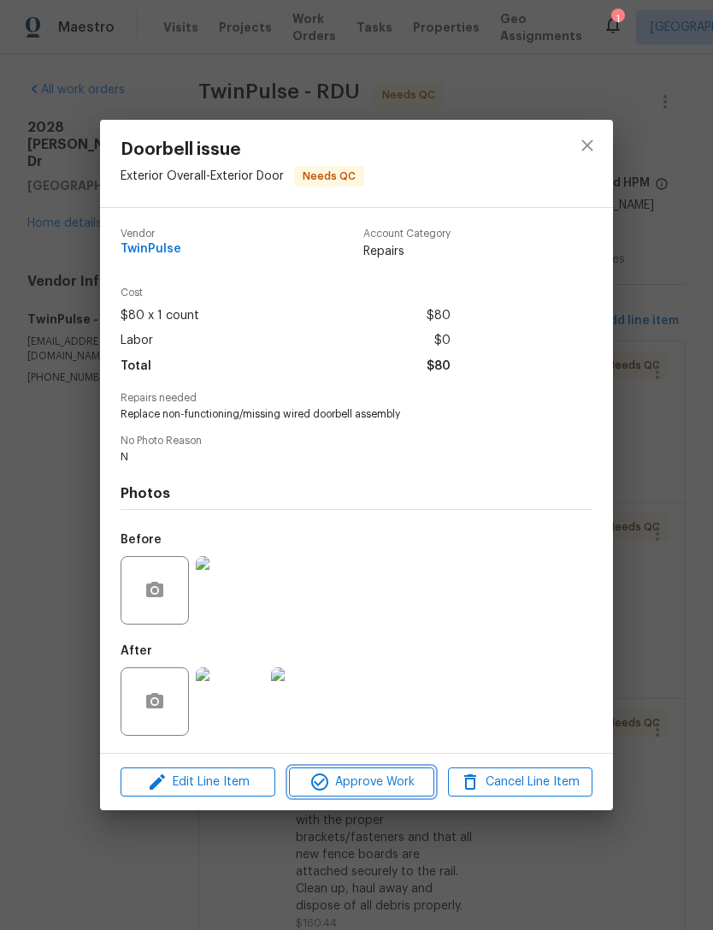
click at [382, 780] on span "Approve Work" at bounding box center [361, 781] width 134 height 21
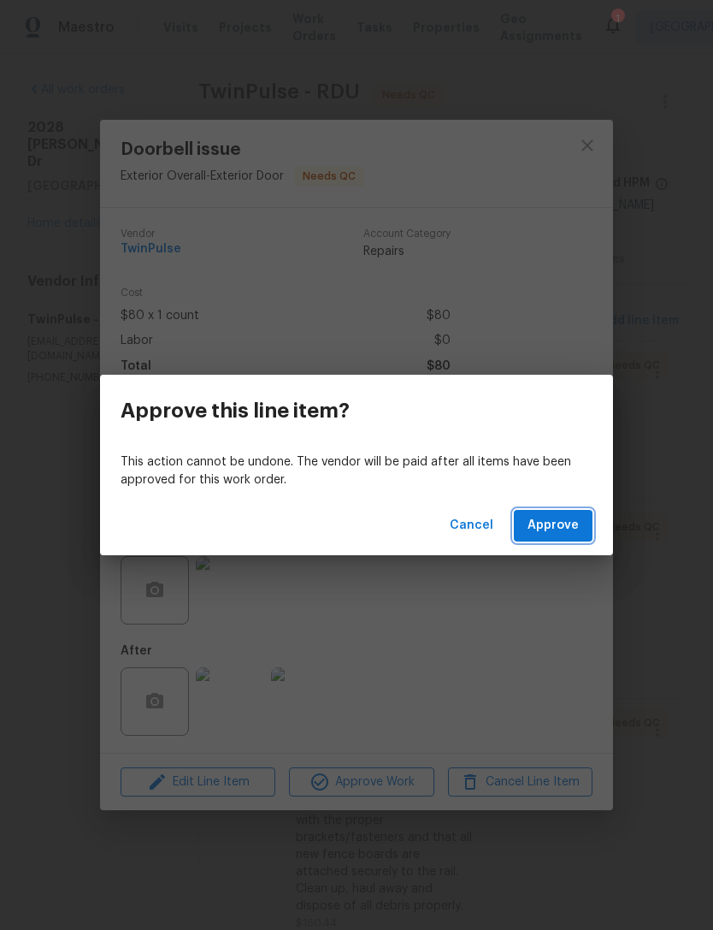
click at [558, 518] on span "Approve" at bounding box center [553, 525] width 51 height 21
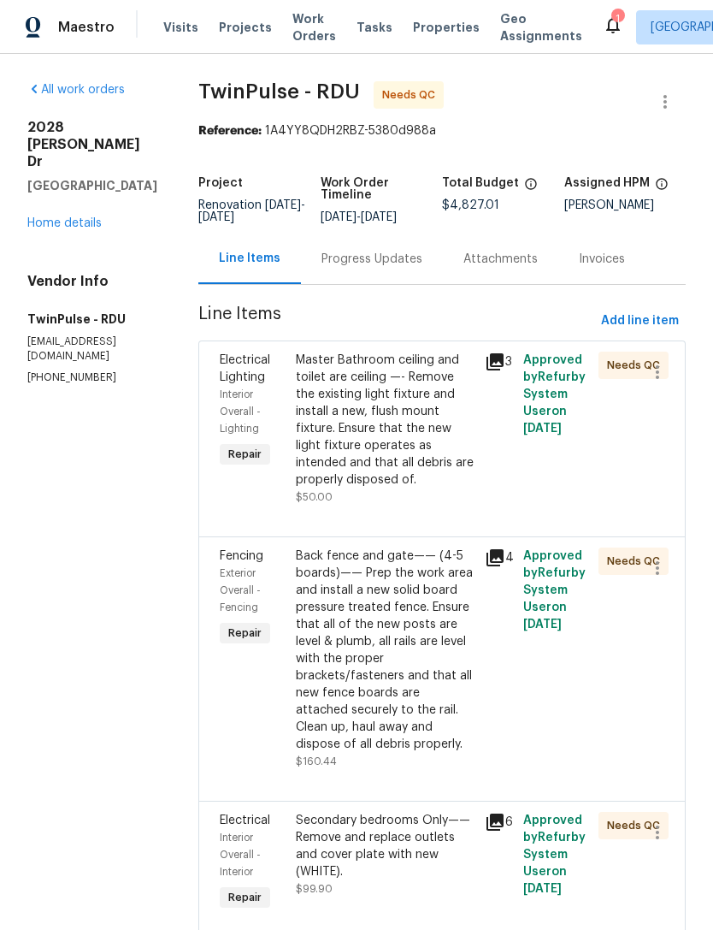
click at [498, 365] on icon at bounding box center [495, 361] width 17 height 17
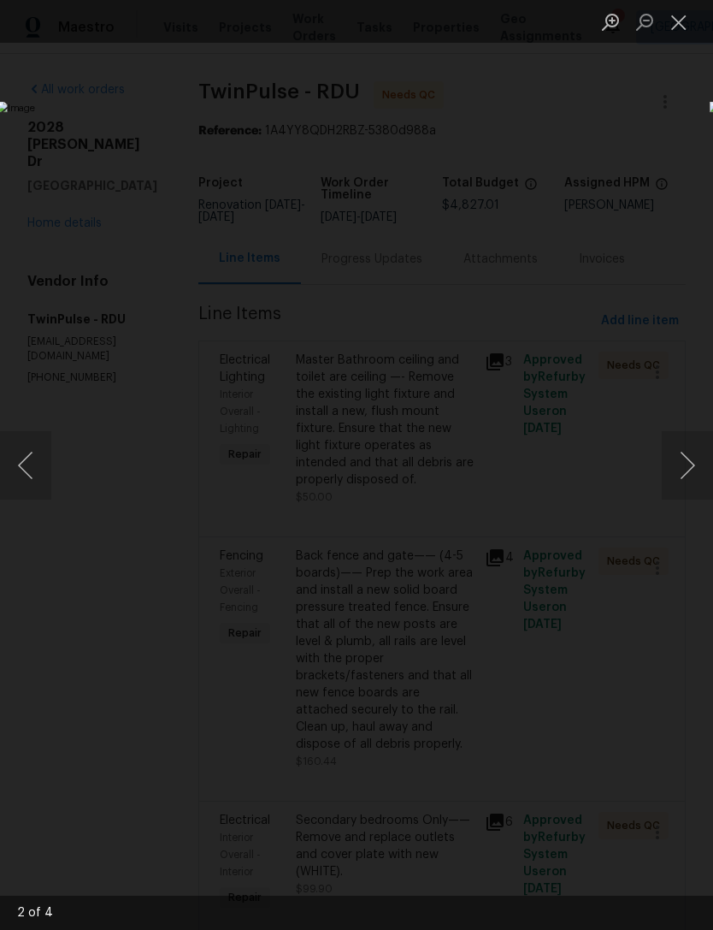
click at [677, 26] on button "Close lightbox" at bounding box center [679, 22] width 34 height 30
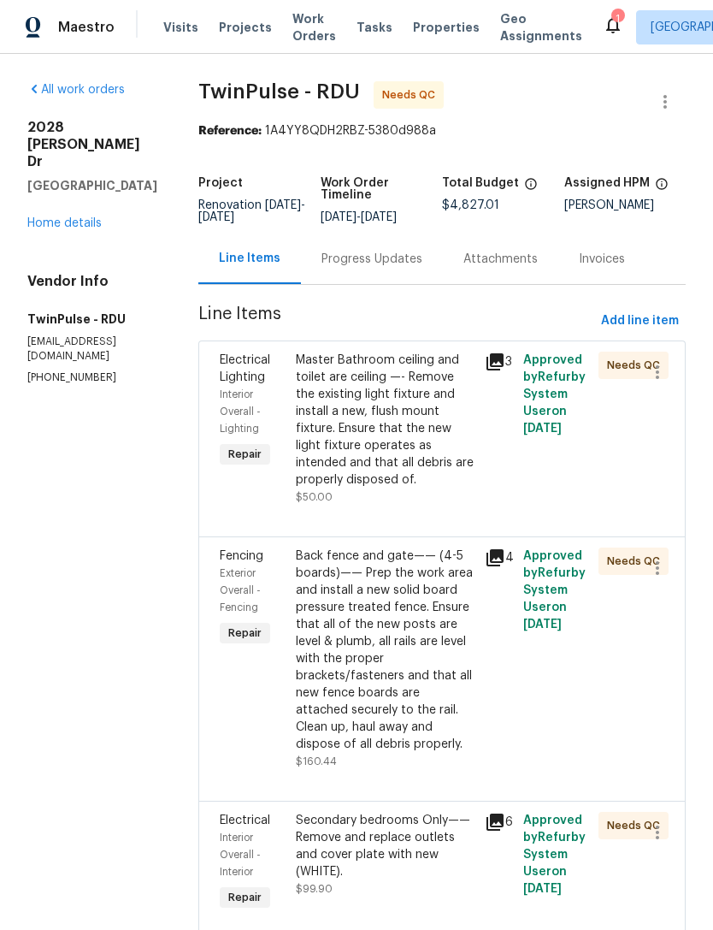
click at [393, 424] on div "Master Bathroom ceiling and toilet are ceiling —- Remove the existing light fix…" at bounding box center [386, 419] width 180 height 137
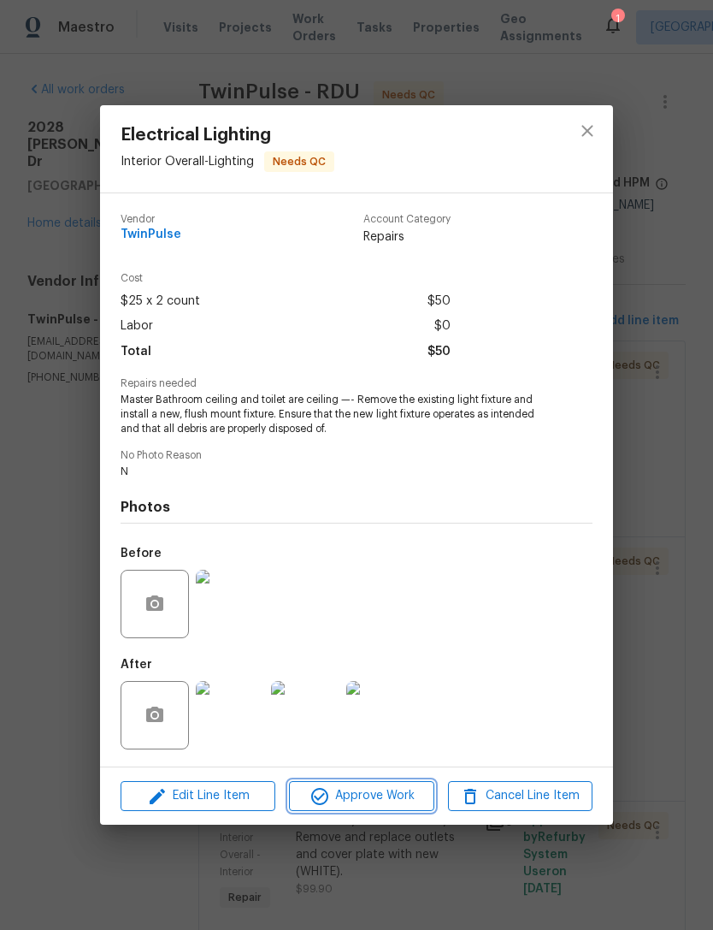
click at [384, 791] on span "Approve Work" at bounding box center [361, 795] width 134 height 21
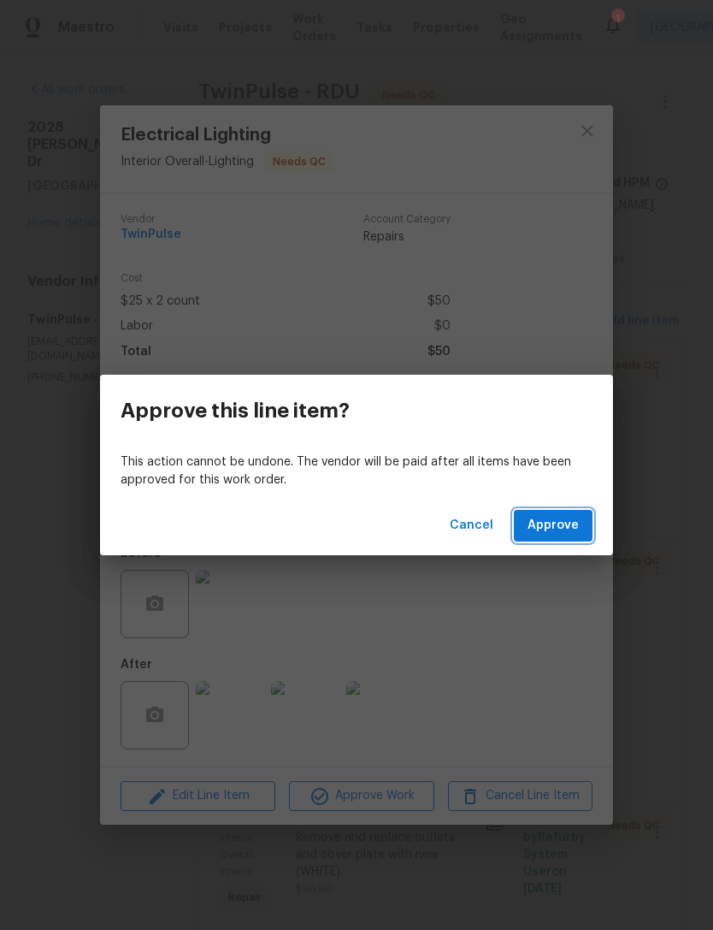
click at [574, 519] on span "Approve" at bounding box center [553, 525] width 51 height 21
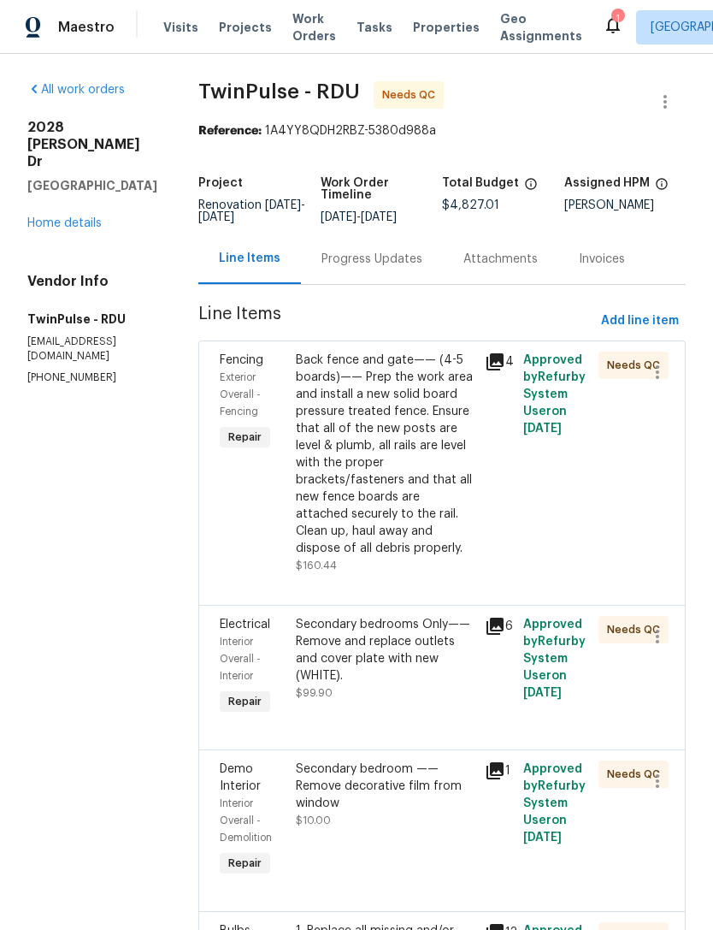
click at [415, 467] on div "Back fence and gate—— (4-5 boards)—— Prep the work area and install a new solid…" at bounding box center [386, 453] width 180 height 205
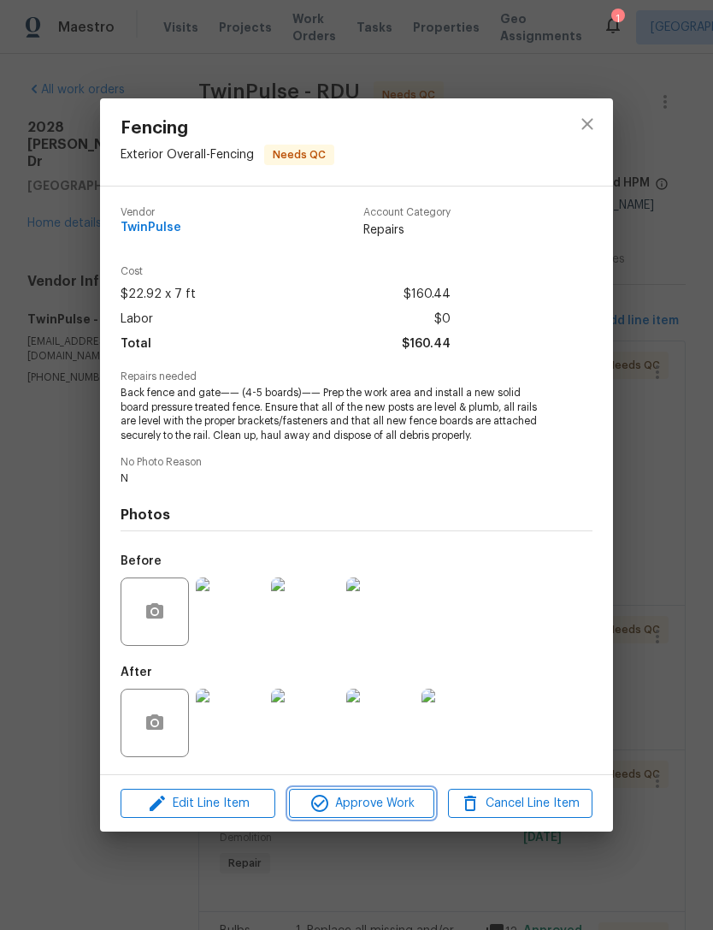
click at [375, 797] on span "Approve Work" at bounding box center [361, 803] width 134 height 21
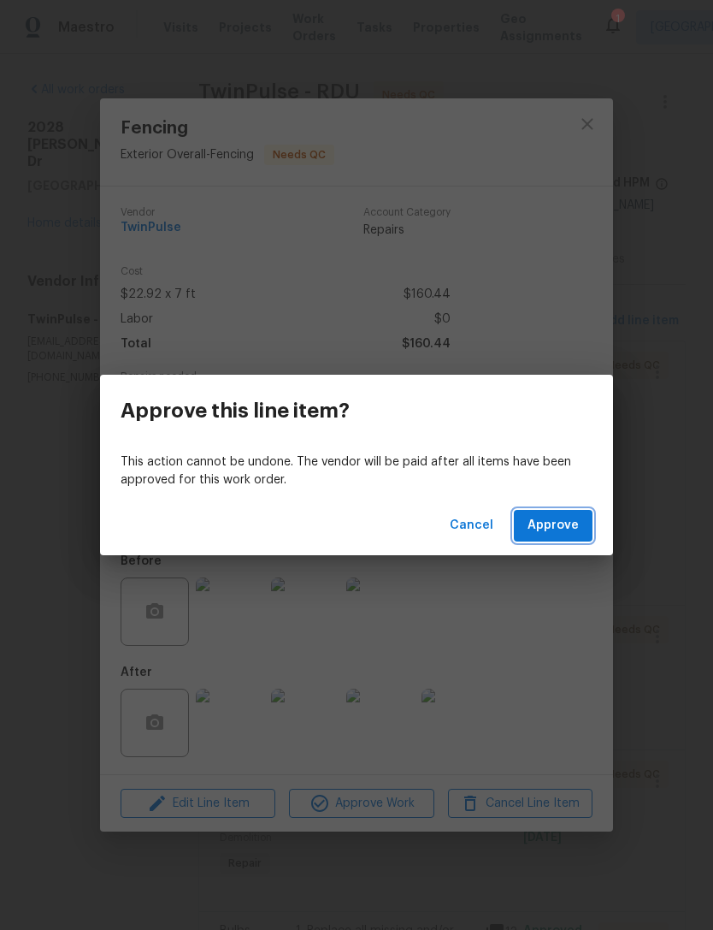
click at [570, 530] on span "Approve" at bounding box center [553, 525] width 51 height 21
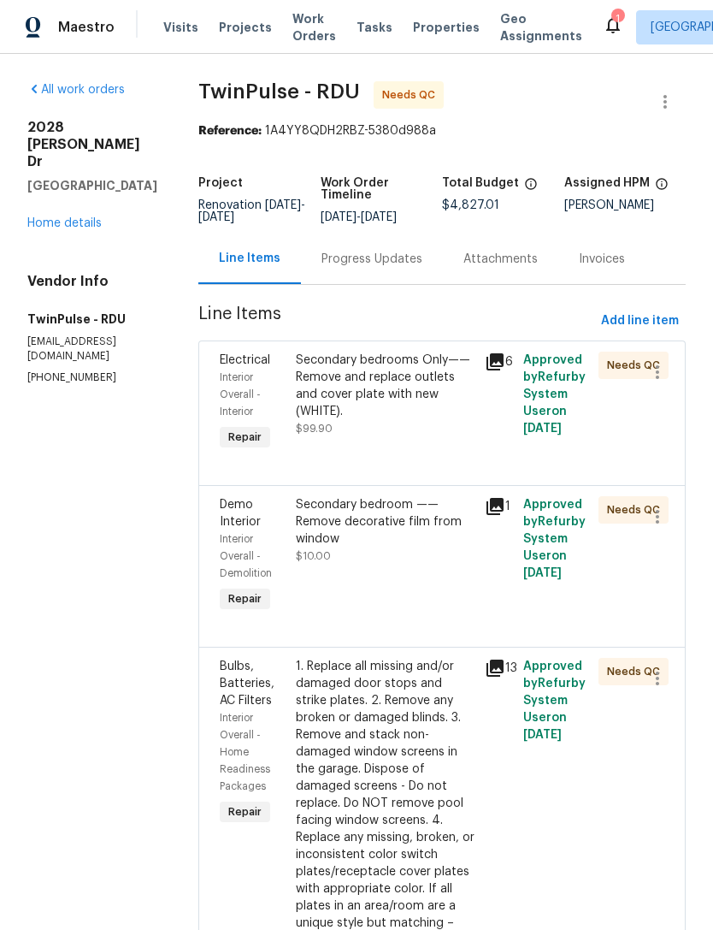
click at [408, 413] on div "Secondary bedrooms Only—— Remove and replace outlets and cover plate with new (…" at bounding box center [386, 385] width 180 height 68
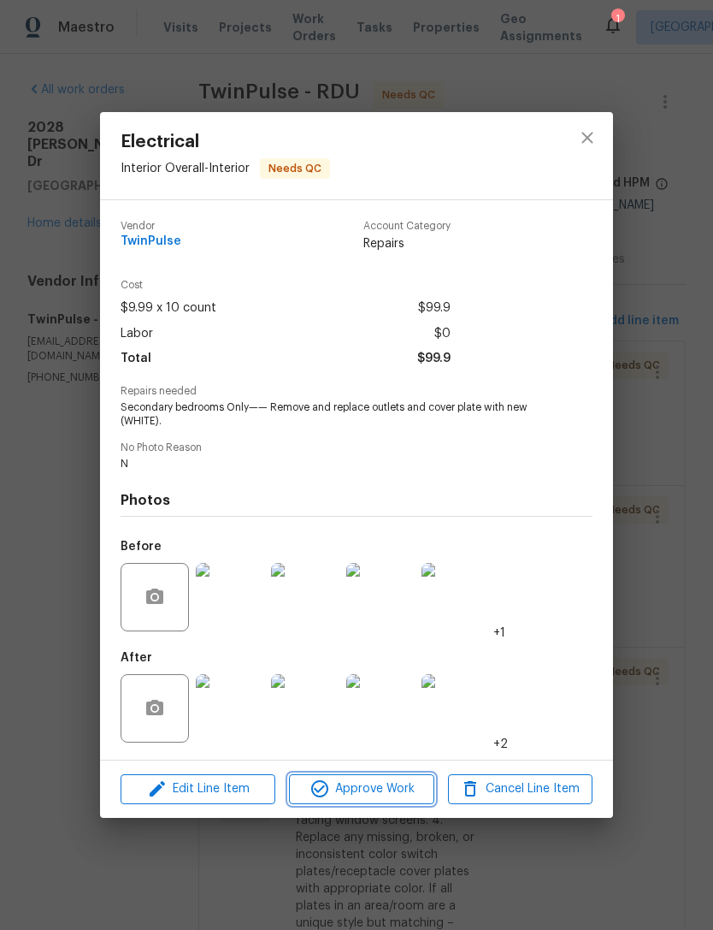
click at [401, 787] on span "Approve Work" at bounding box center [361, 788] width 134 height 21
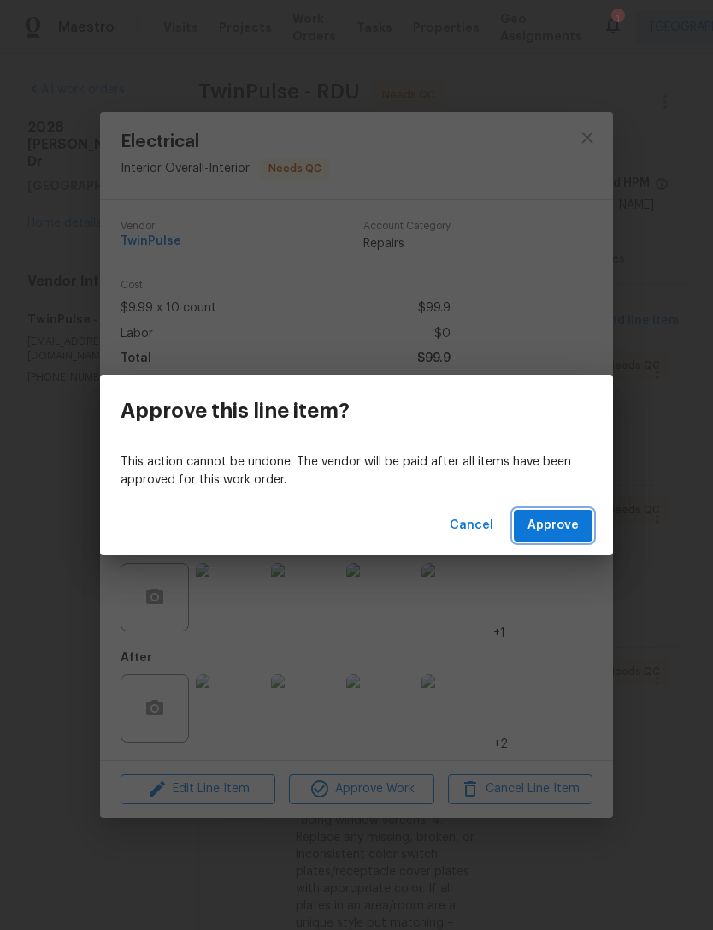
click at [561, 517] on span "Approve" at bounding box center [553, 525] width 51 height 21
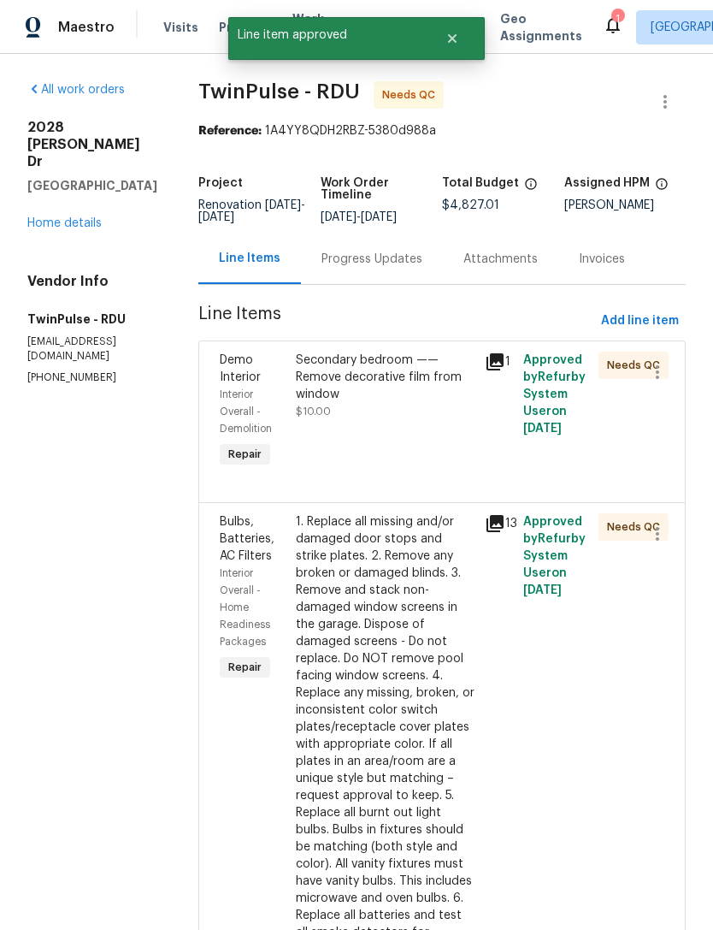
click at [405, 412] on div "Secondary bedroom —— Remove decorative film from window $10.00" at bounding box center [386, 385] width 180 height 68
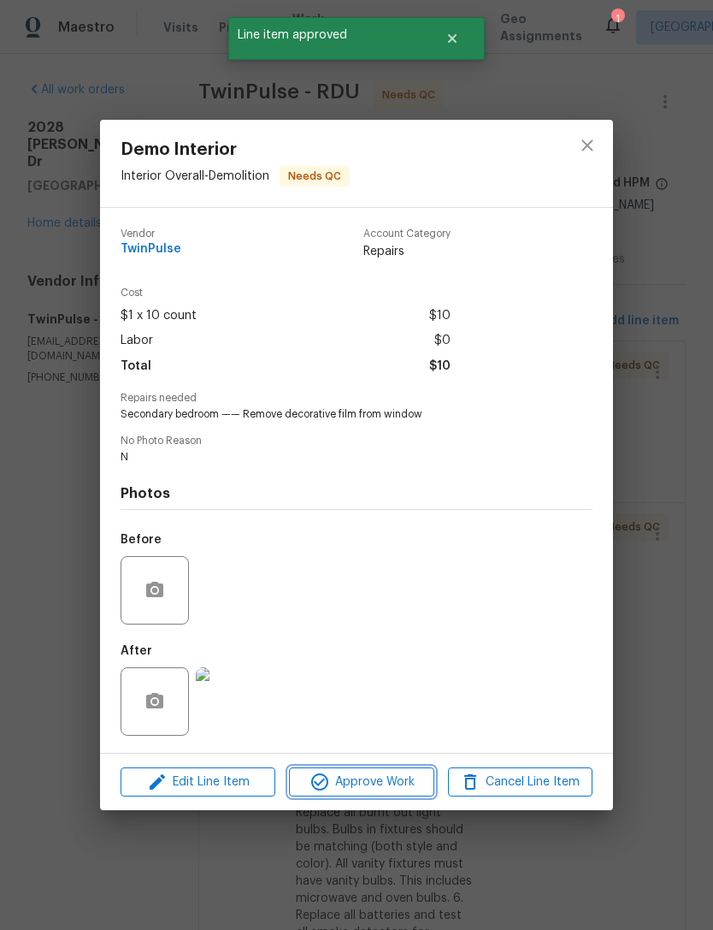
click at [391, 785] on span "Approve Work" at bounding box center [361, 781] width 134 height 21
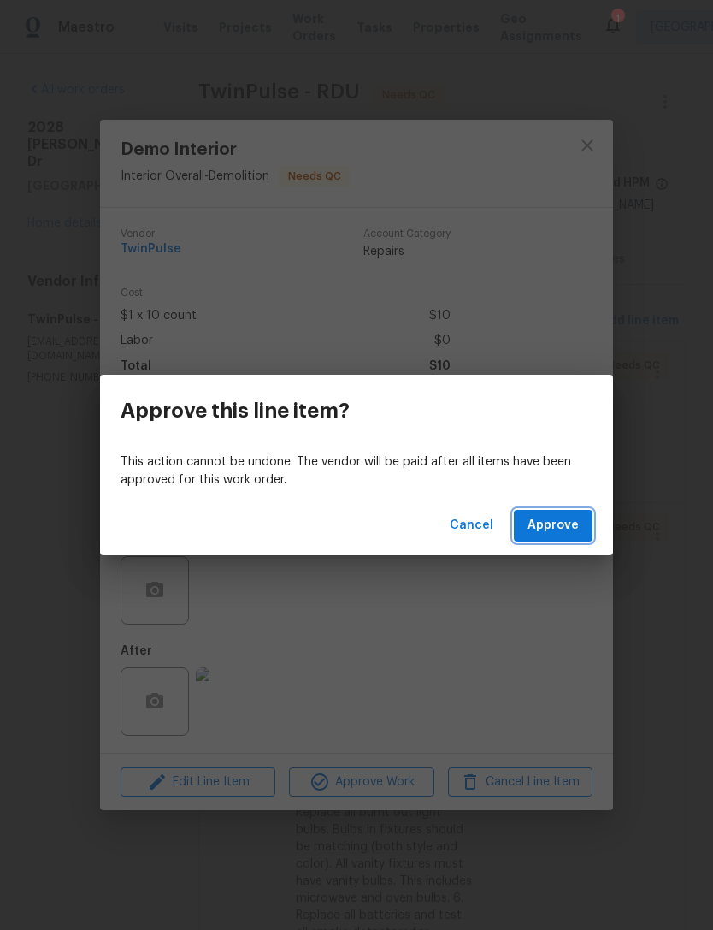
click at [570, 526] on span "Approve" at bounding box center [553, 525] width 51 height 21
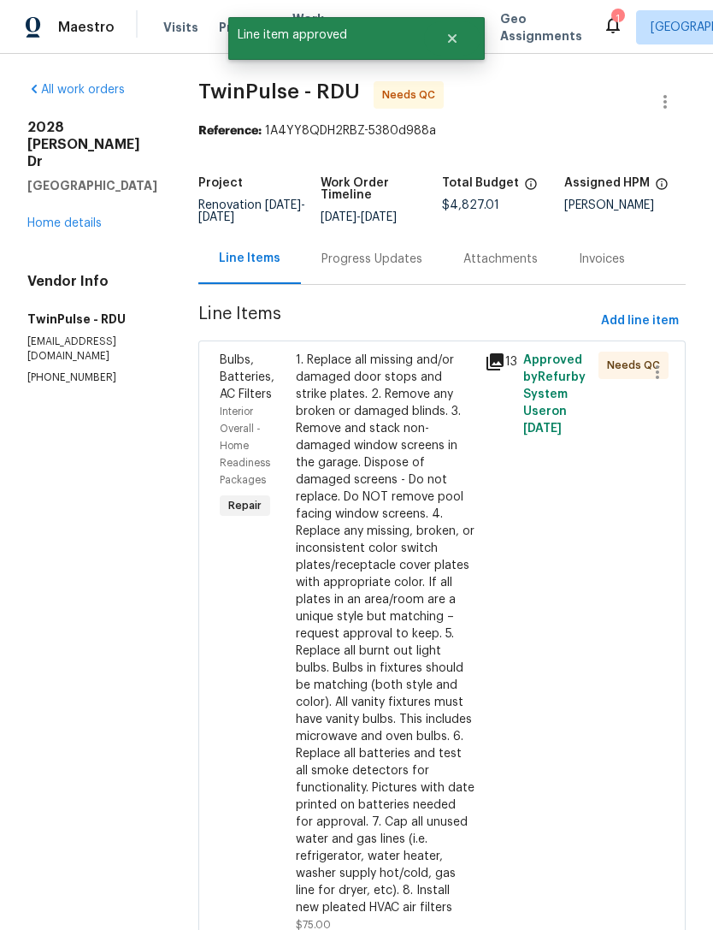
click at [417, 572] on div "1. Replace all missing and/or damaged door stops and strike plates. 2. Remove a…" at bounding box center [386, 633] width 180 height 564
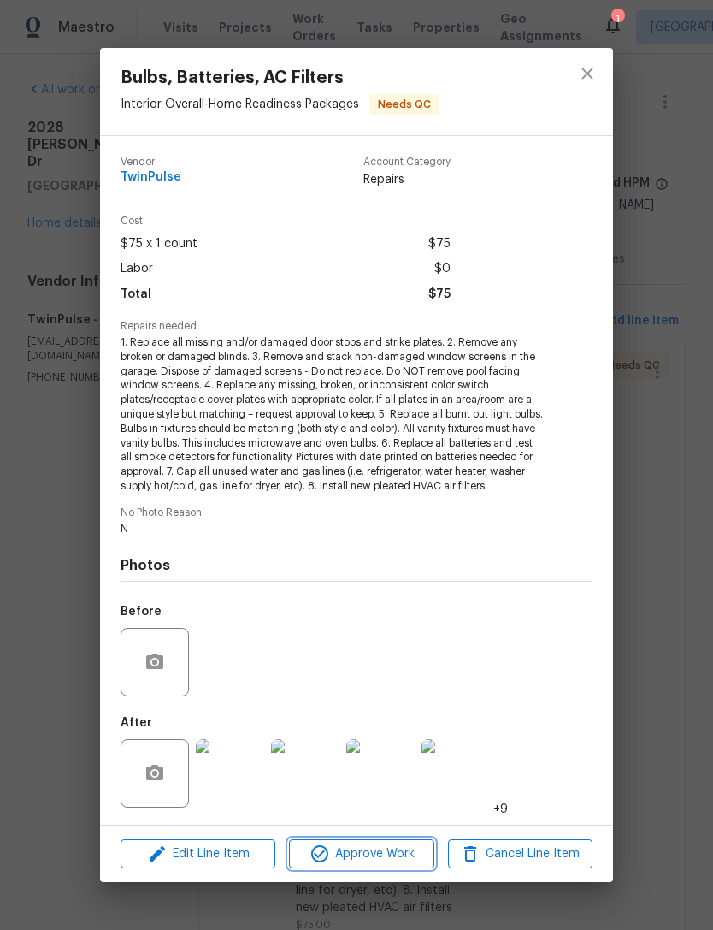
click at [394, 840] on button "Approve Work" at bounding box center [361, 854] width 145 height 30
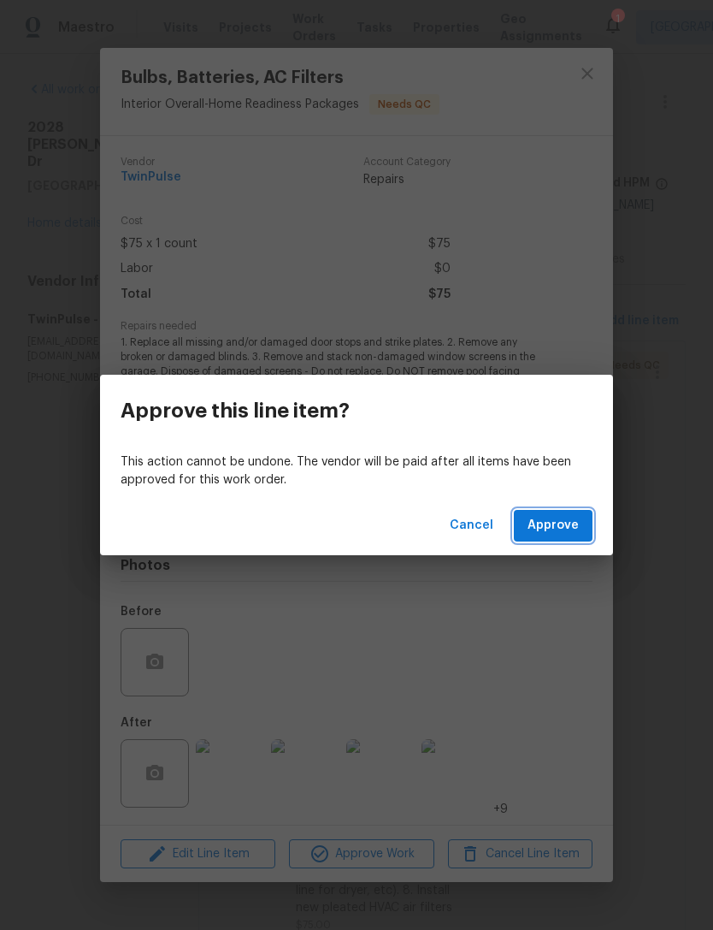
click at [577, 520] on span "Approve" at bounding box center [553, 525] width 51 height 21
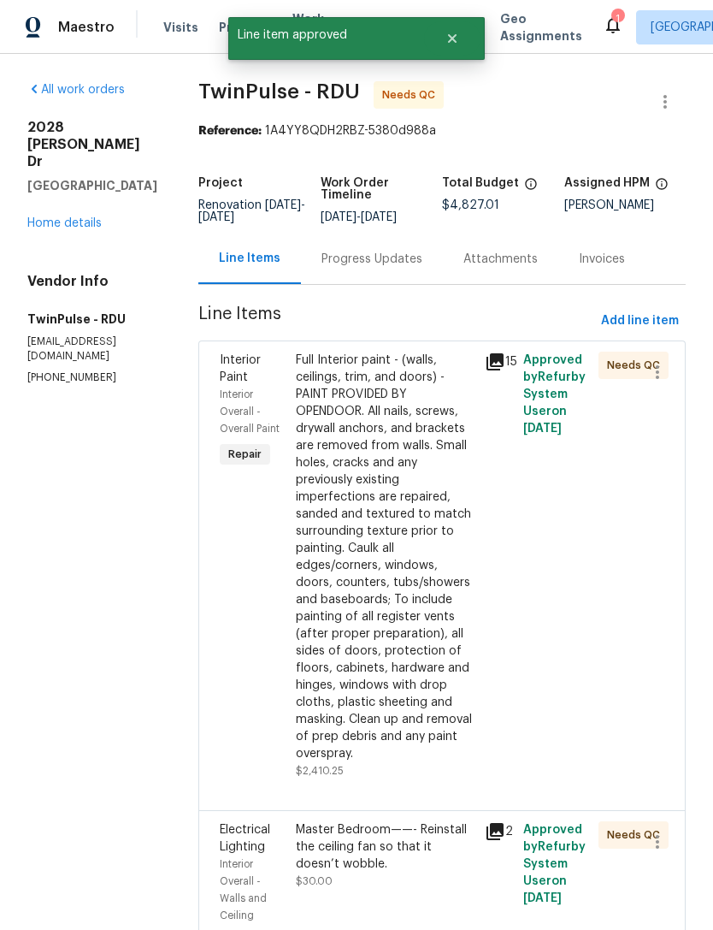
click at [428, 564] on div "Full Interior paint - (walls, ceilings, trim, and doors) - PAINT PROVIDED BY OP…" at bounding box center [386, 556] width 180 height 410
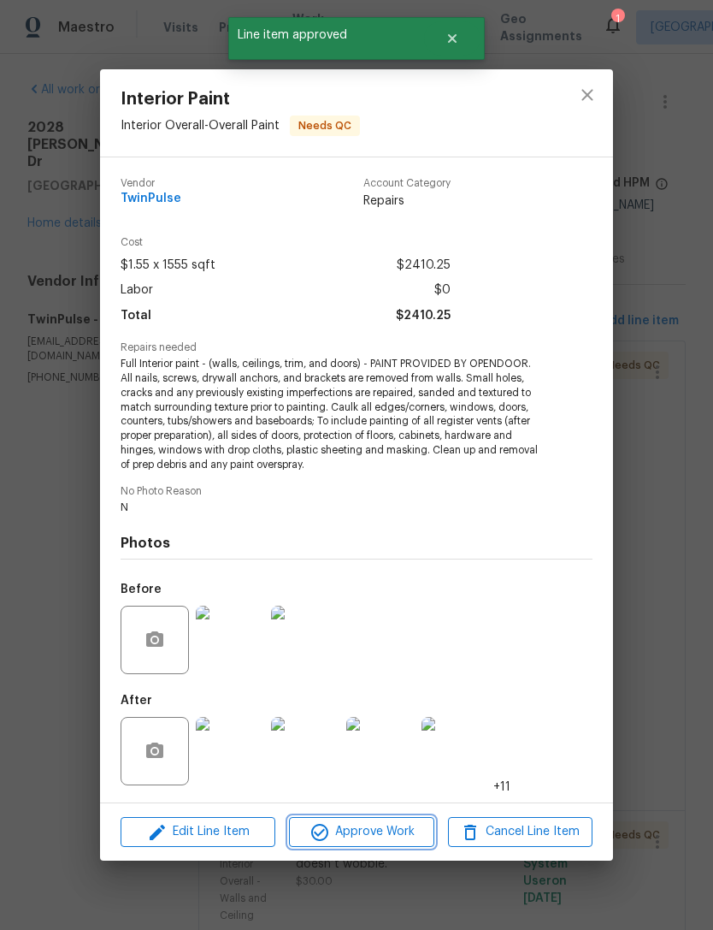
click at [385, 839] on span "Approve Work" at bounding box center [361, 831] width 134 height 21
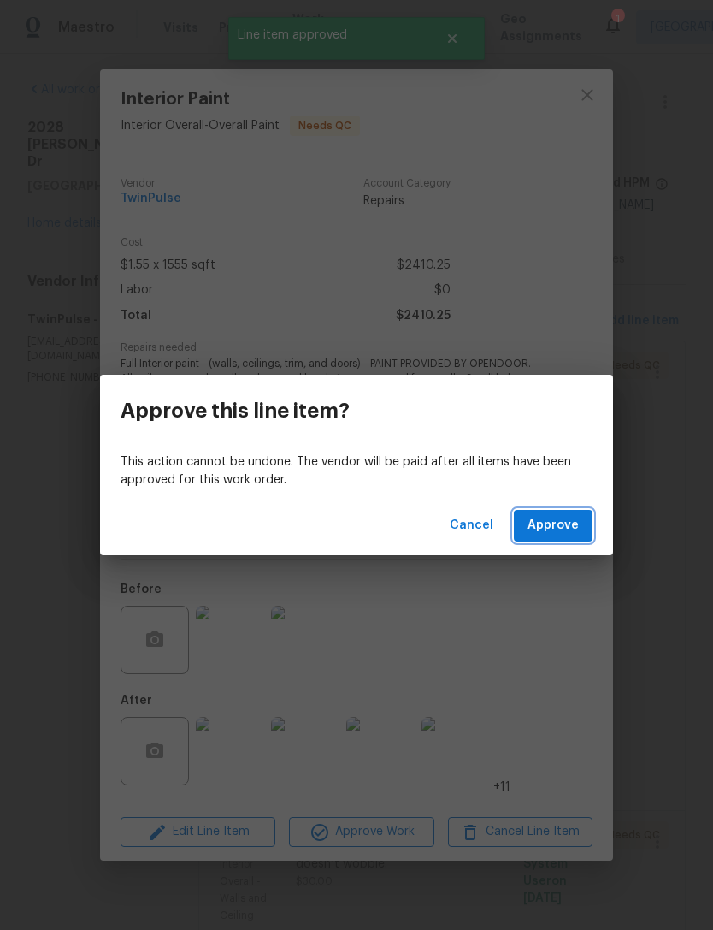
click at [572, 529] on span "Approve" at bounding box center [553, 525] width 51 height 21
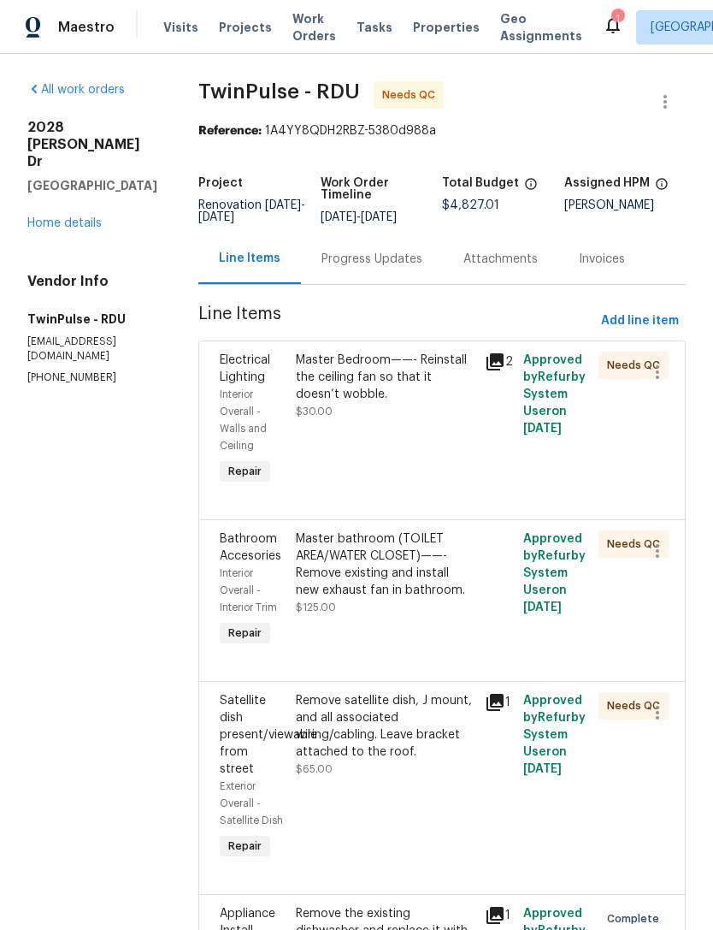
click at [396, 399] on div "Master Bedroom——- Reinstall the ceiling fan so that it doesn’t wobble." at bounding box center [386, 376] width 180 height 51
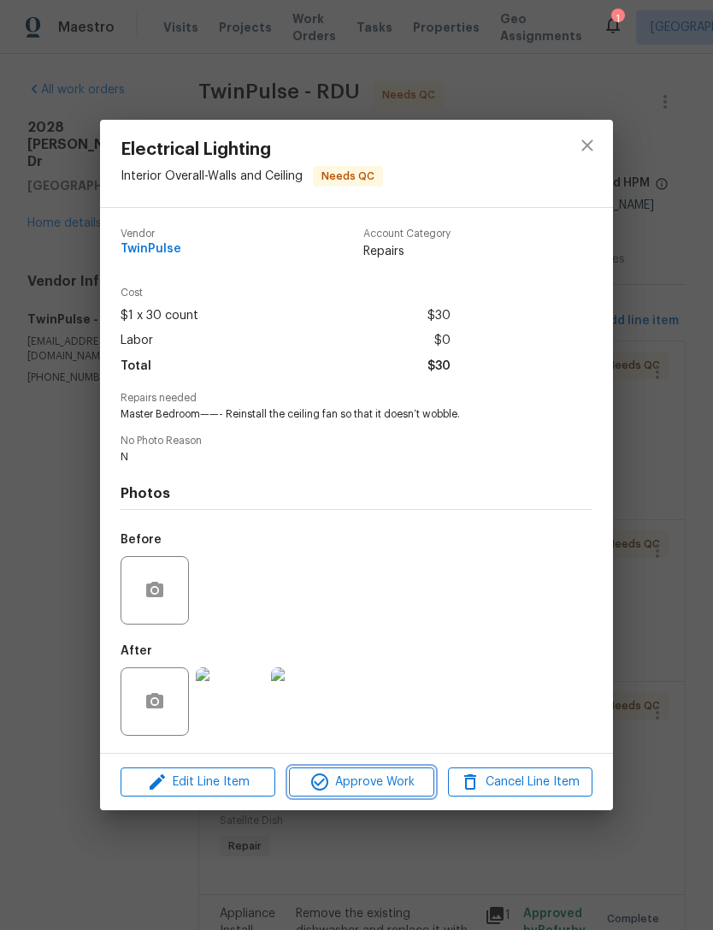
click at [383, 788] on span "Approve Work" at bounding box center [361, 781] width 134 height 21
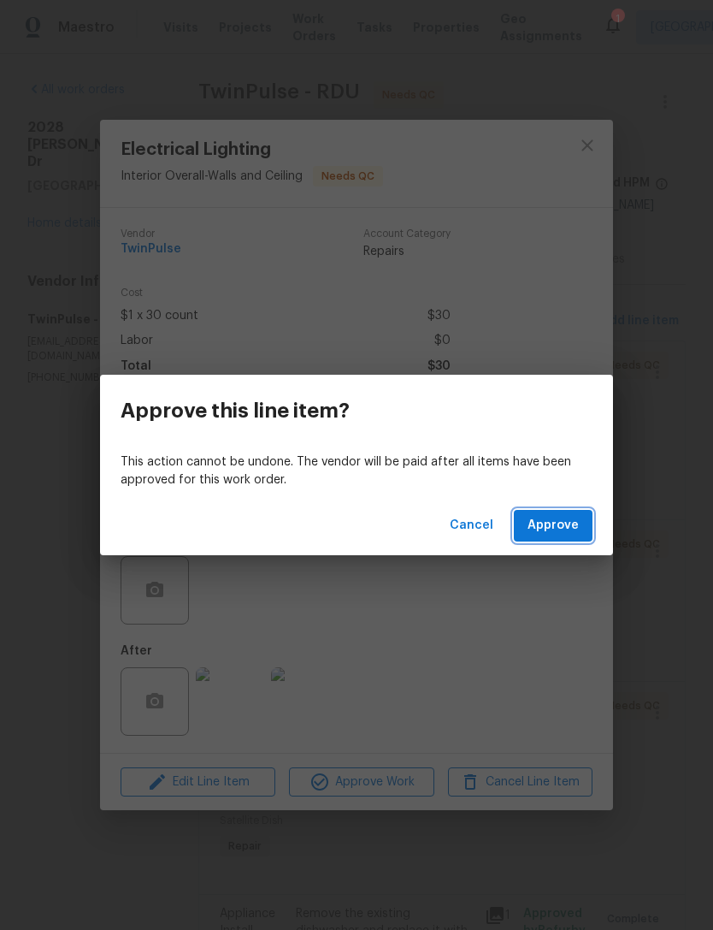
click at [564, 523] on span "Approve" at bounding box center [553, 525] width 51 height 21
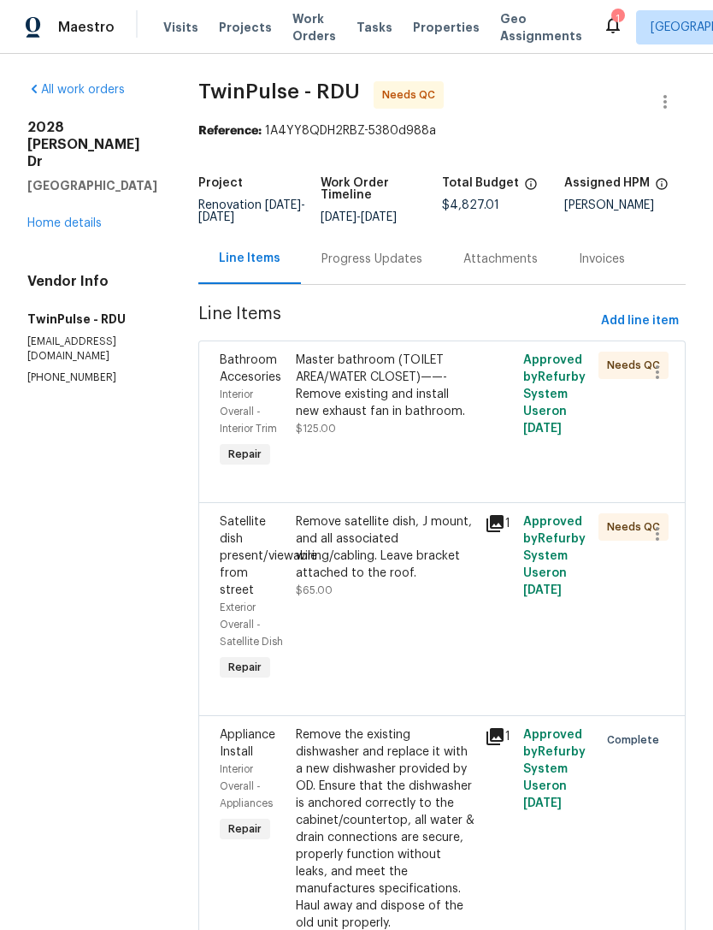
click at [414, 409] on div "Master bathroom (TOILET AREA/WATER CLOSET)——- Remove existing and install new e…" at bounding box center [386, 385] width 180 height 68
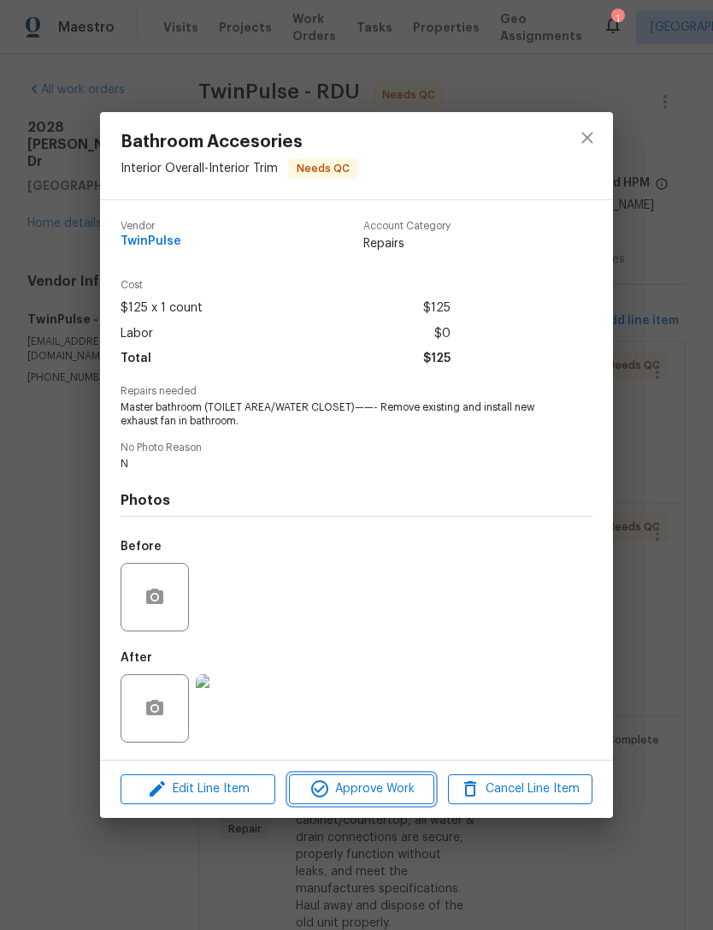
click at [392, 779] on button "Approve Work" at bounding box center [361, 789] width 145 height 30
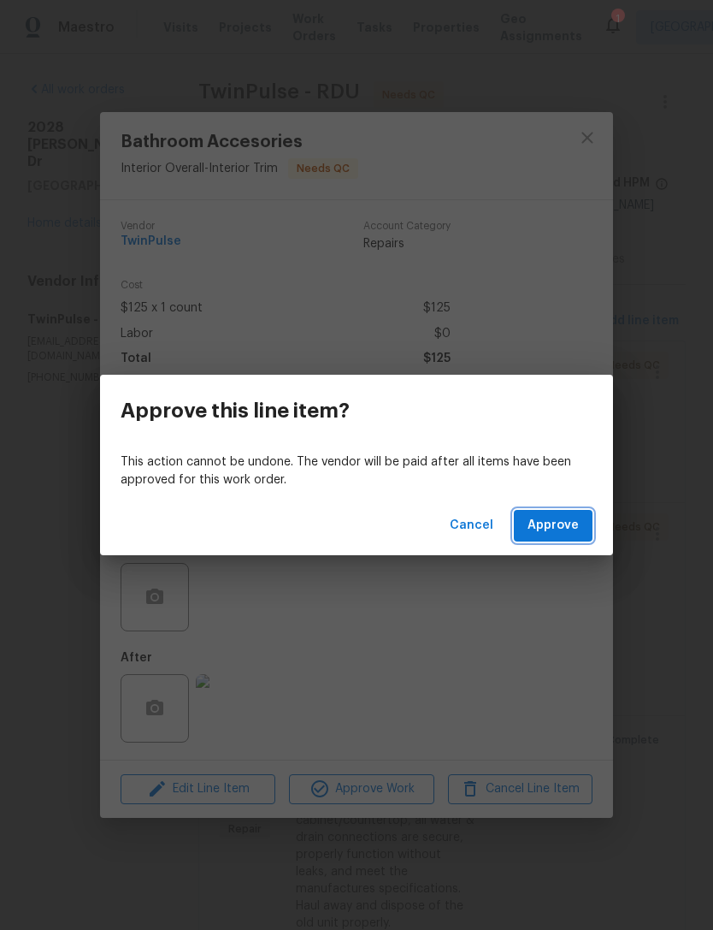
click at [553, 523] on span "Approve" at bounding box center [553, 525] width 51 height 21
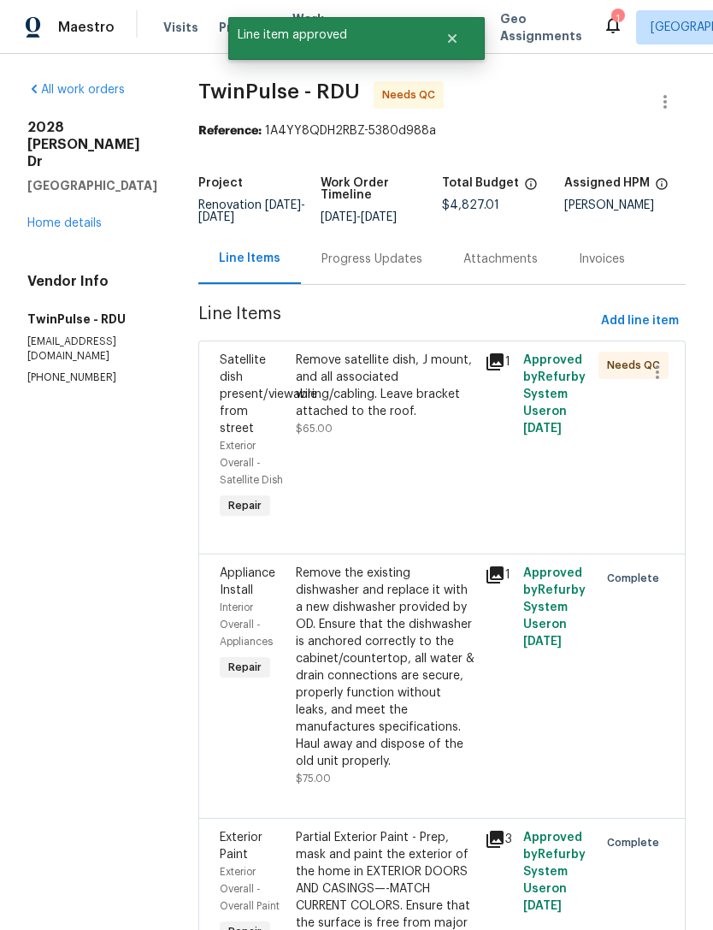
click at [375, 405] on div "Remove satellite dish, J mount, and all associated wiring/cabling. Leave bracke…" at bounding box center [386, 385] width 180 height 68
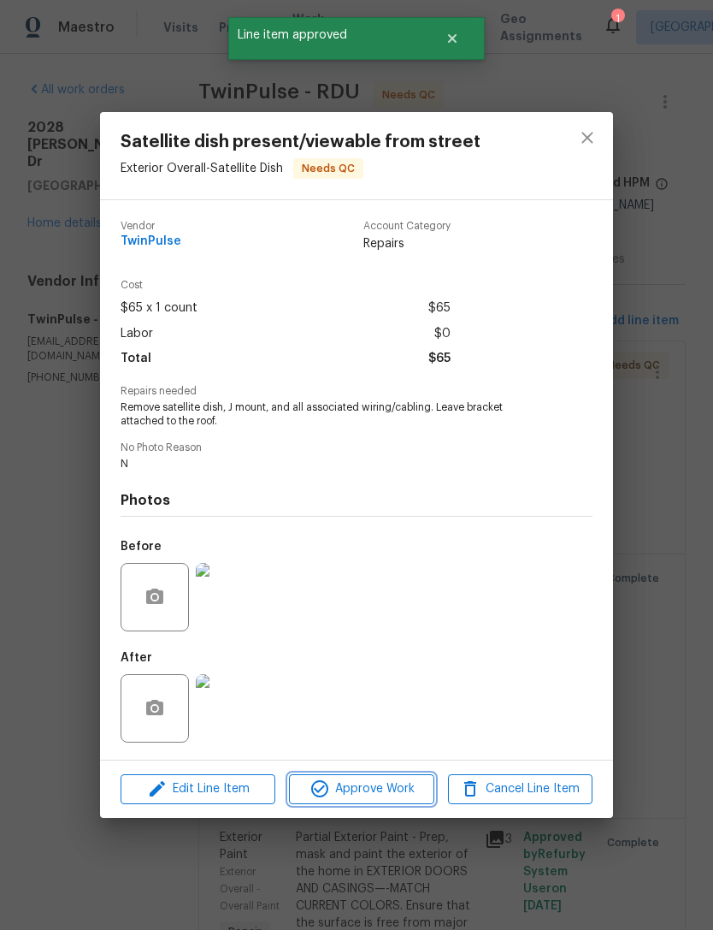
click at [393, 794] on span "Approve Work" at bounding box center [361, 788] width 134 height 21
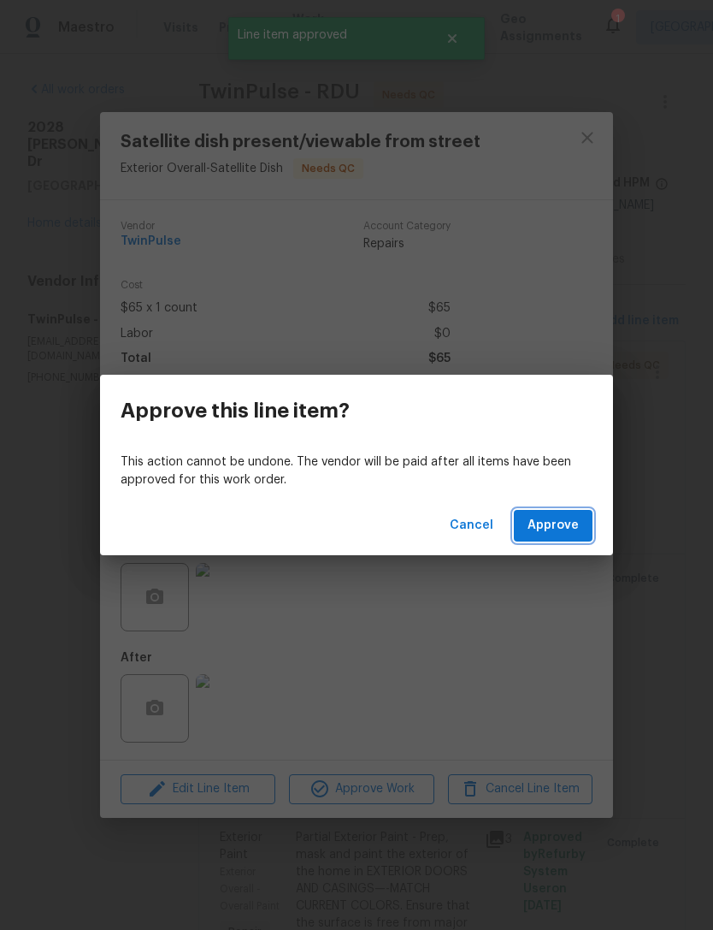
click at [557, 517] on span "Approve" at bounding box center [553, 525] width 51 height 21
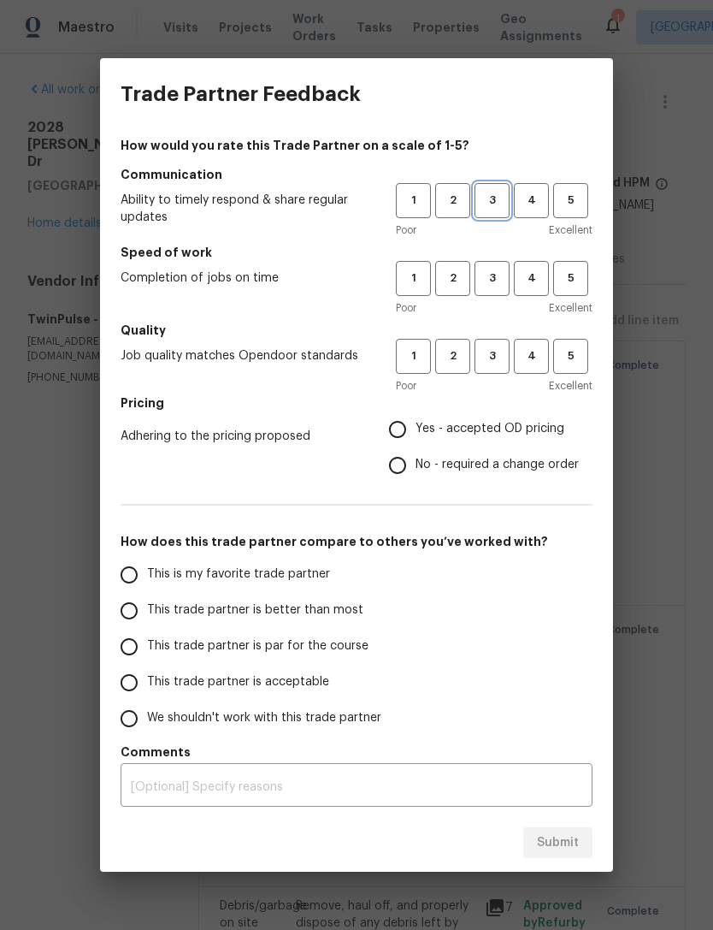
click at [495, 190] on button "3" at bounding box center [492, 200] width 35 height 35
click at [493, 277] on span "3" at bounding box center [492, 279] width 32 height 20
click at [491, 361] on span "3" at bounding box center [492, 356] width 32 height 20
click at [408, 426] on input "Yes - accepted OD pricing" at bounding box center [398, 429] width 36 height 36
radio input "true"
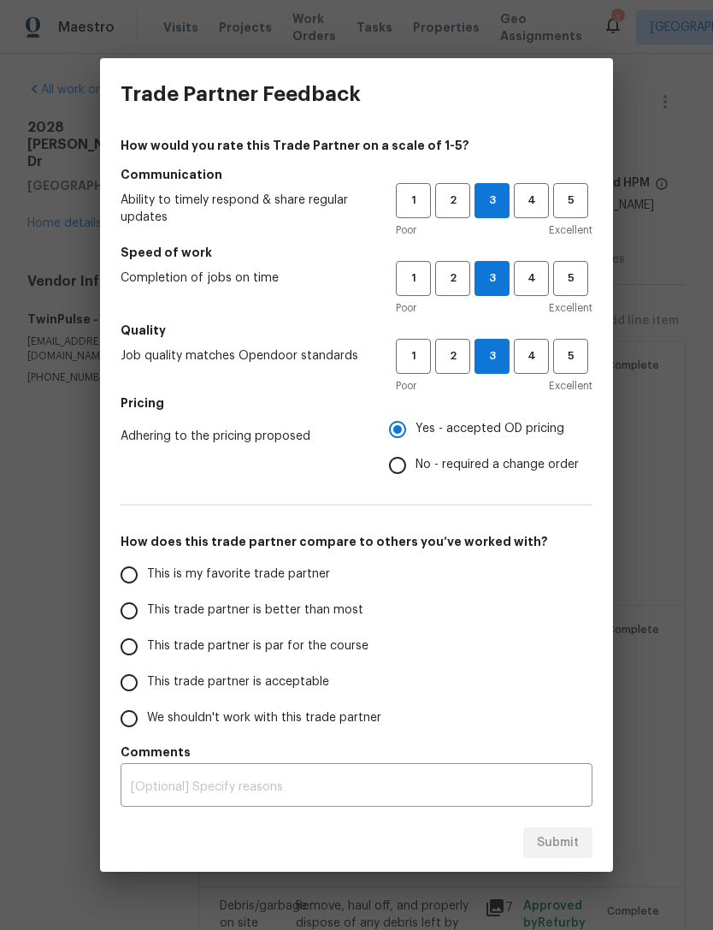
click at [313, 681] on span "This trade partner is acceptable" at bounding box center [238, 682] width 182 height 18
click at [147, 681] on input "This trade partner is acceptable" at bounding box center [129, 682] width 36 height 36
click at [582, 841] on button "Submit" at bounding box center [557, 843] width 69 height 32
radio input "true"
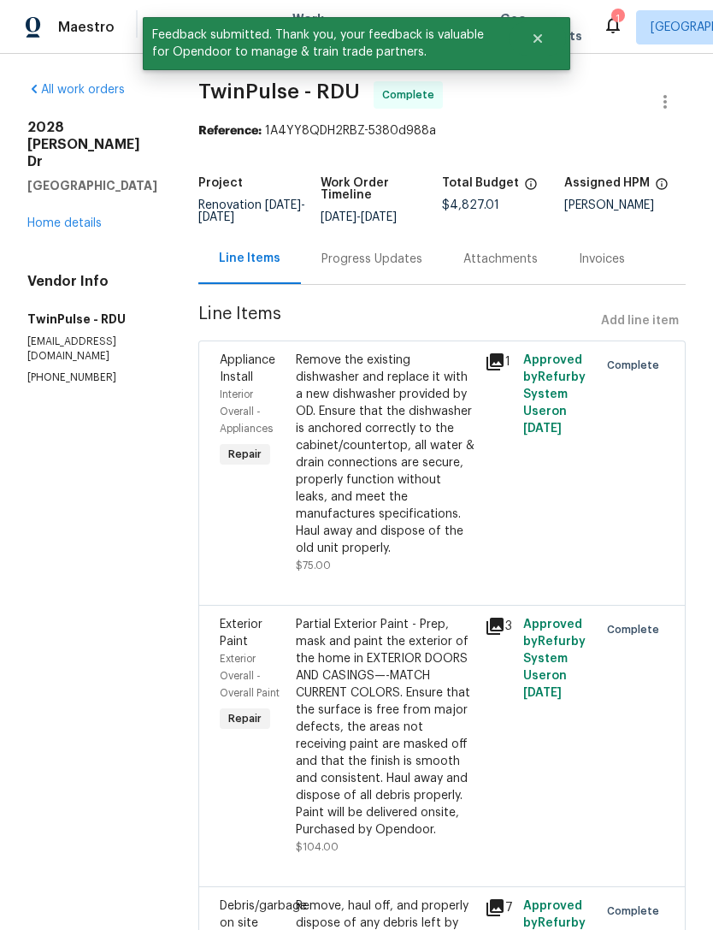
click at [71, 217] on link "Home details" at bounding box center [64, 223] width 74 height 12
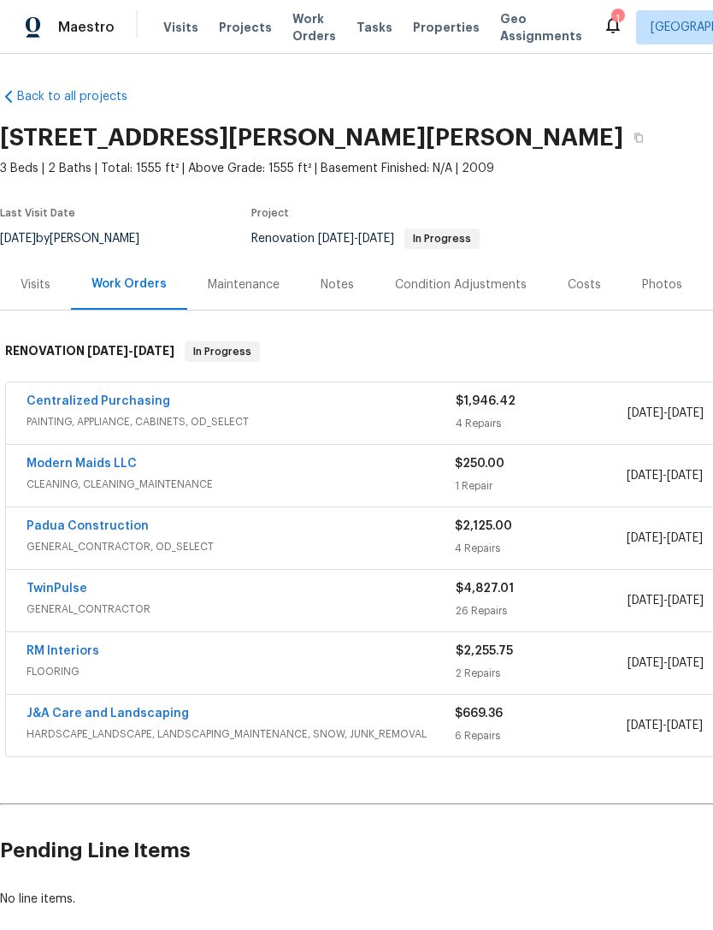
click at [132, 399] on link "Centralized Purchasing" at bounding box center [99, 401] width 144 height 12
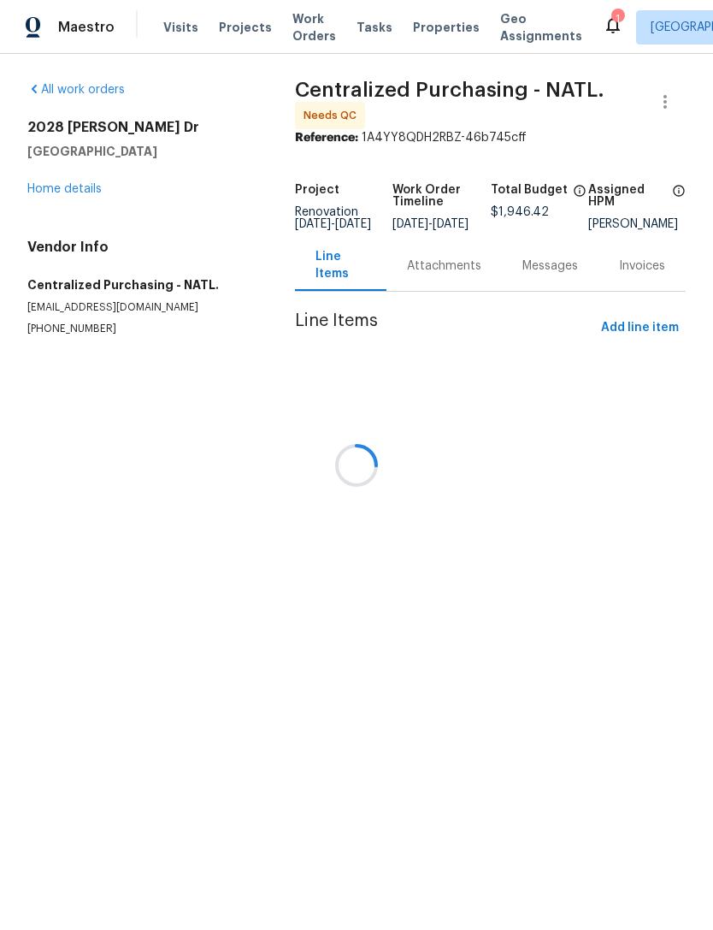
click at [55, 181] on div at bounding box center [356, 465] width 713 height 930
click at [71, 192] on div at bounding box center [356, 465] width 713 height 930
click at [62, 186] on div at bounding box center [356, 465] width 713 height 930
click at [67, 192] on div at bounding box center [356, 465] width 713 height 930
click at [64, 192] on div at bounding box center [356, 465] width 713 height 930
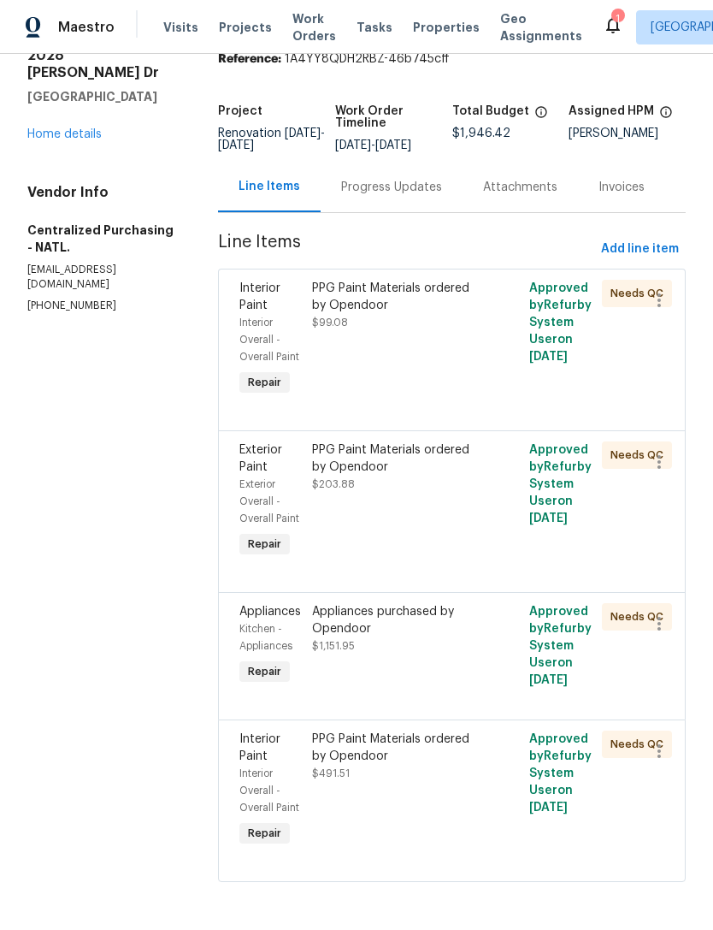
scroll to position [108, 0]
click at [93, 128] on link "Home details" at bounding box center [64, 134] width 74 height 12
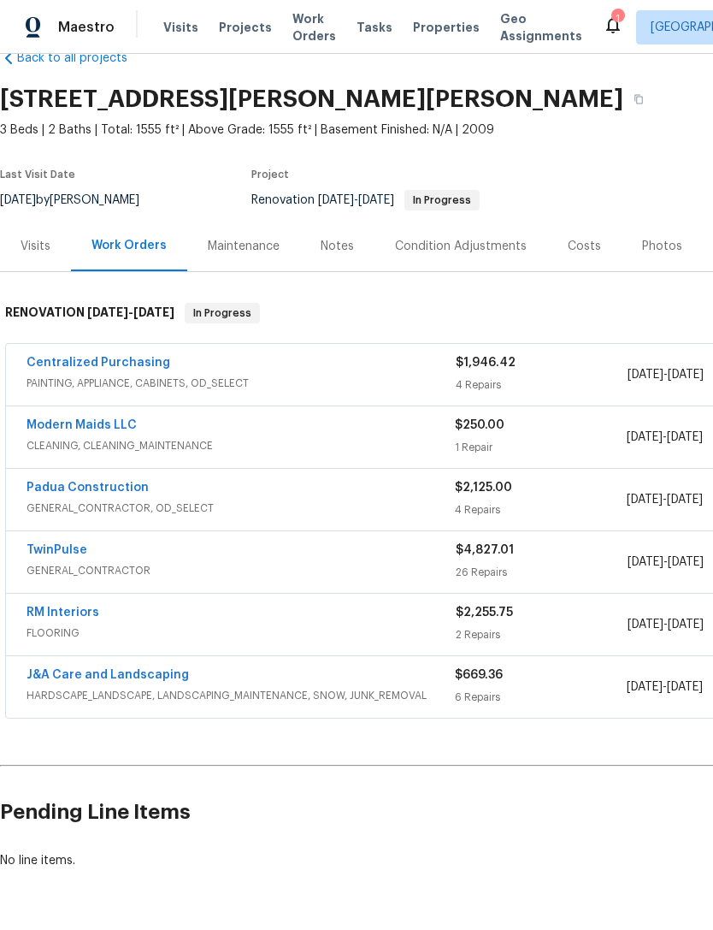
scroll to position [38, 0]
click at [140, 675] on link "J&A Care and Landscaping" at bounding box center [108, 675] width 162 height 12
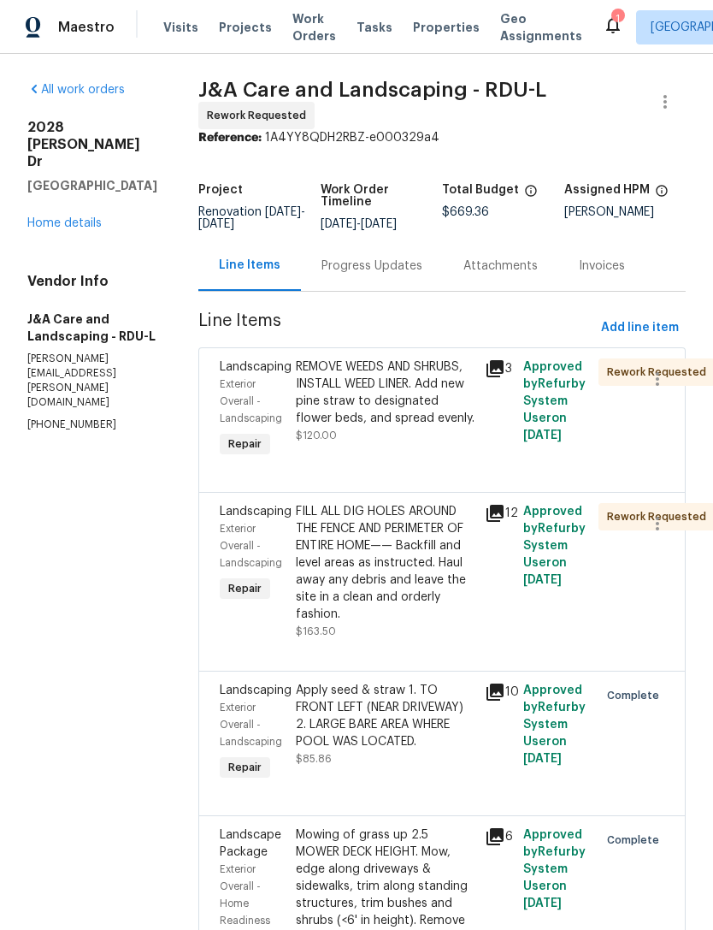
click at [419, 274] on div "Progress Updates" at bounding box center [372, 265] width 101 height 17
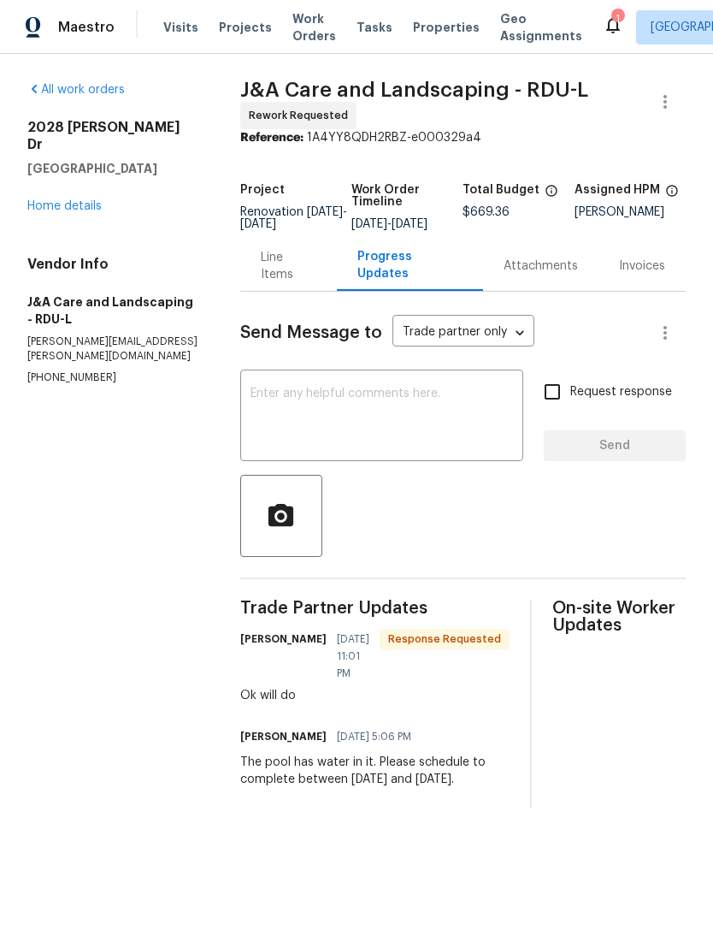
click at [322, 420] on textarea at bounding box center [382, 417] width 263 height 60
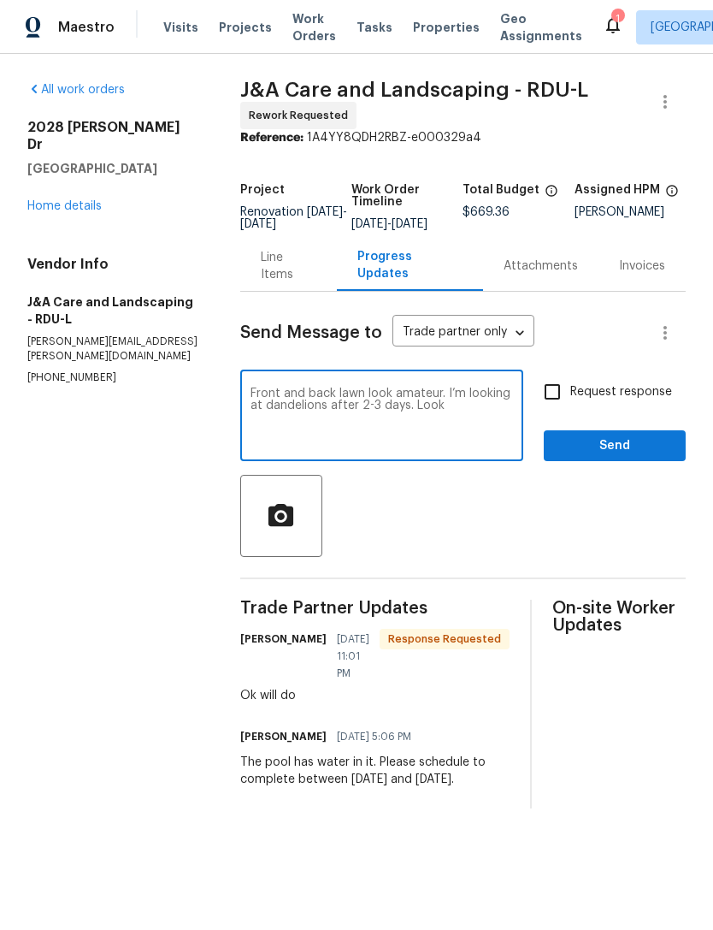
click at [420, 400] on textarea "Front and back lawn look amateur. I’m looking at dandelions after 2-3 days. Look" at bounding box center [382, 417] width 263 height 60
click at [457, 436] on textarea "Front and back lawn looks hacked. I’m looking at dandelions after 2-3 days. Look" at bounding box center [382, 417] width 263 height 60
type textarea "Front and back lawn looks hacked. I’m looking at dandelions after 2-3 days. Hol…"
click at [547, 399] on input "Request response" at bounding box center [552, 392] width 36 height 36
checkbox input "true"
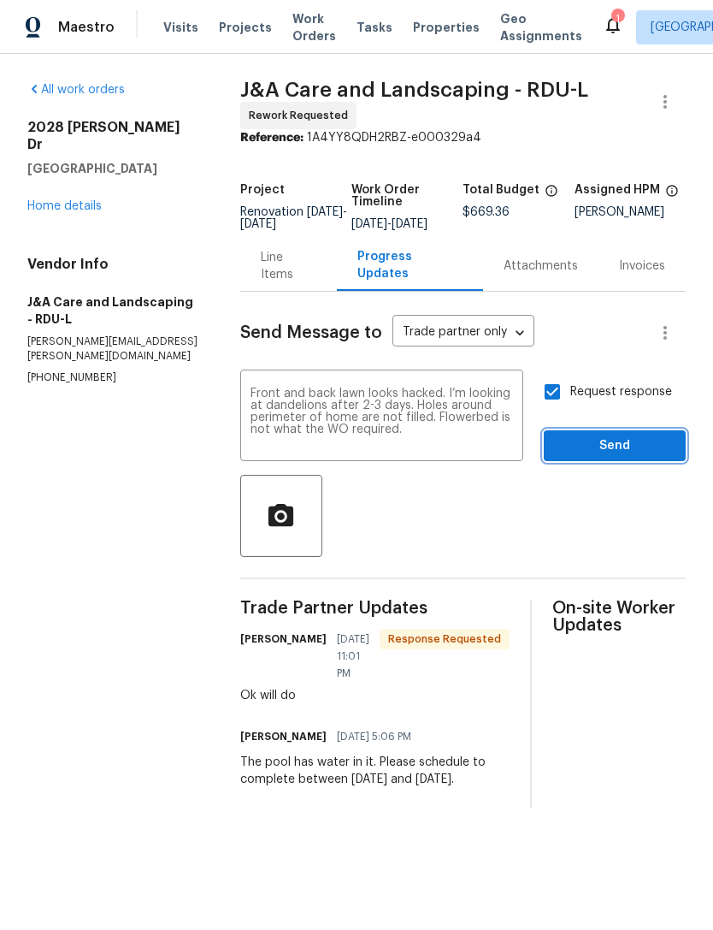
click at [611, 457] on span "Send" at bounding box center [615, 445] width 115 height 21
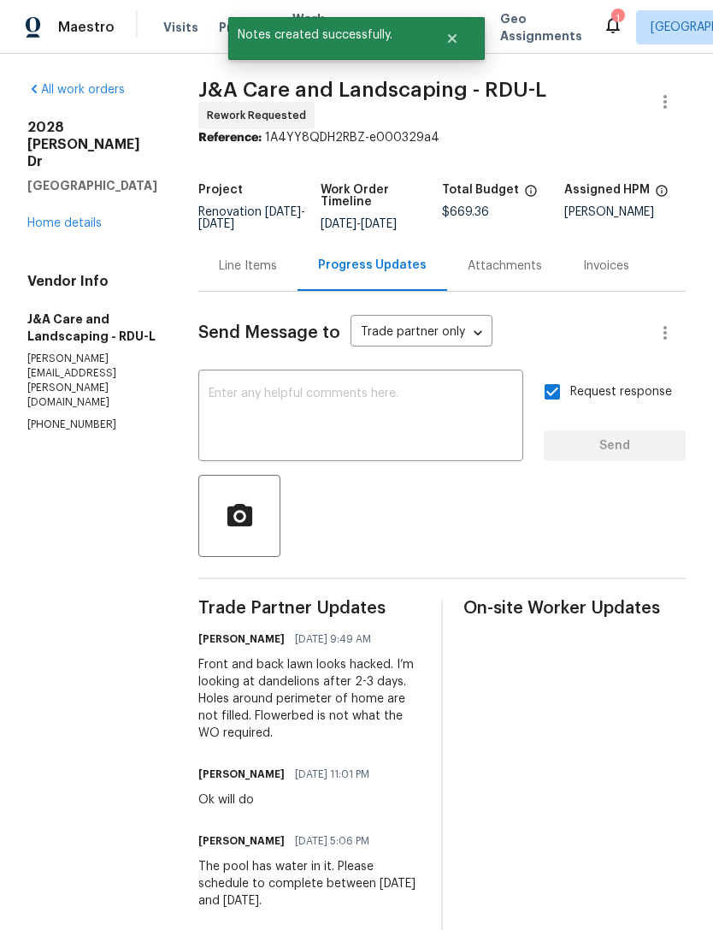
click at [59, 217] on link "Home details" at bounding box center [64, 223] width 74 height 12
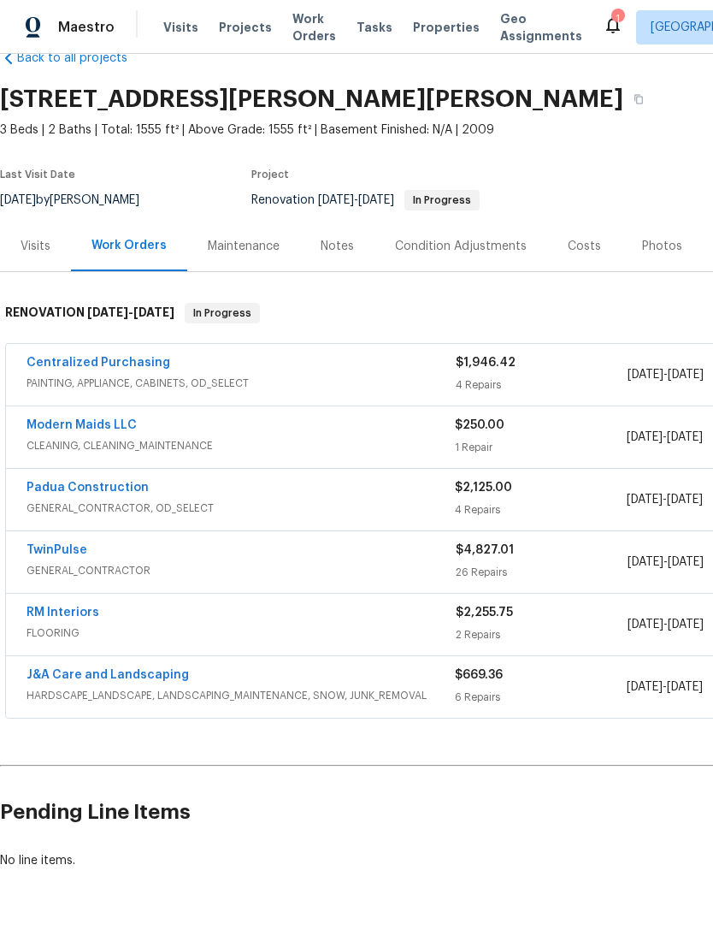
scroll to position [38, 0]
click at [151, 481] on div "Padua Construction" at bounding box center [241, 489] width 428 height 21
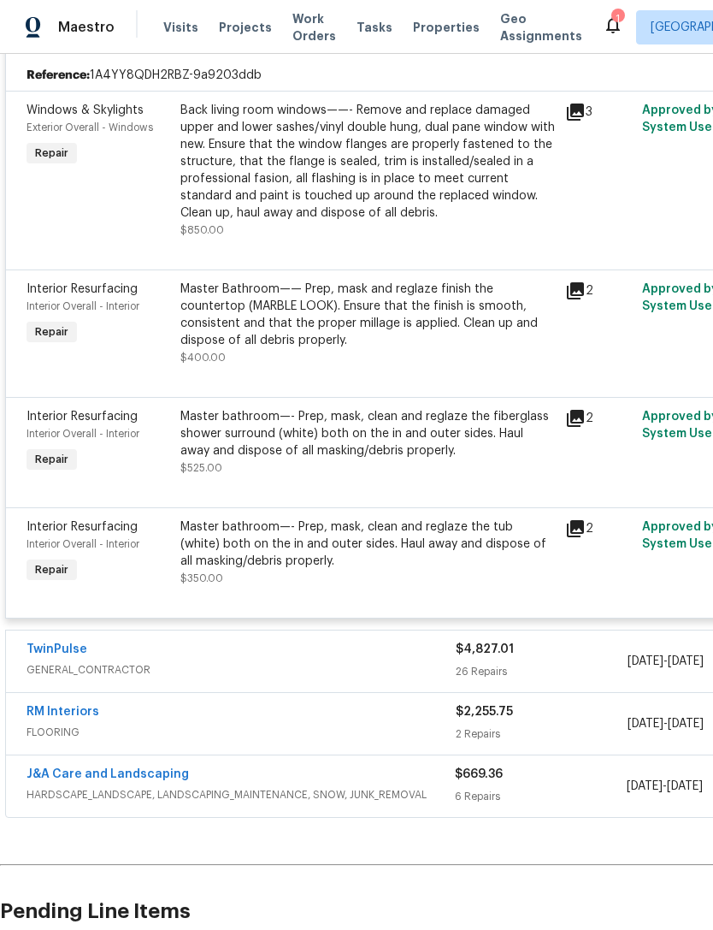
scroll to position [523, 0]
click at [429, 126] on div "Back living room windows——- Remove and replace damaged upper and lower sashes/v…" at bounding box center [367, 161] width 375 height 120
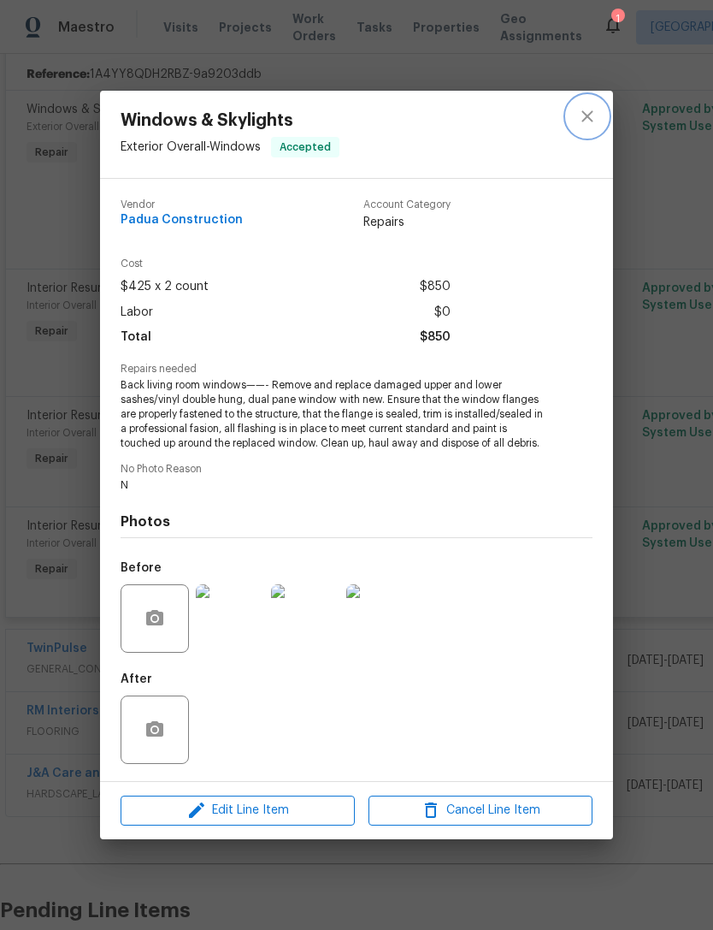
click at [602, 124] on button "close" at bounding box center [587, 116] width 41 height 41
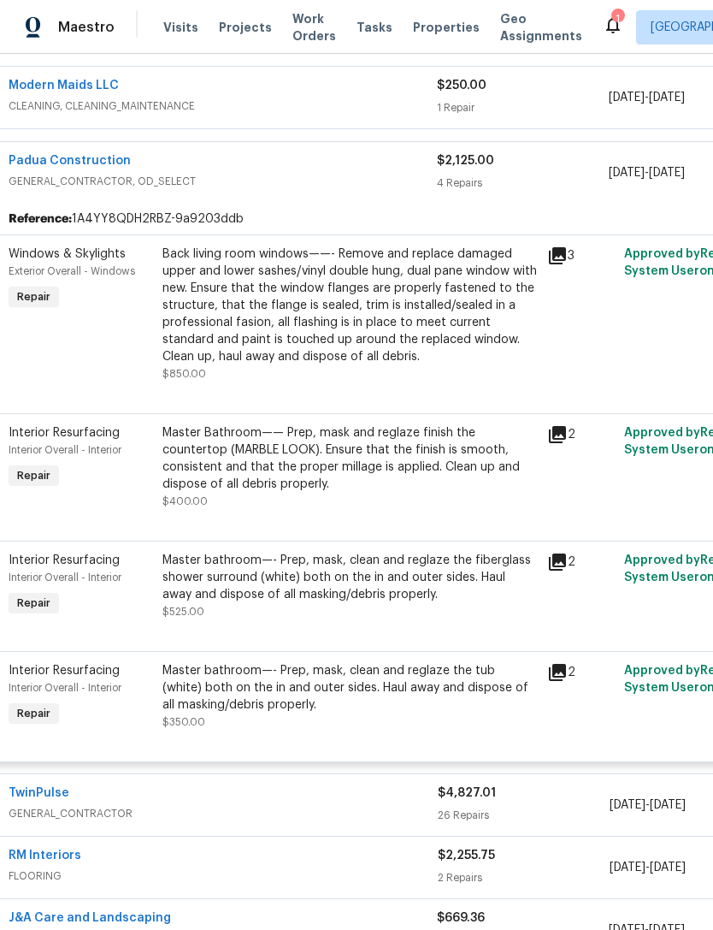
scroll to position [379, 17]
click at [559, 428] on icon at bounding box center [558, 433] width 17 height 17
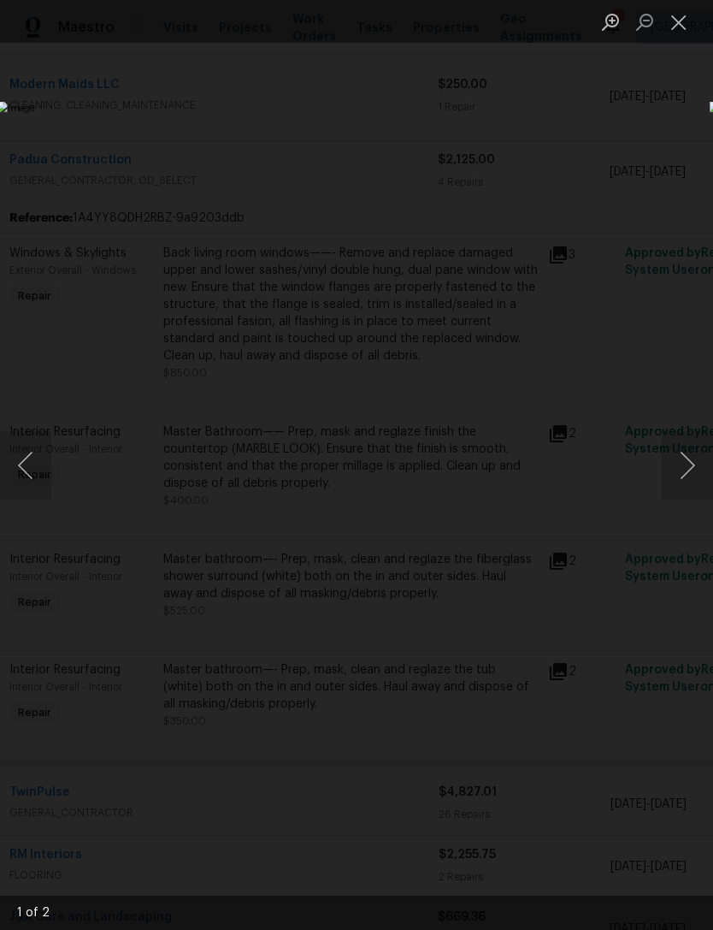
click at [681, 27] on button "Close lightbox" at bounding box center [679, 22] width 34 height 30
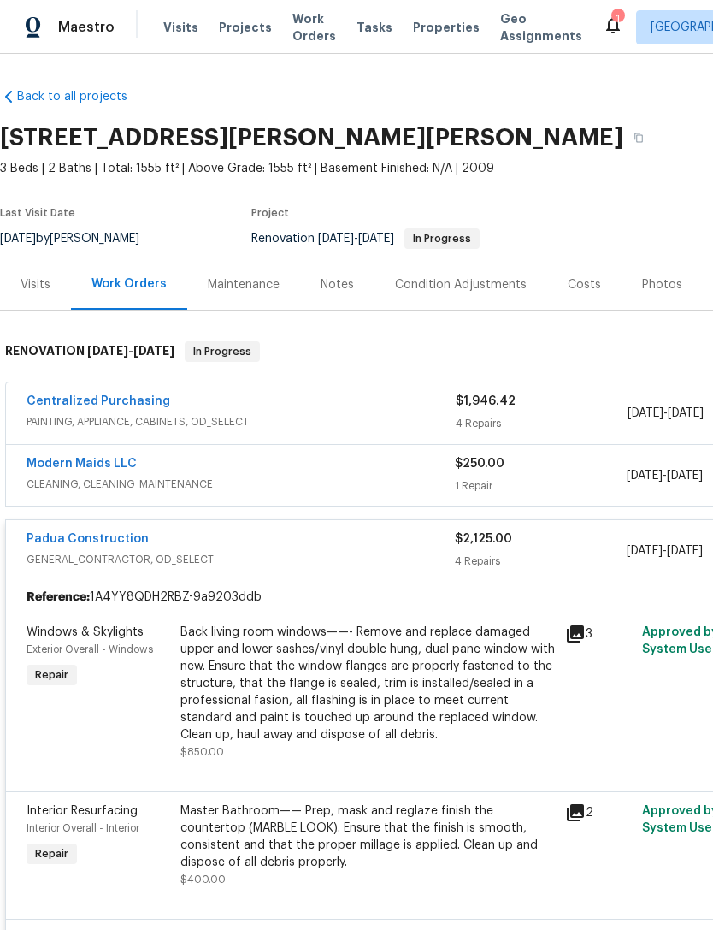
scroll to position [0, 0]
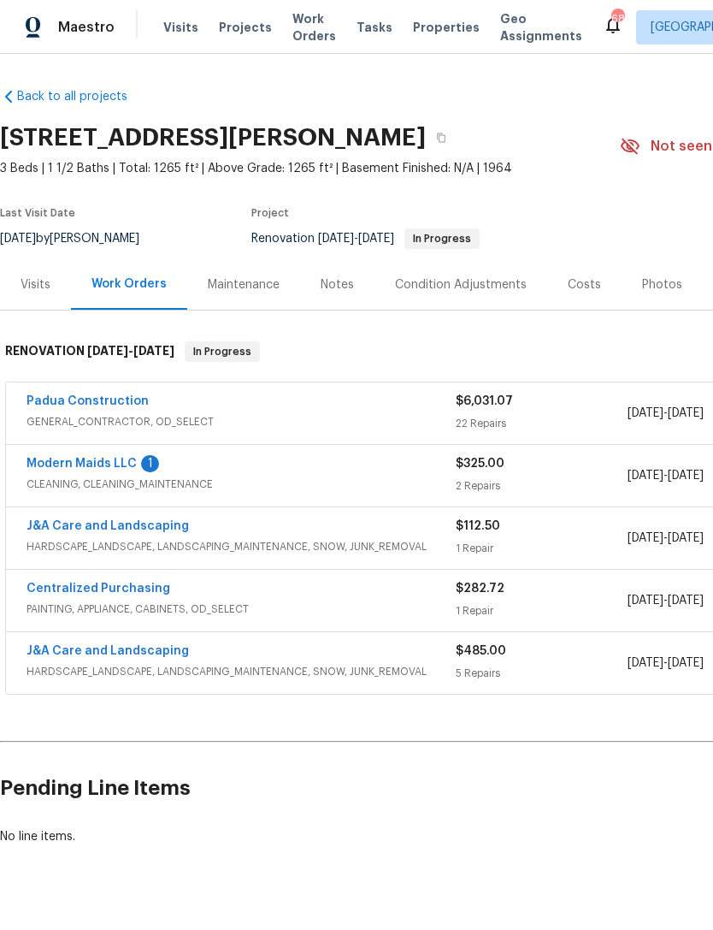
click at [124, 466] on link "Modern Maids LLC" at bounding box center [82, 464] width 110 height 12
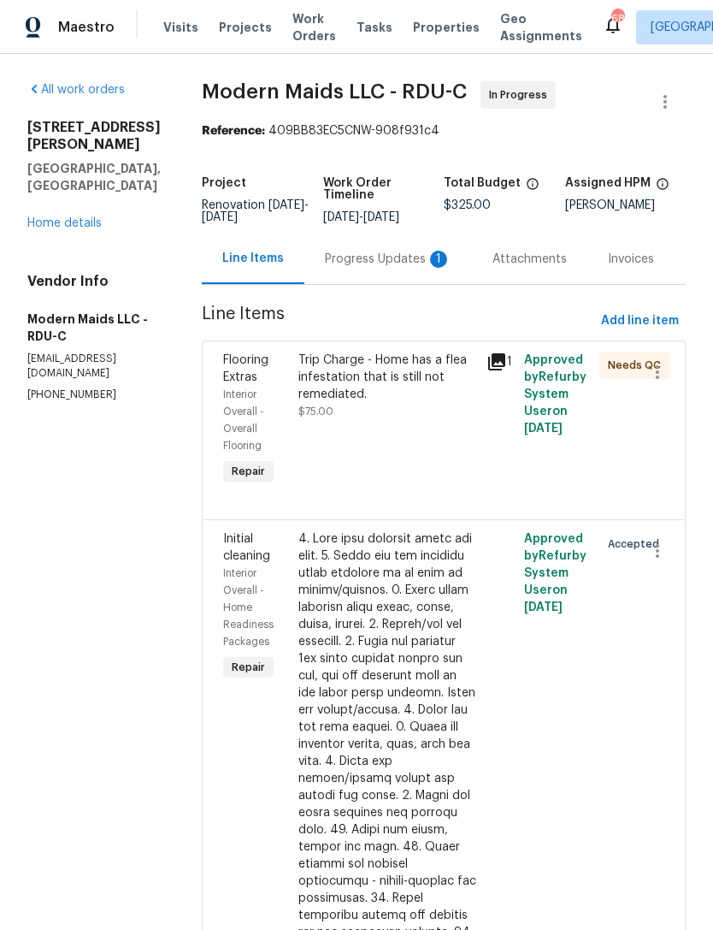
click at [395, 268] on div "Progress Updates 1" at bounding box center [388, 259] width 127 height 17
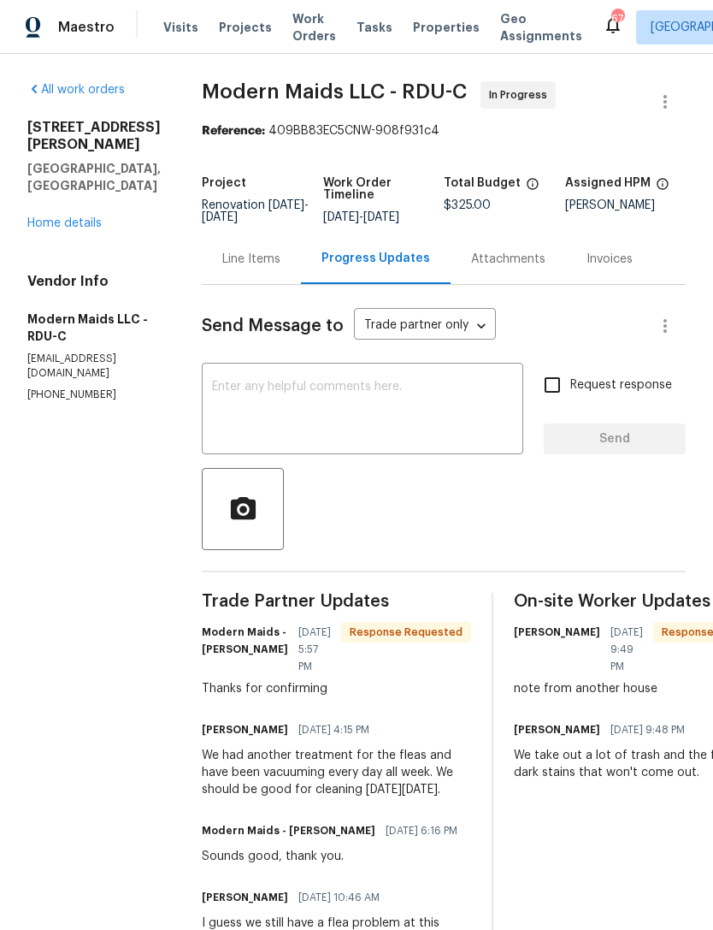
click at [82, 217] on link "Home details" at bounding box center [64, 223] width 74 height 12
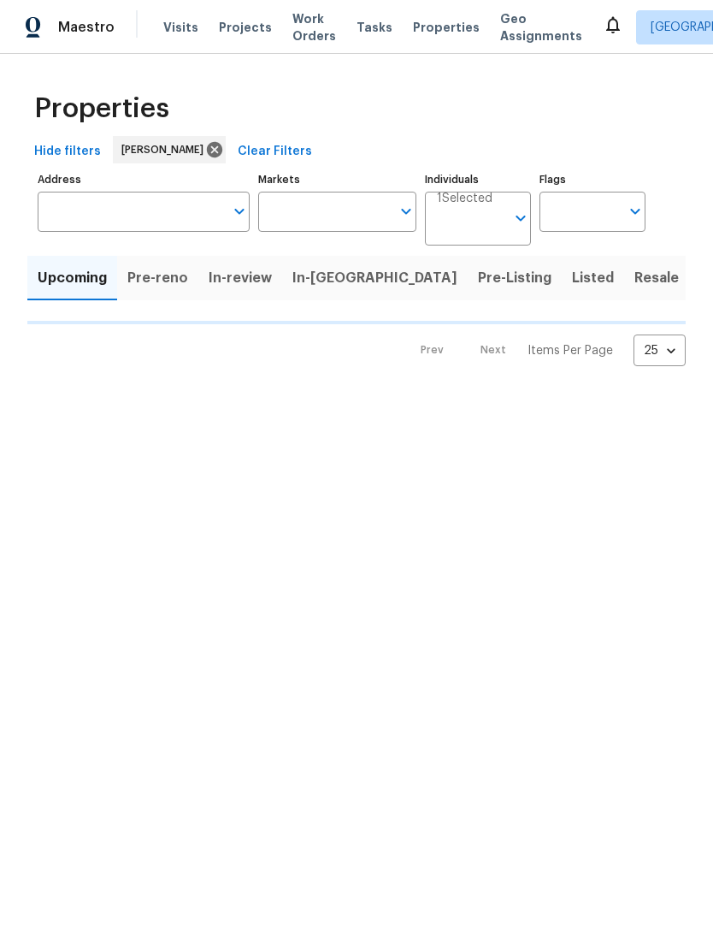
type input "100"
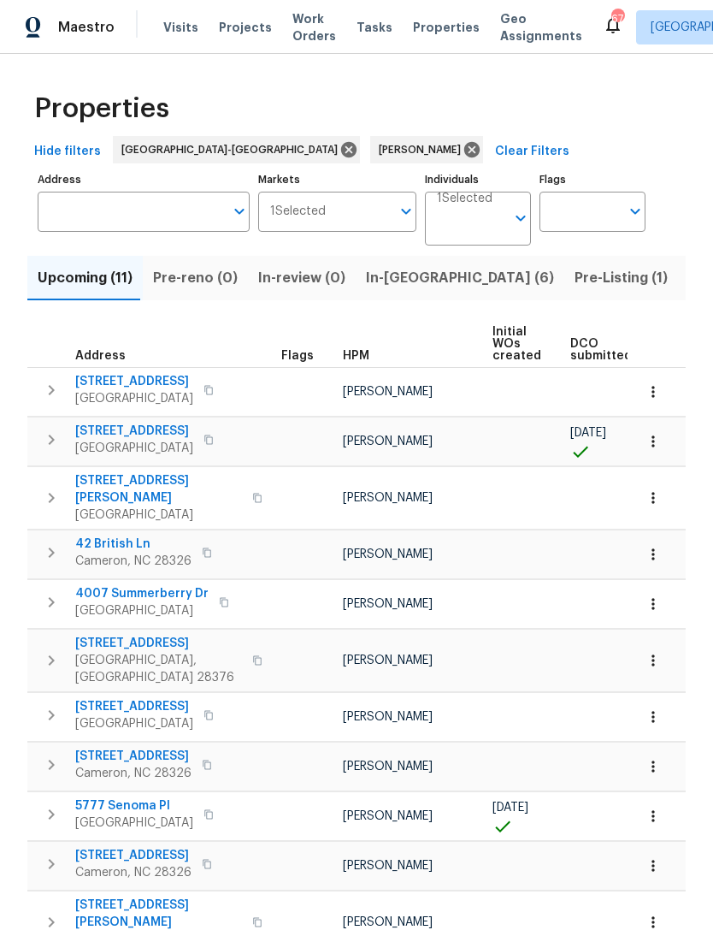
click at [169, 430] on span "[STREET_ADDRESS]" at bounding box center [134, 430] width 118 height 17
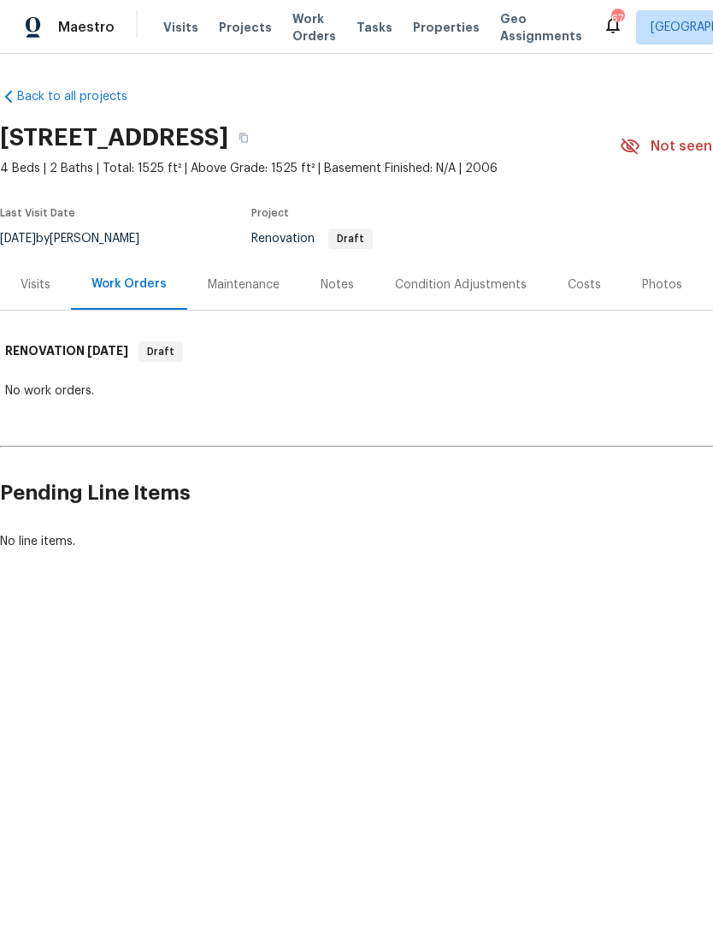
click at [579, 283] on div "Costs" at bounding box center [584, 284] width 33 height 17
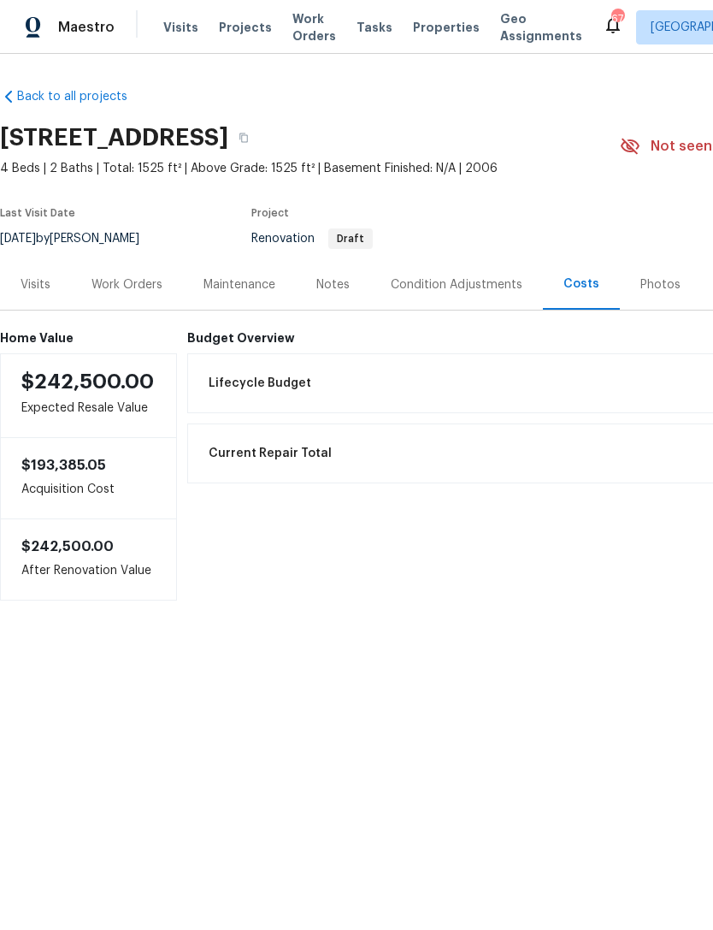
click at [335, 282] on div "Notes" at bounding box center [332, 284] width 33 height 17
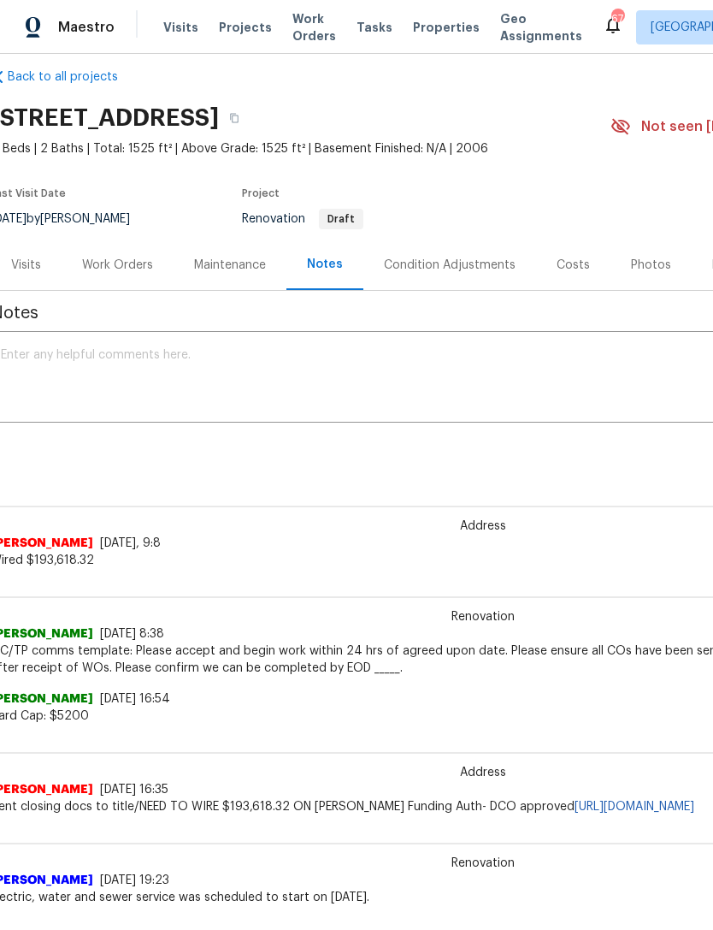
scroll to position [13, 10]
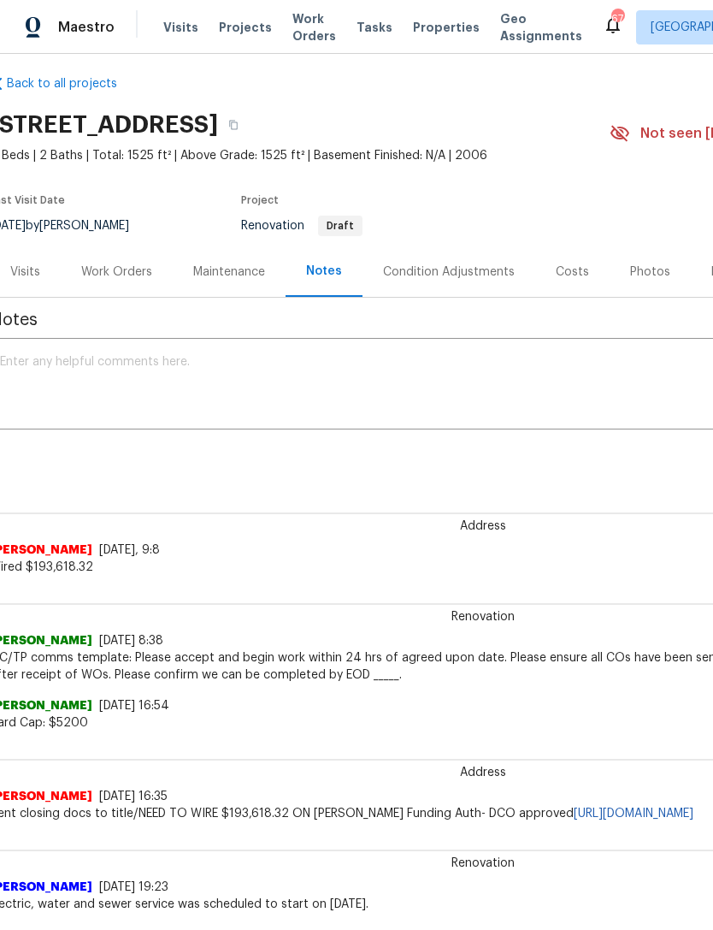
click at [570, 276] on div "Costs" at bounding box center [572, 271] width 33 height 17
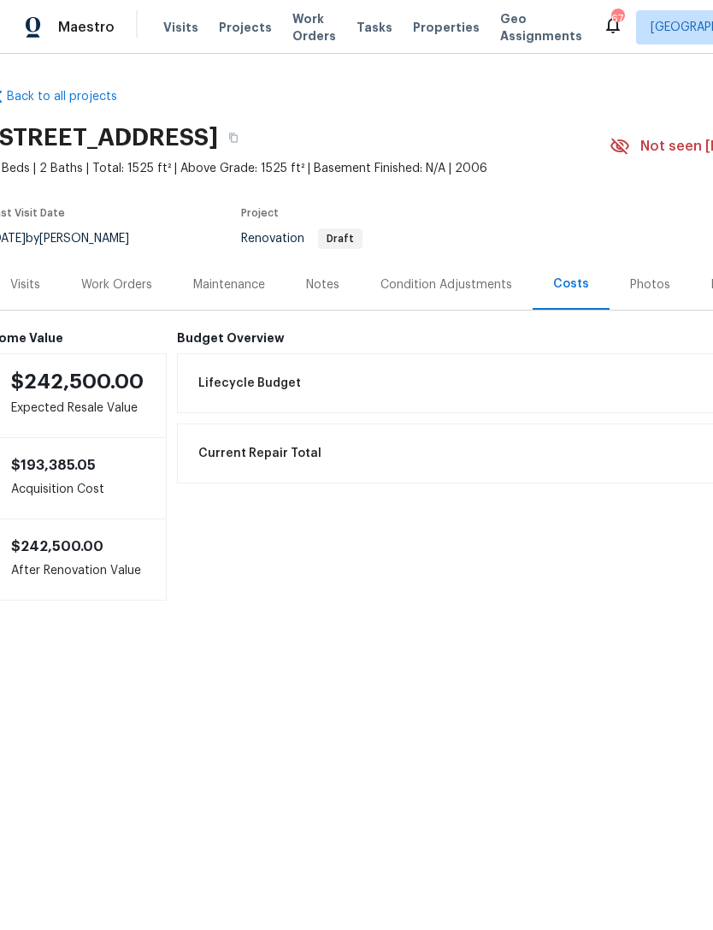
scroll to position [0, 10]
click at [407, 281] on div "Condition Adjustments" at bounding box center [447, 284] width 132 height 17
